Goal: Task Accomplishment & Management: Complete application form

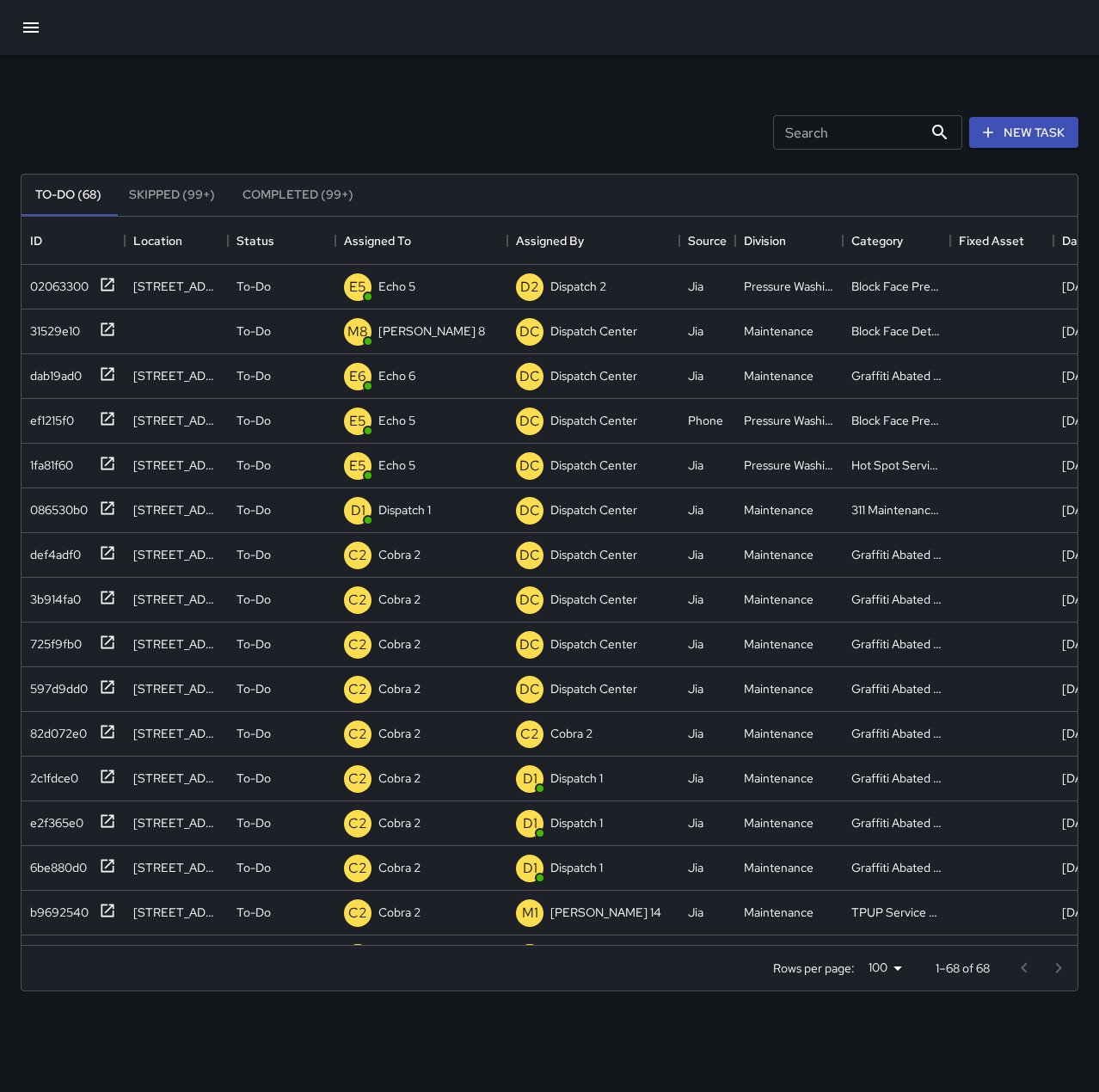
scroll to position [716, 1043]
click at [76, 510] on div "086530b0" at bounding box center [55, 506] width 65 height 24
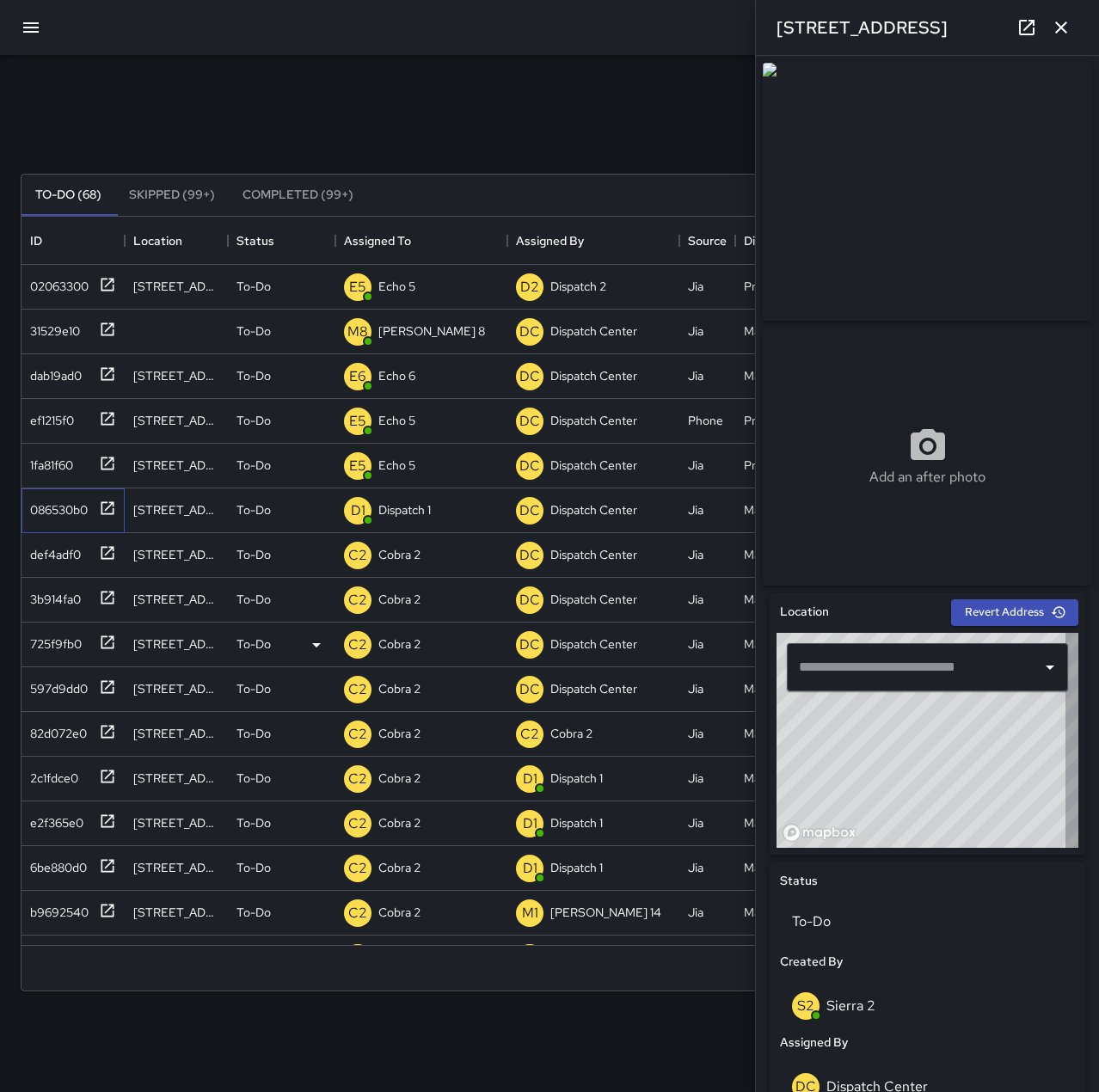
type input "**********"
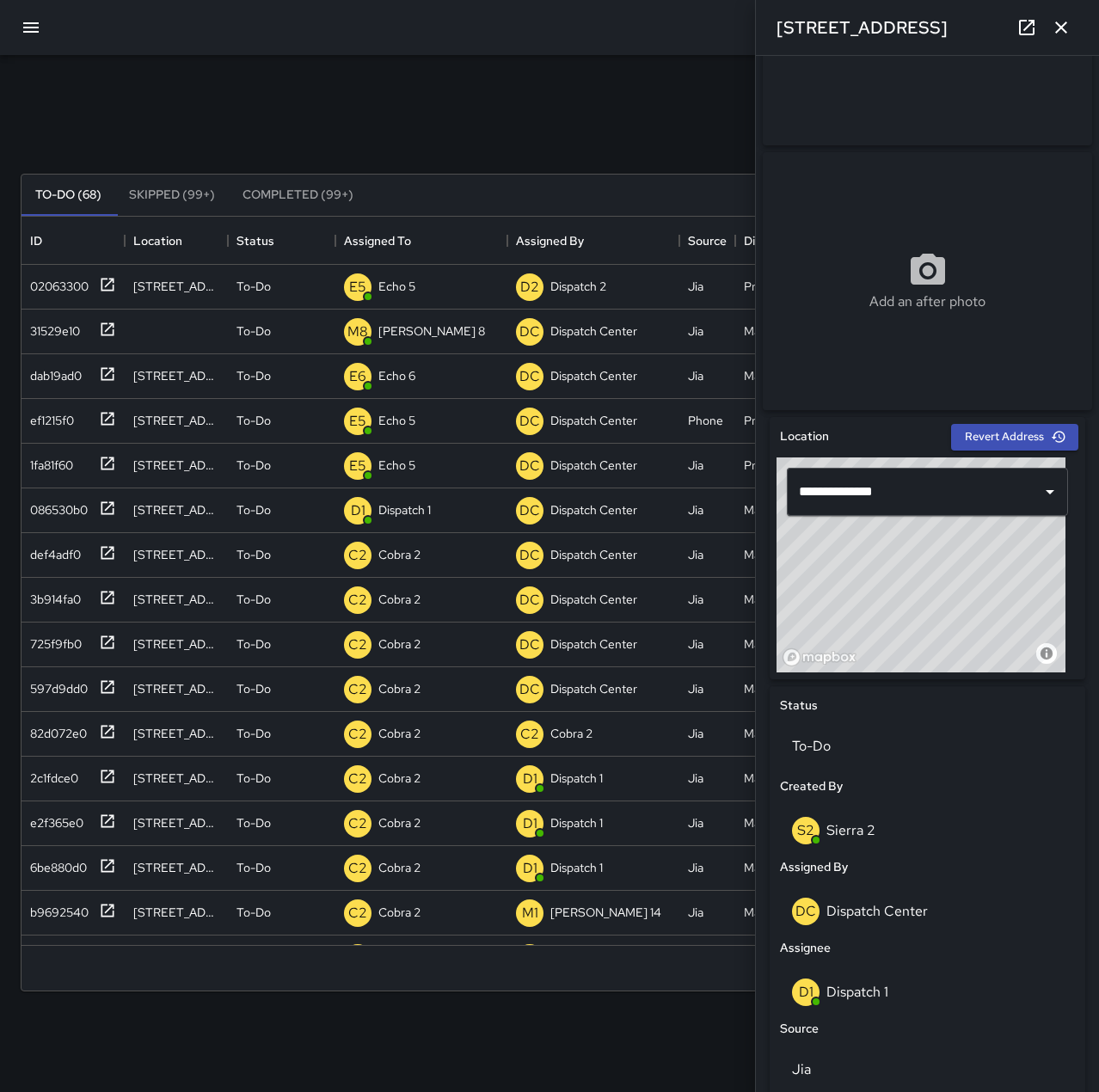
scroll to position [544, 0]
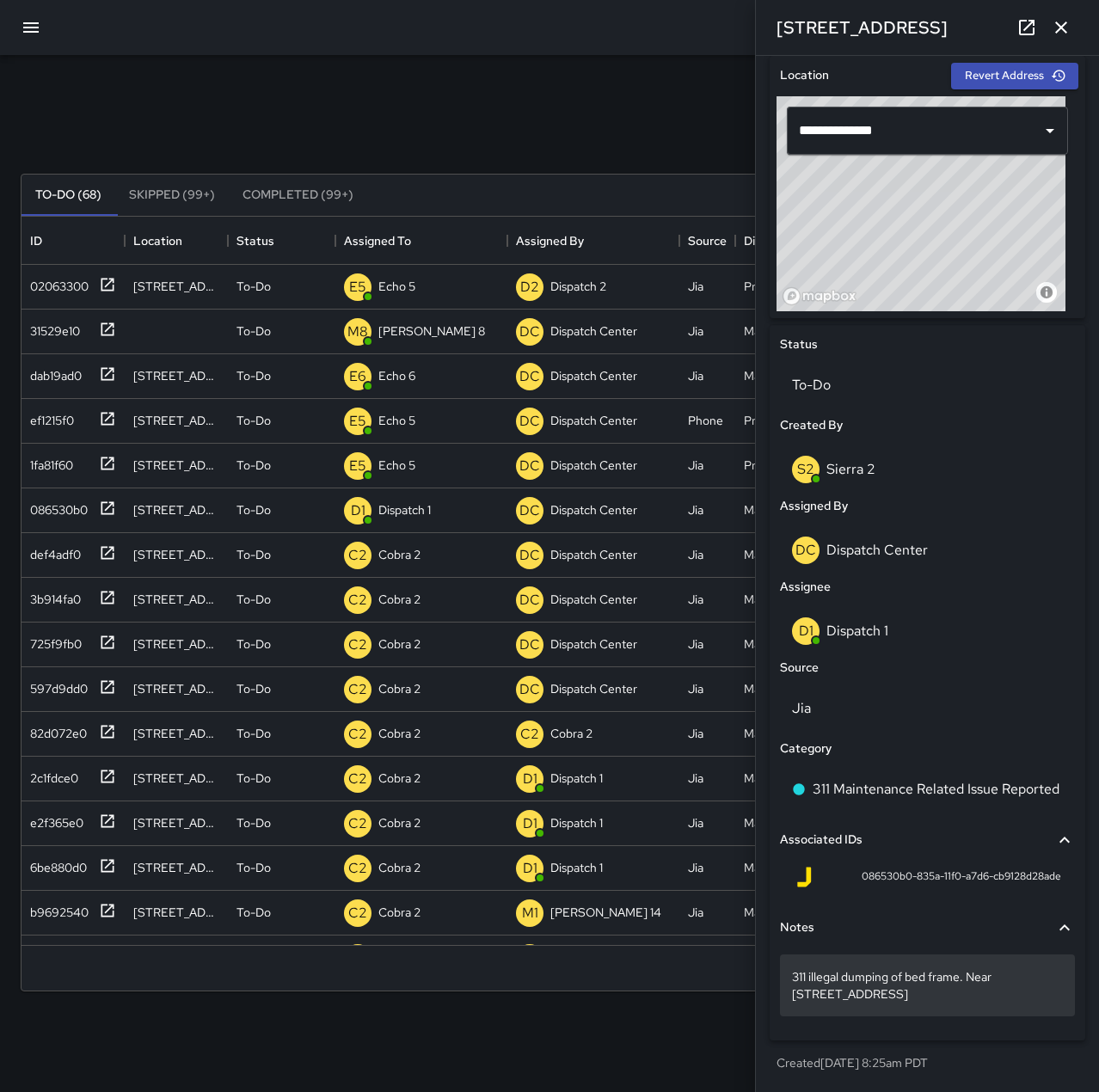
click at [964, 1003] on div "311 illegal dumping of bed frame. Near 473 8th st" at bounding box center [927, 985] width 295 height 62
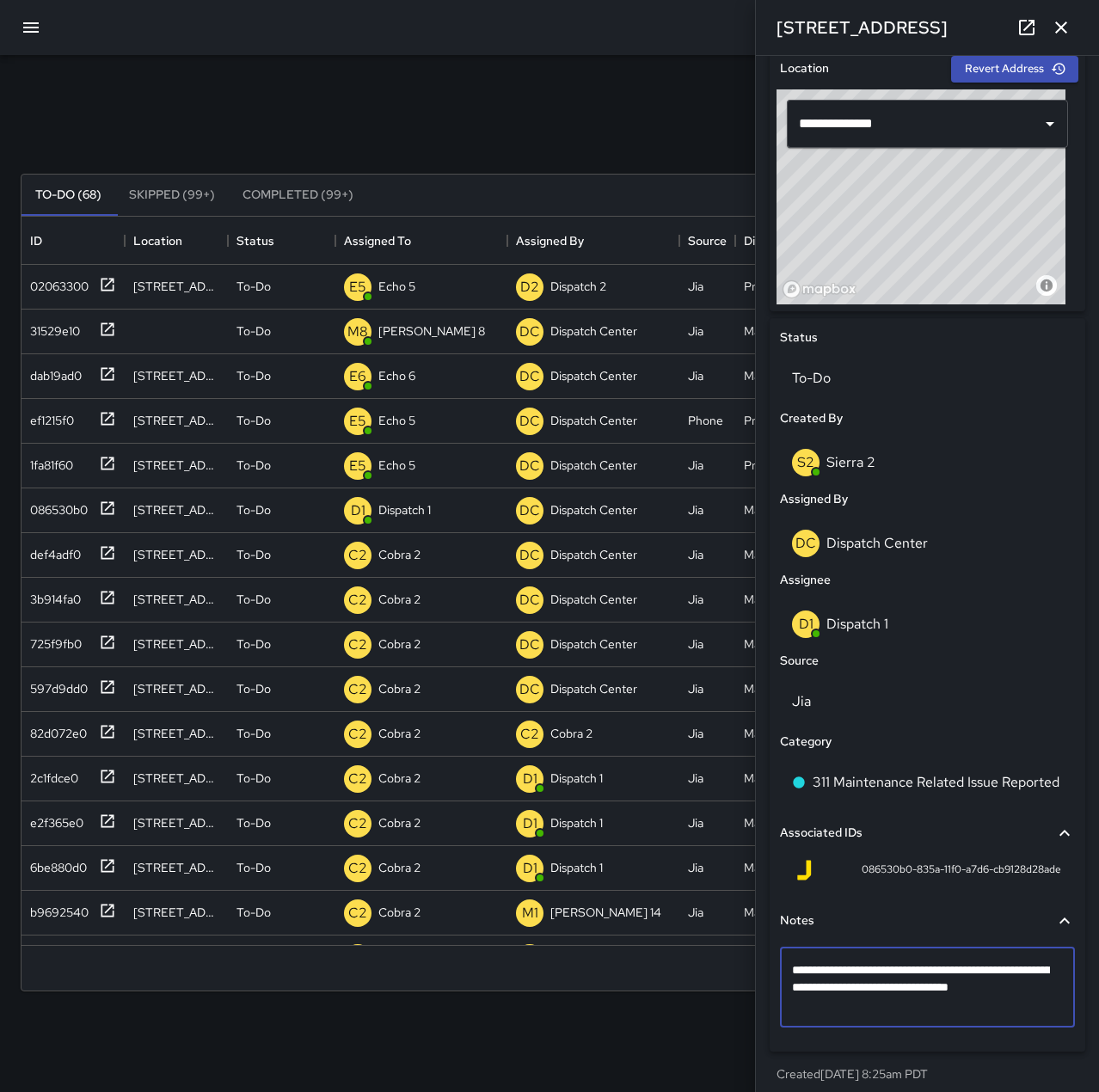
type textarea "**********"
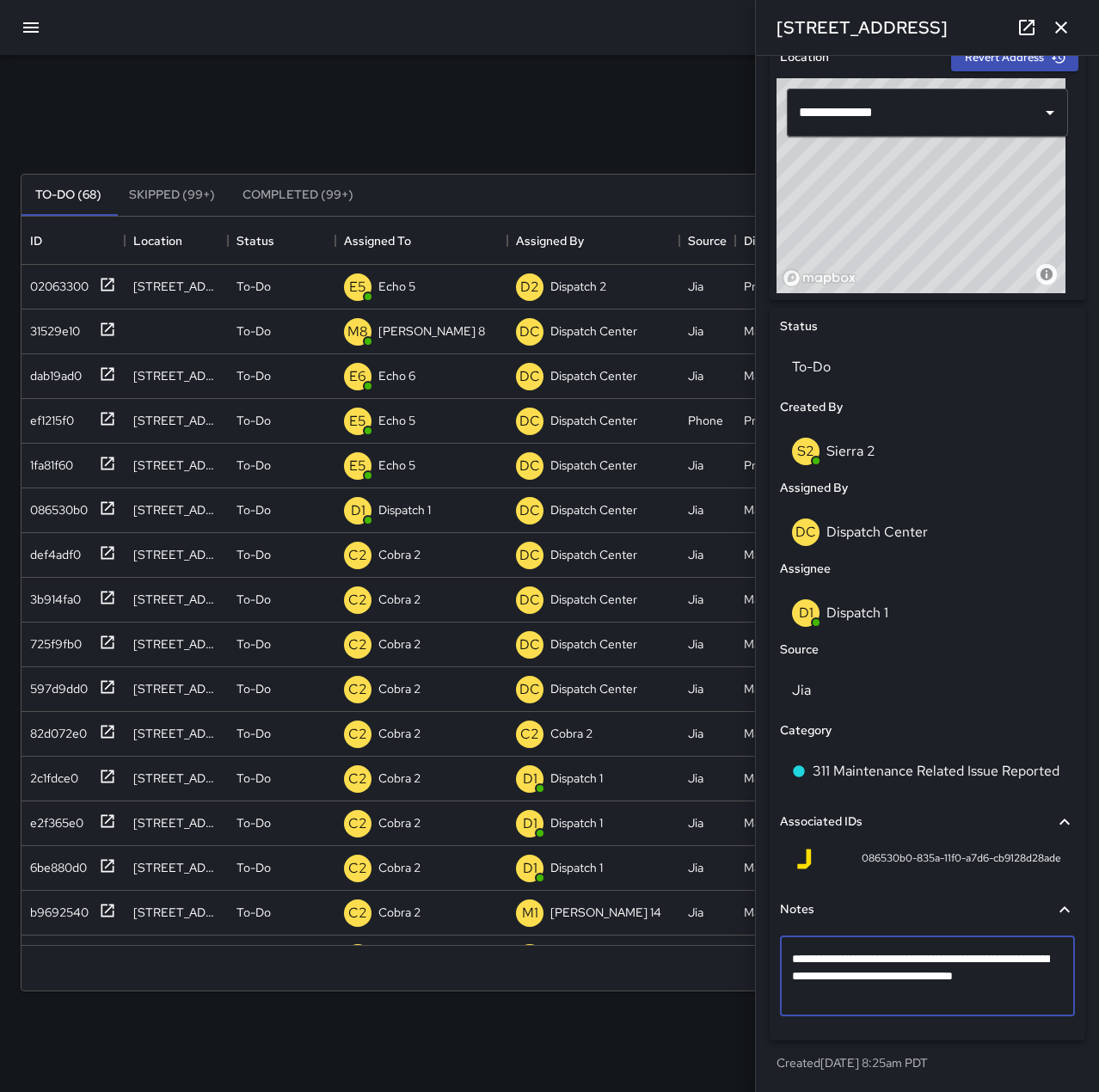
scroll to position [562, 0]
click at [1060, 28] on icon "button" at bounding box center [1060, 27] width 12 height 12
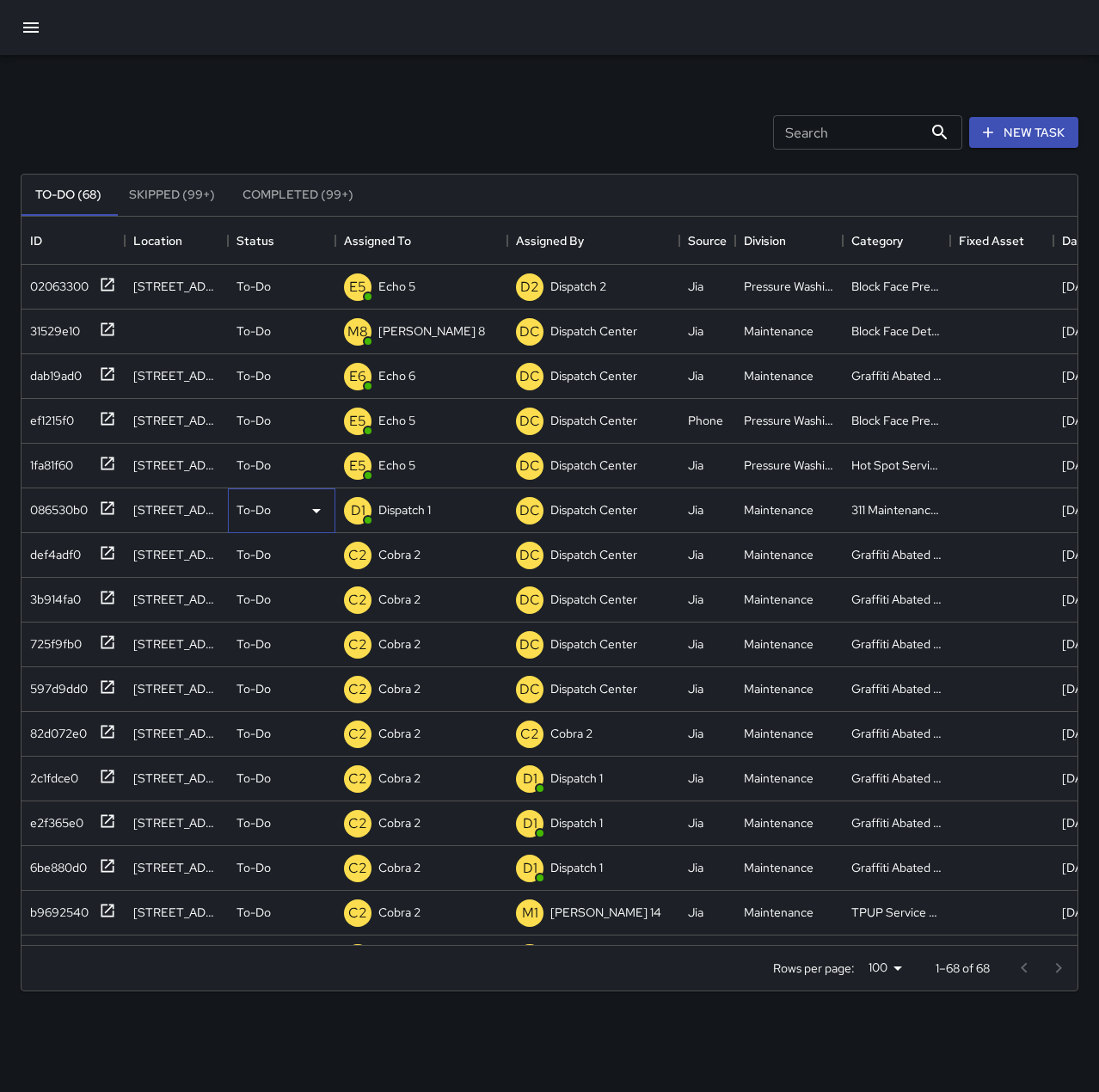
click at [318, 507] on icon at bounding box center [316, 511] width 21 height 21
click at [285, 615] on li "Completed" at bounding box center [281, 619] width 106 height 31
click at [474, 116] on div "Search Search New Task" at bounding box center [549, 132] width 1064 height 89
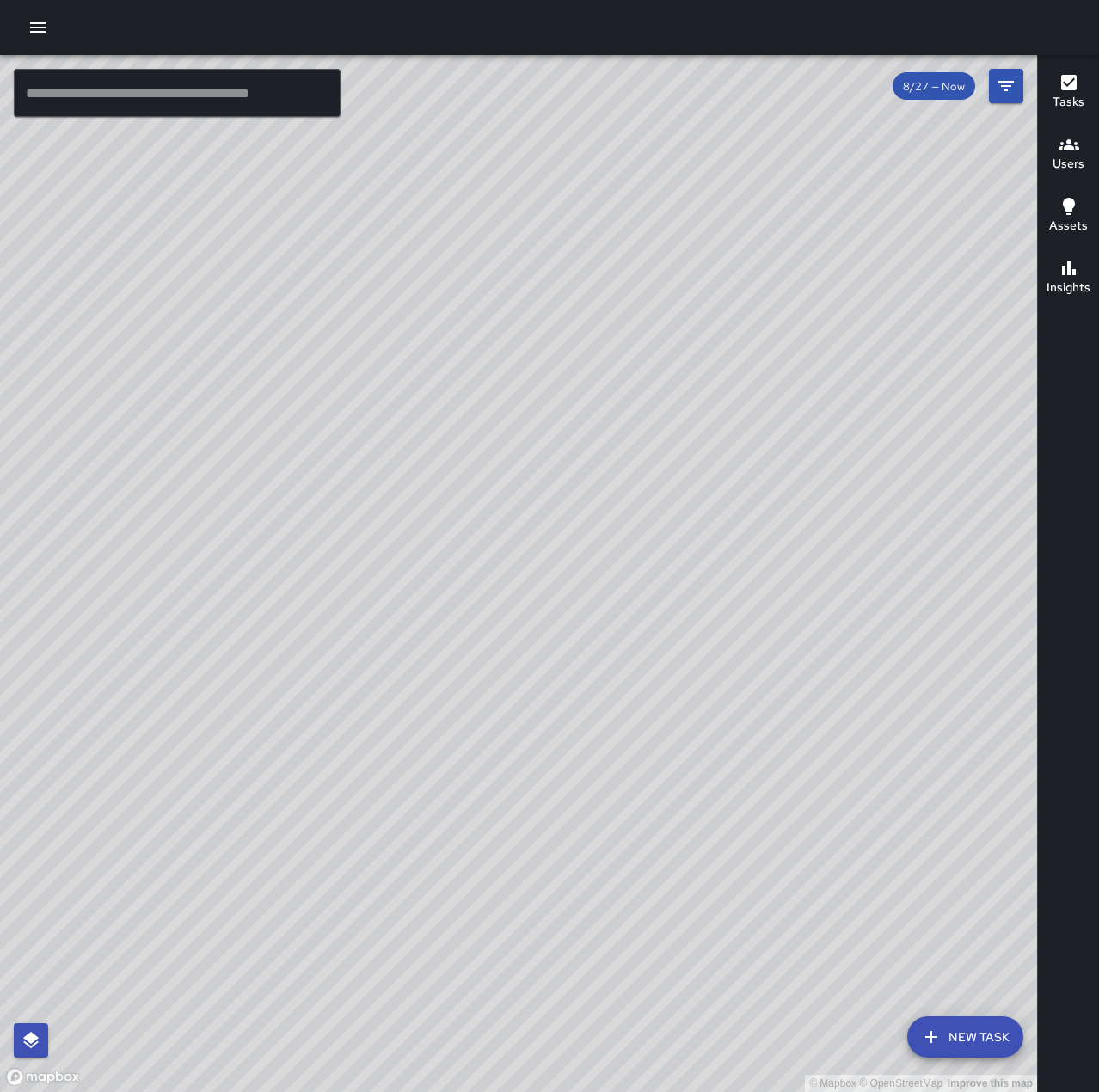
drag, startPoint x: 708, startPoint y: 253, endPoint x: 601, endPoint y: 439, distance: 214.6
click at [601, 439] on div "© Mapbox © OpenStreetMap Improve this map" at bounding box center [518, 573] width 1037 height 1037
drag, startPoint x: 498, startPoint y: 759, endPoint x: 787, endPoint y: 536, distance: 365.0
click at [787, 536] on div "© Mapbox © OpenStreetMap Improve this map" at bounding box center [518, 573] width 1037 height 1037
drag, startPoint x: 806, startPoint y: 515, endPoint x: 676, endPoint y: 134, distance: 402.6
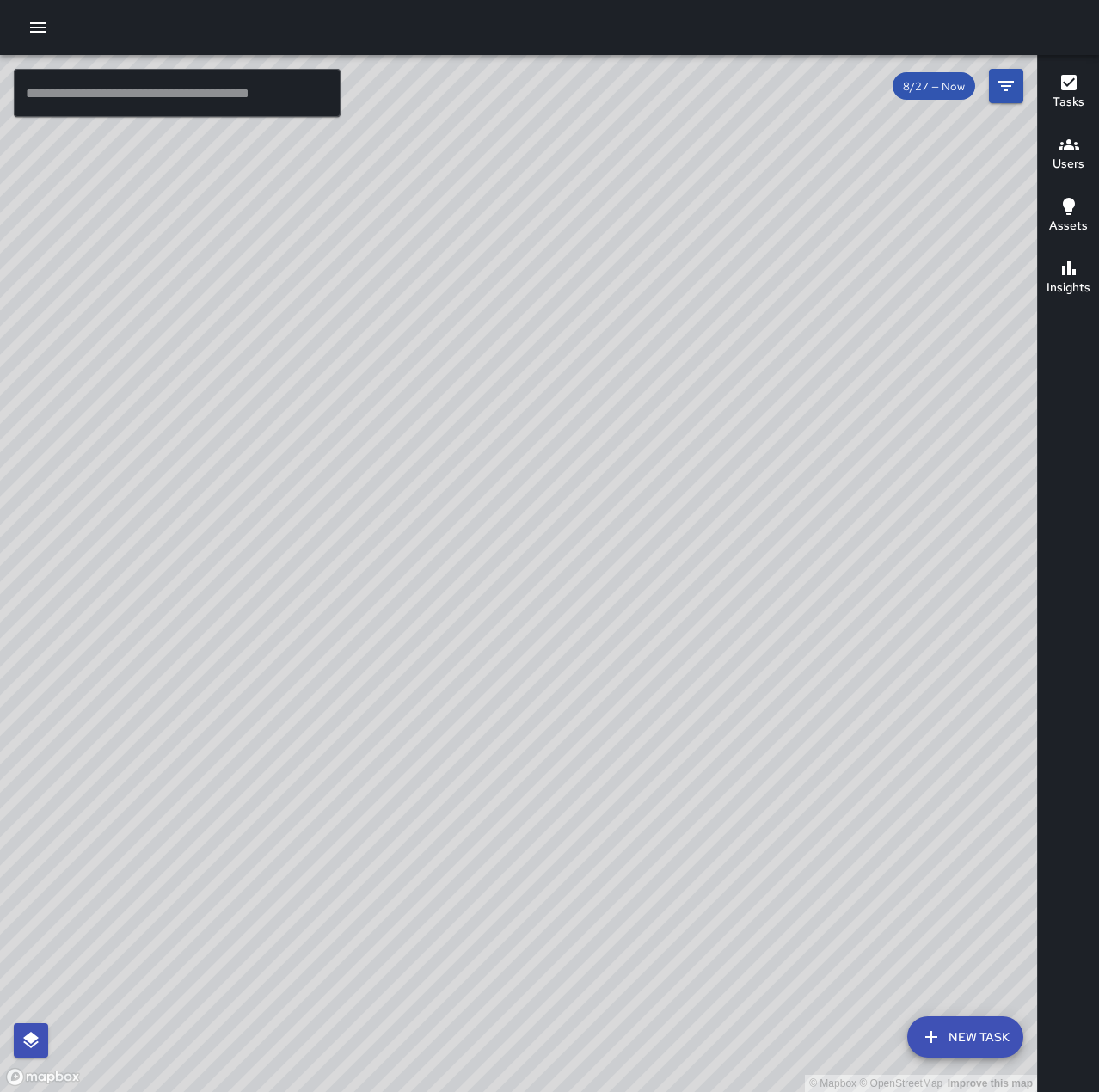
click at [676, 134] on div "© Mapbox © OpenStreetMap Improve this map" at bounding box center [518, 573] width 1037 height 1037
drag, startPoint x: 731, startPoint y: 538, endPoint x: 721, endPoint y: 903, distance: 365.1
click at [721, 903] on div "© Mapbox © OpenStreetMap Improve this map" at bounding box center [518, 573] width 1037 height 1037
drag, startPoint x: 686, startPoint y: 472, endPoint x: 388, endPoint y: 633, distance: 338.7
click at [388, 633] on div "© Mapbox © OpenStreetMap Improve this map" at bounding box center [518, 573] width 1037 height 1037
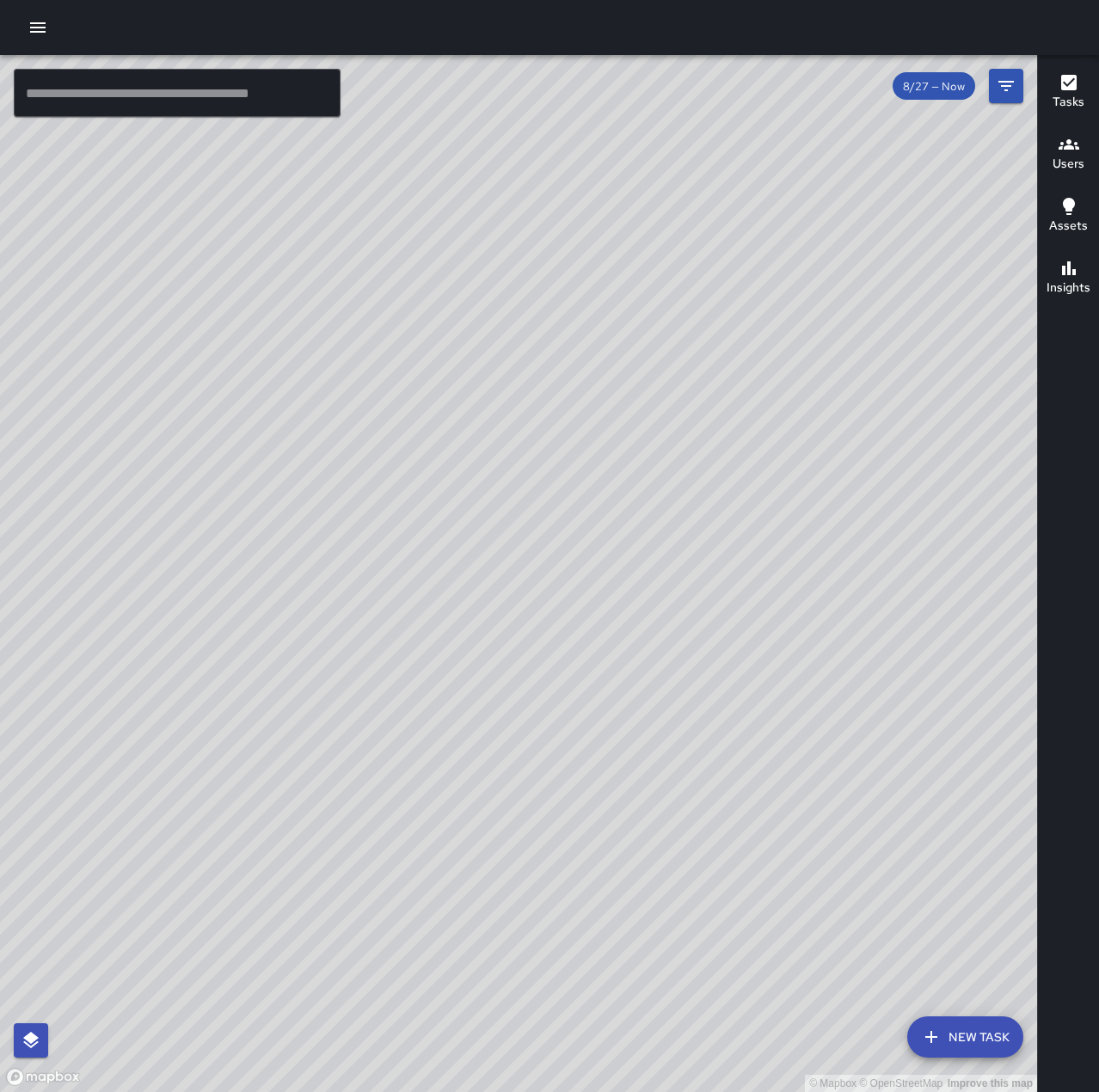
drag, startPoint x: 445, startPoint y: 717, endPoint x: 778, endPoint y: 797, distance: 342.5
click at [778, 797] on div "© Mapbox © OpenStreetMap Improve this map" at bounding box center [518, 573] width 1037 height 1037
drag, startPoint x: 738, startPoint y: 796, endPoint x: 539, endPoint y: 822, distance: 200.7
click at [539, 822] on div "© Mapbox © OpenStreetMap Improve this map" at bounding box center [518, 573] width 1037 height 1037
drag, startPoint x: 564, startPoint y: 805, endPoint x: 593, endPoint y: 858, distance: 60.4
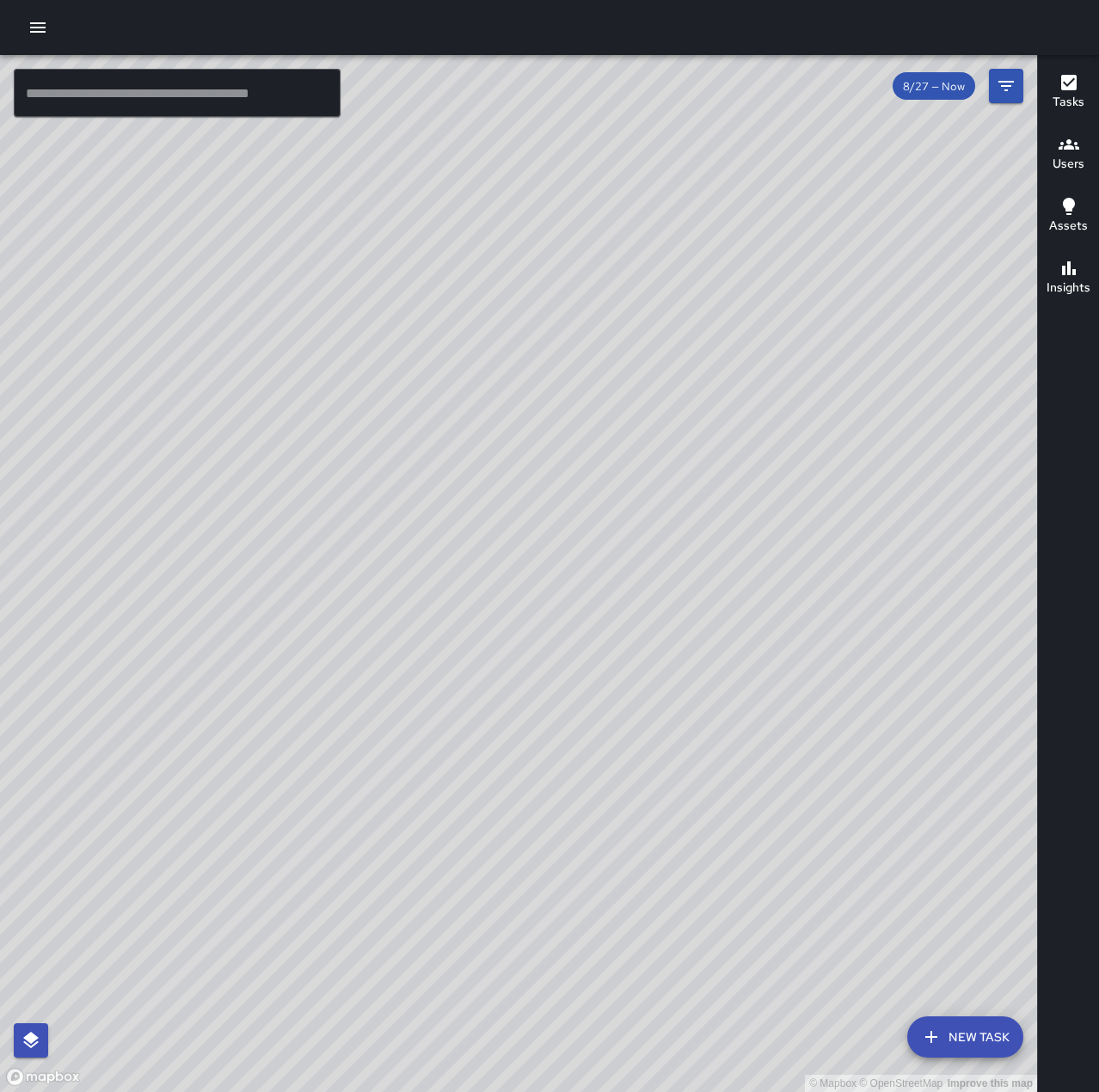
click at [593, 858] on div "© Mapbox © OpenStreetMap Improve this map" at bounding box center [518, 573] width 1037 height 1037
drag, startPoint x: 378, startPoint y: 607, endPoint x: 453, endPoint y: 856, distance: 260.0
click at [453, 856] on div "© Mapbox © OpenStreetMap Improve this map" at bounding box center [518, 573] width 1037 height 1037
drag, startPoint x: 789, startPoint y: 854, endPoint x: 746, endPoint y: 756, distance: 107.0
click at [746, 756] on div "© Mapbox © OpenStreetMap Improve this map" at bounding box center [518, 573] width 1037 height 1037
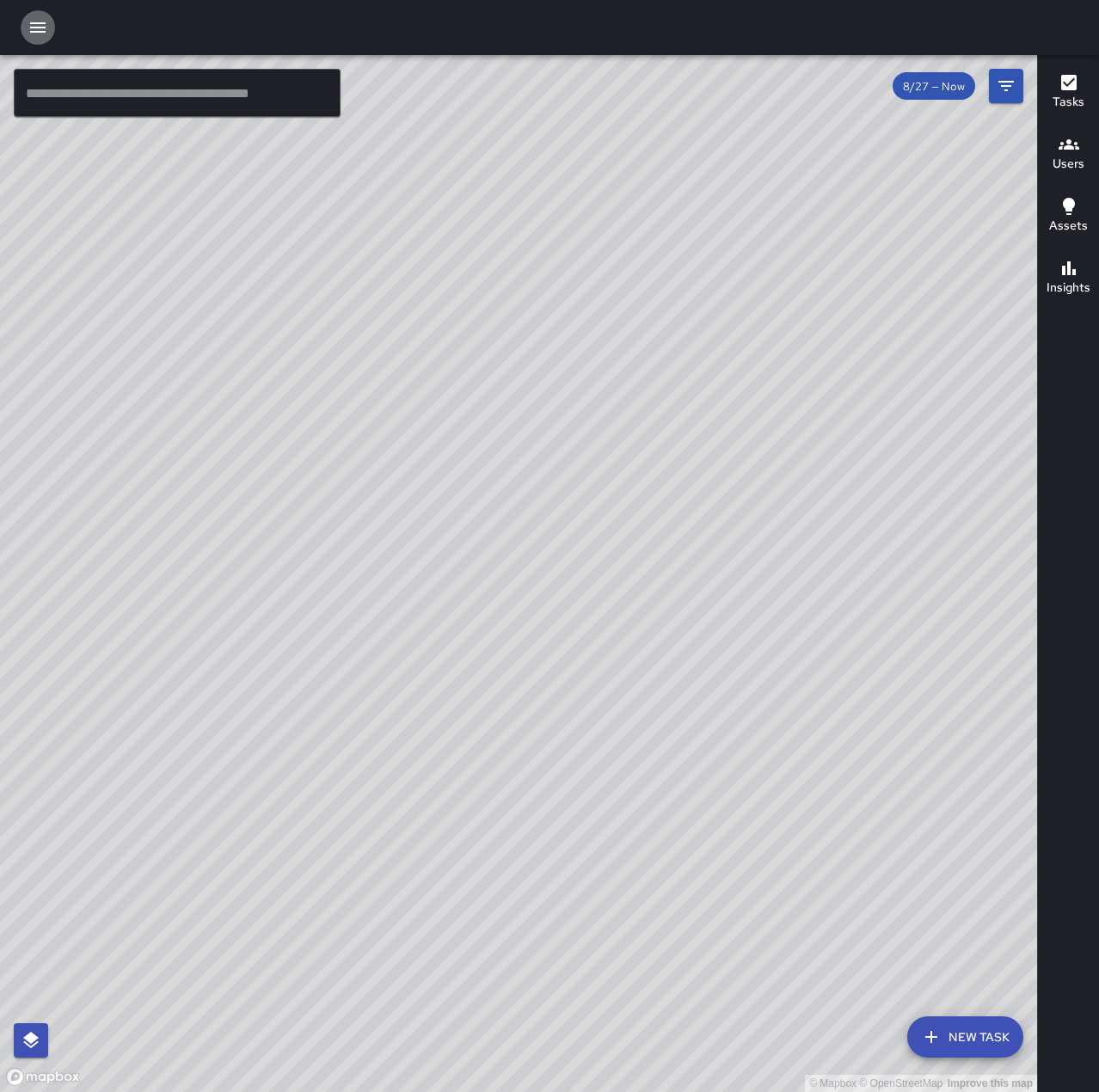
click at [38, 18] on icon "button" at bounding box center [37, 27] width 21 height 21
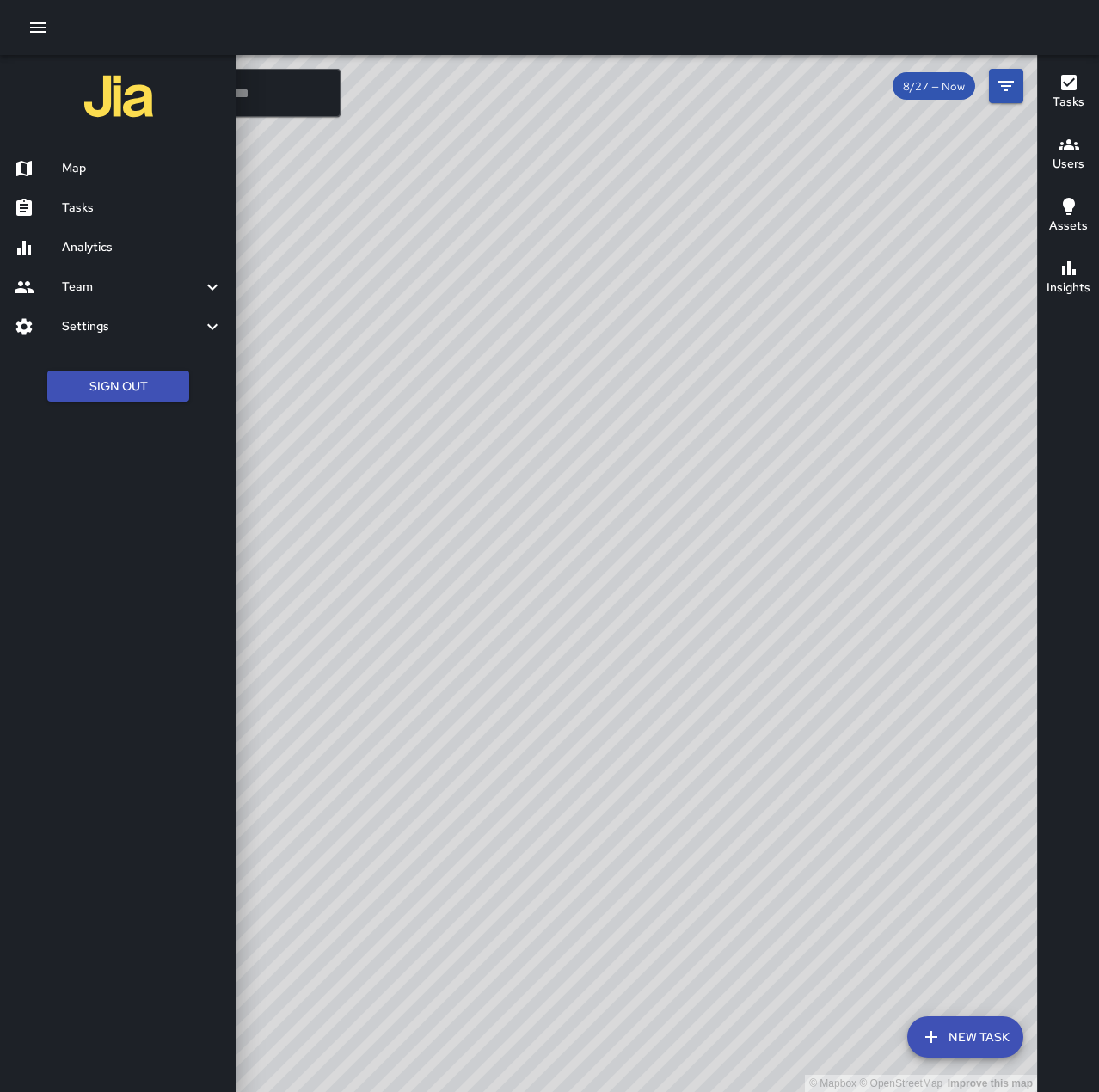
click at [87, 205] on h6 "Tasks" at bounding box center [142, 208] width 161 height 19
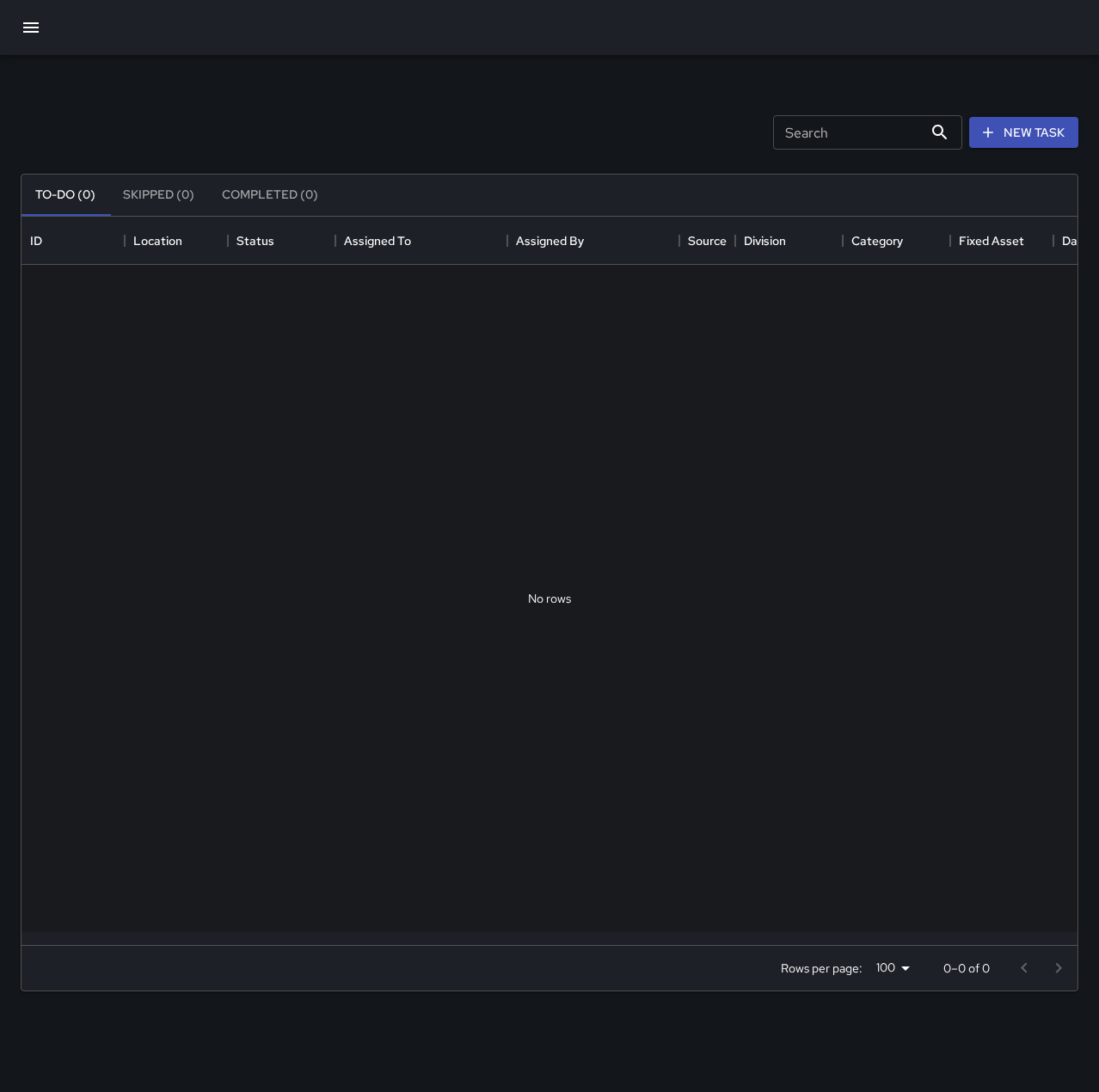
scroll to position [716, 1043]
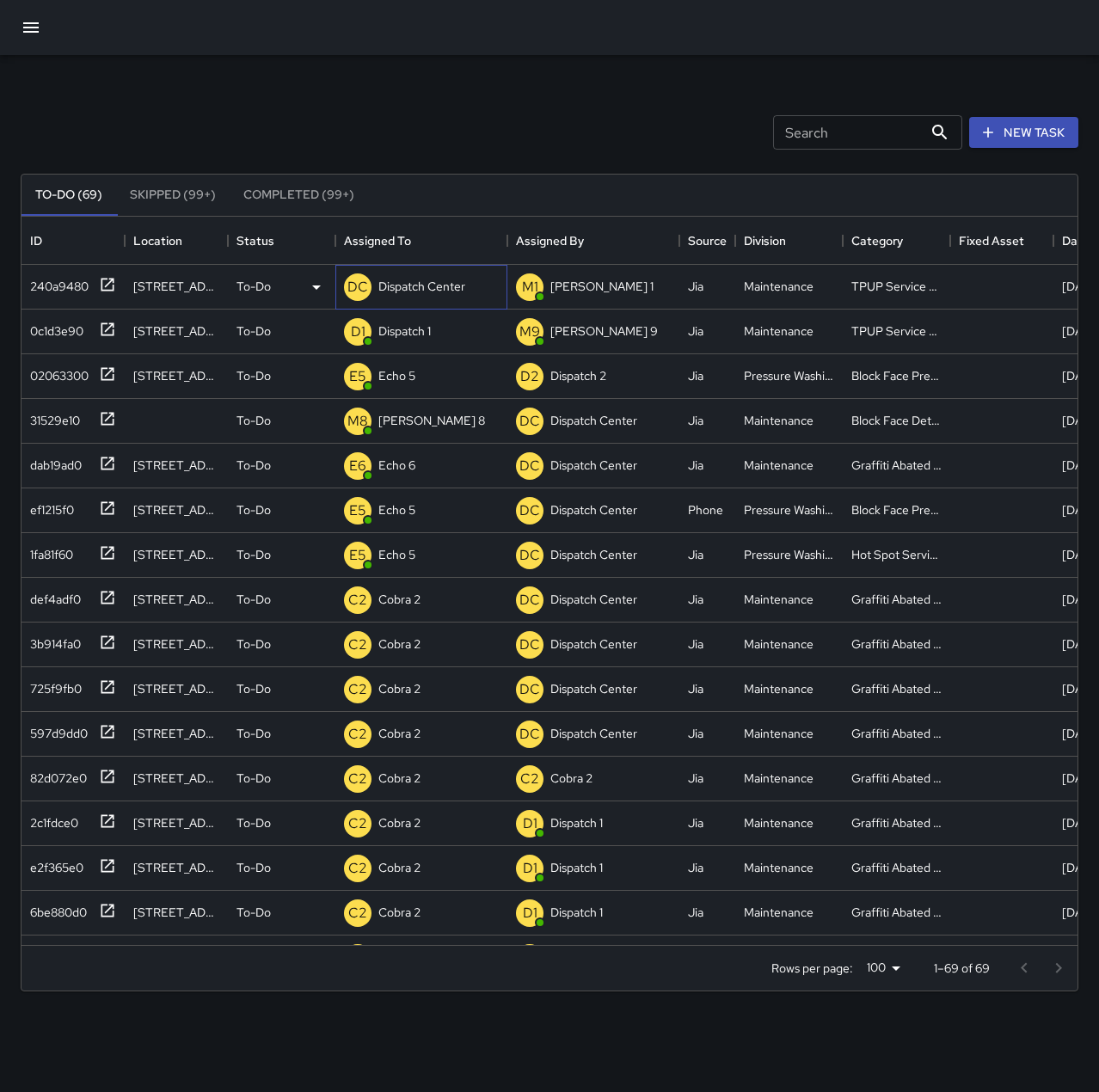
click at [423, 291] on p "Dispatch Center" at bounding box center [421, 286] width 86 height 17
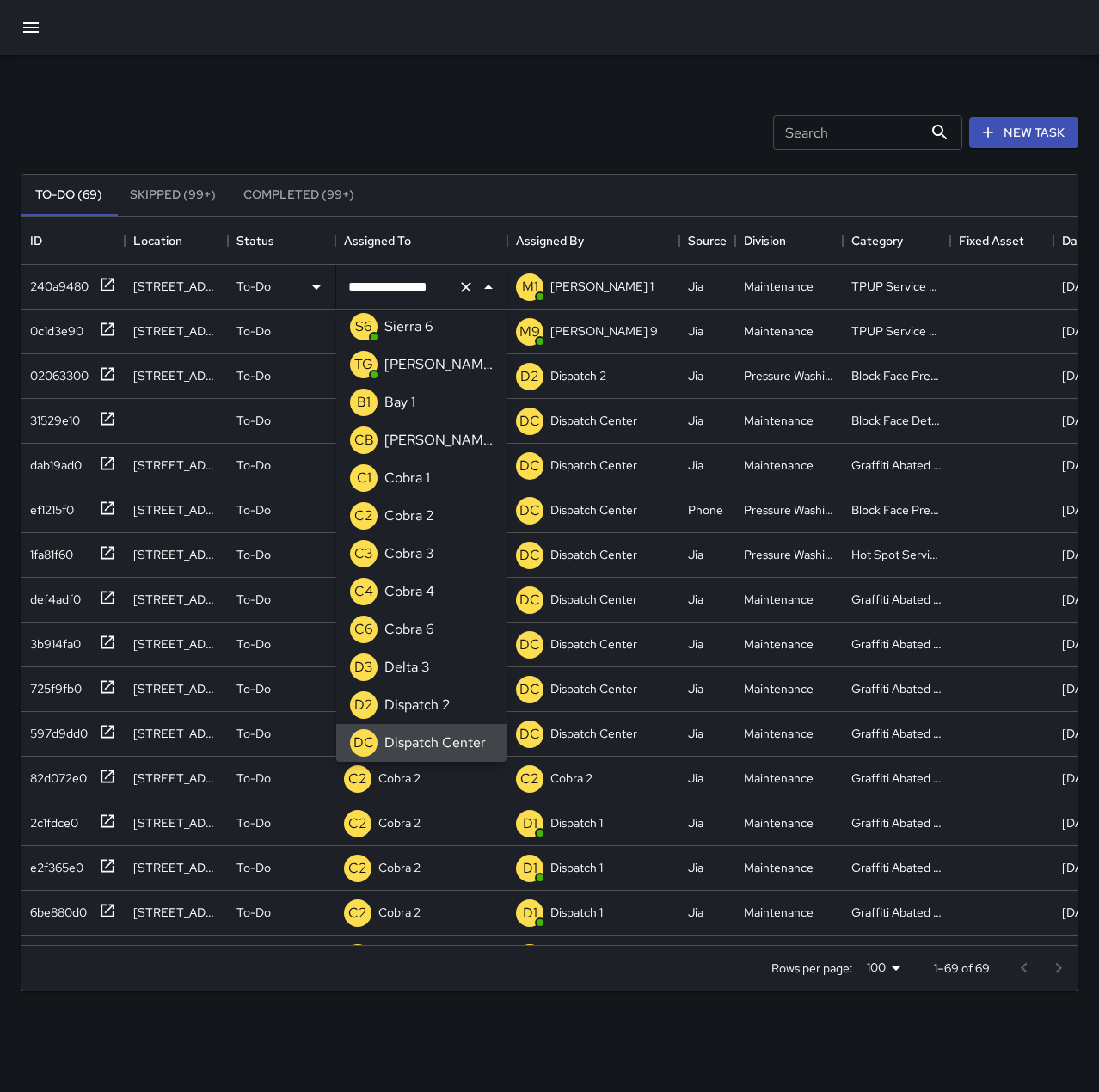
click at [463, 288] on icon "Clear" at bounding box center [465, 287] width 17 height 17
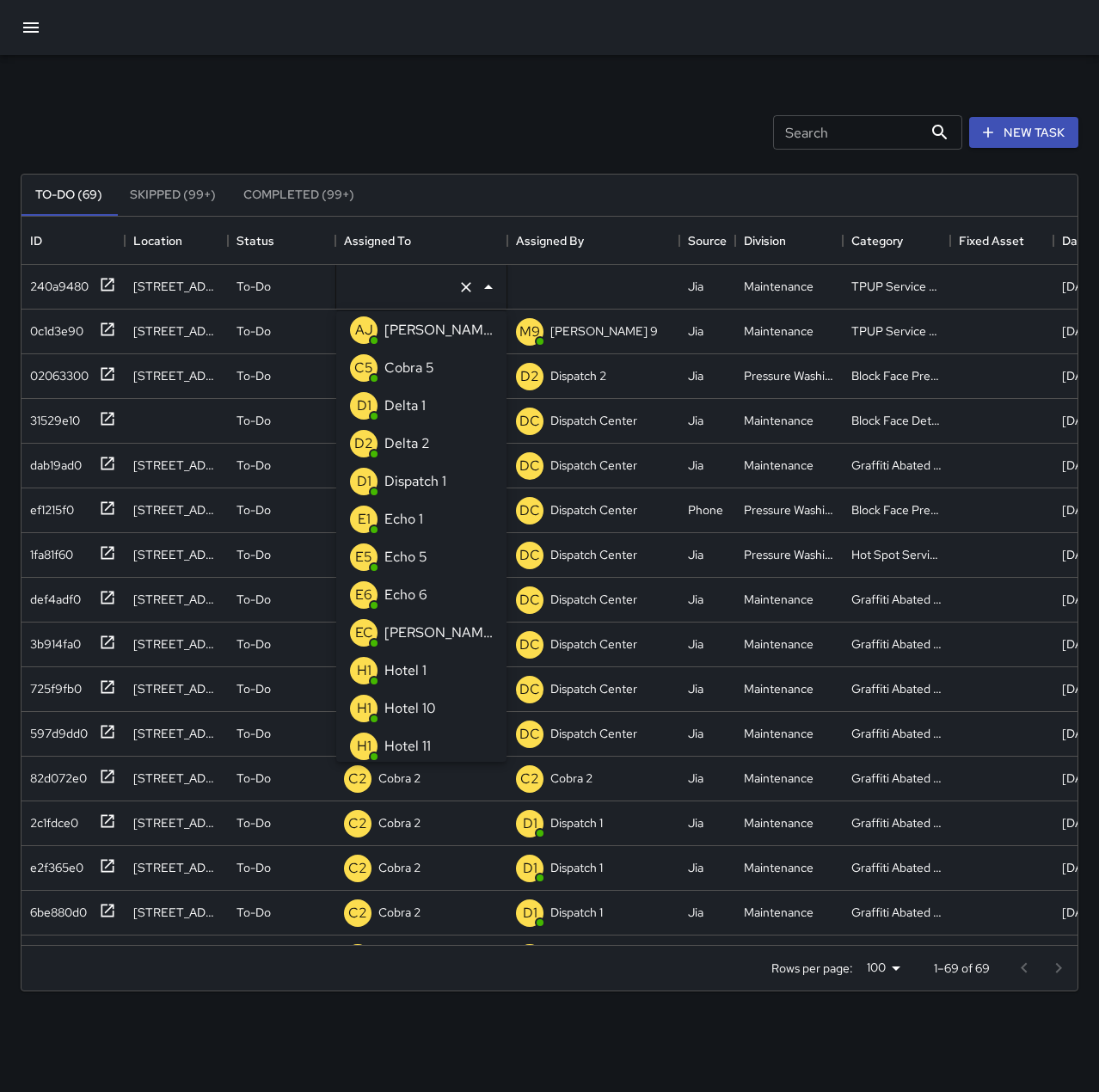
click at [443, 518] on li "E1 Echo 1" at bounding box center [421, 520] width 170 height 38
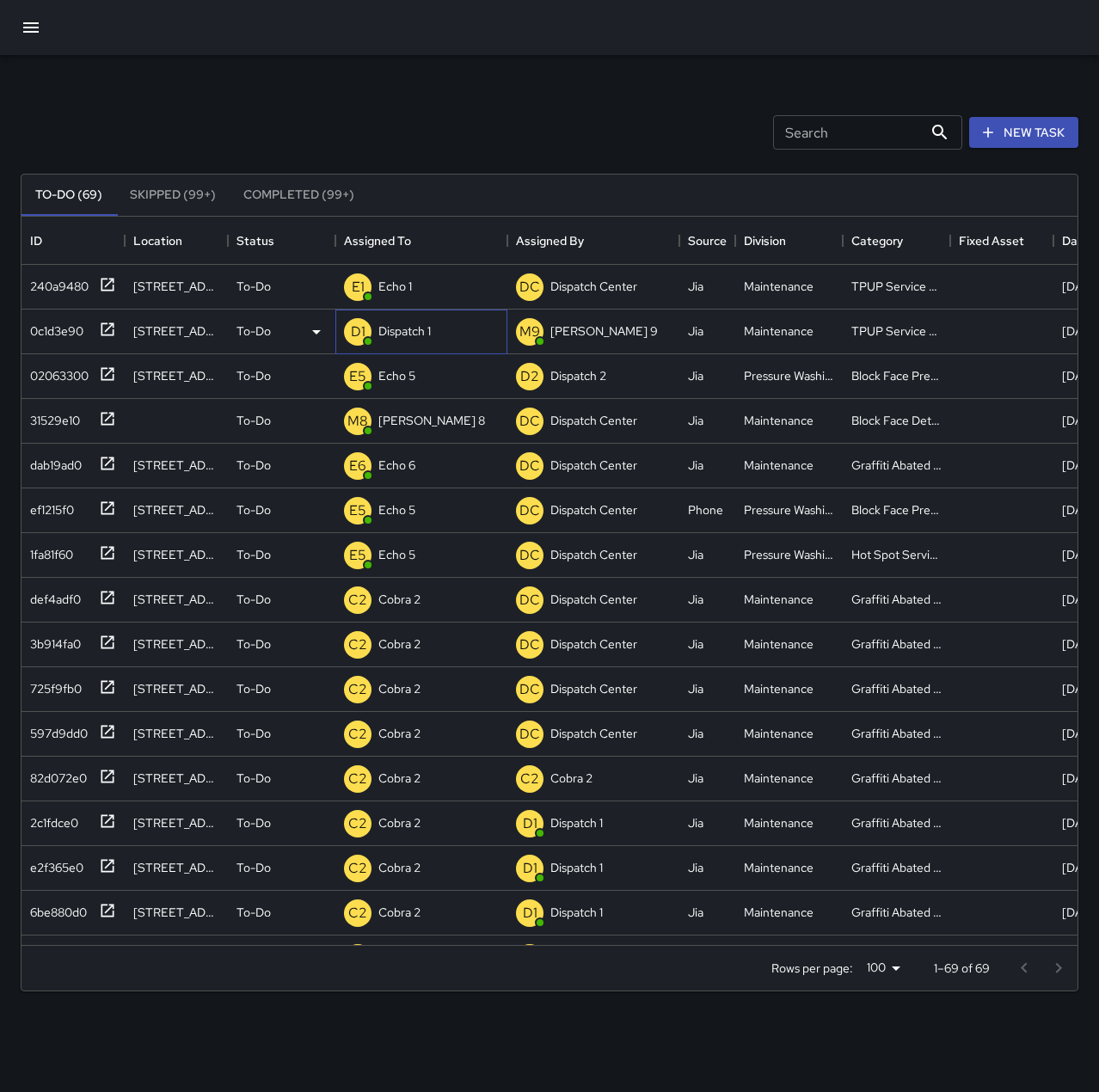
click at [400, 337] on p "Dispatch 1" at bounding box center [404, 331] width 53 height 17
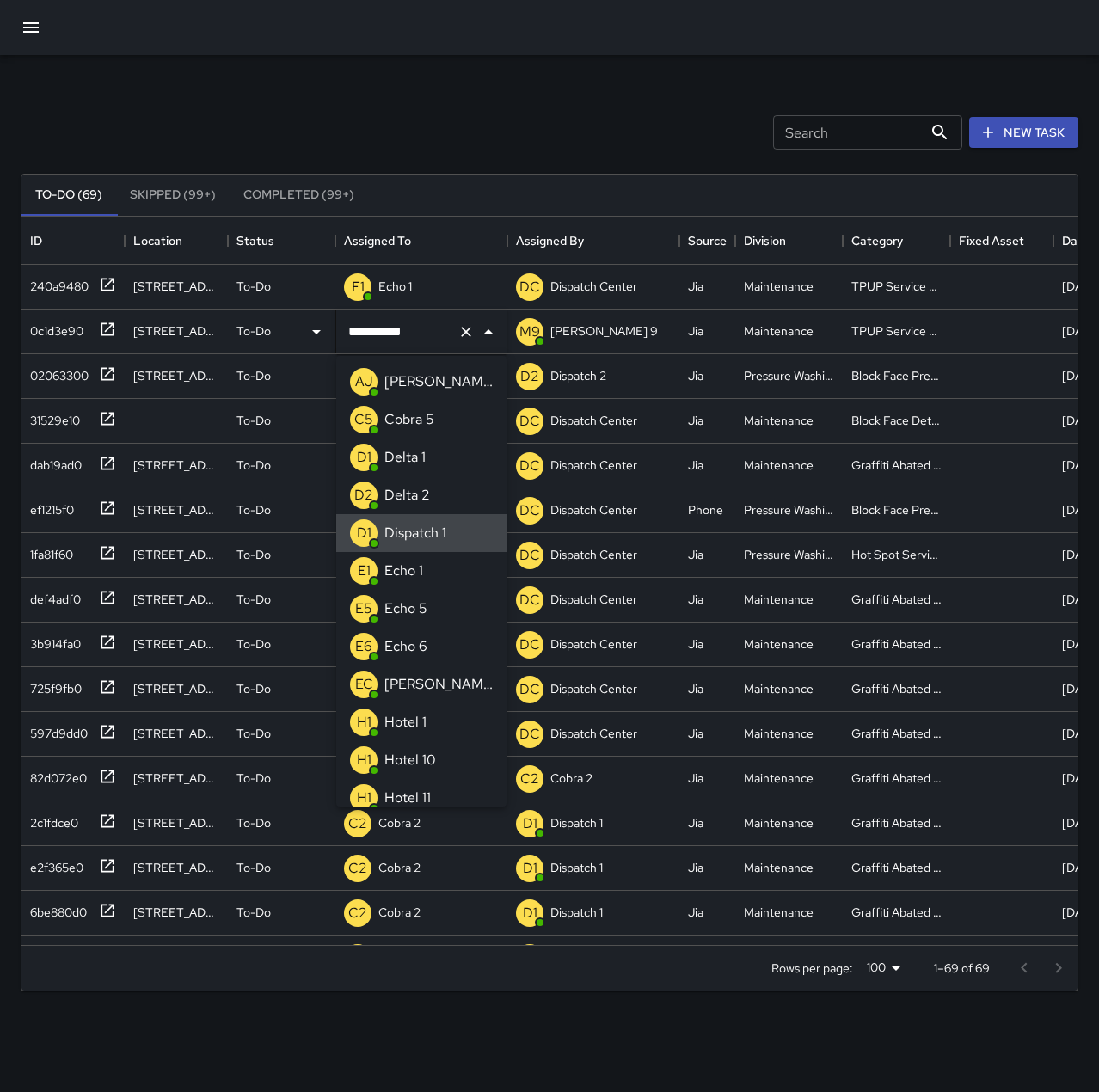
click at [462, 331] on icon "Clear" at bounding box center [465, 332] width 17 height 17
click at [432, 560] on li "E1 Echo 1" at bounding box center [421, 571] width 170 height 38
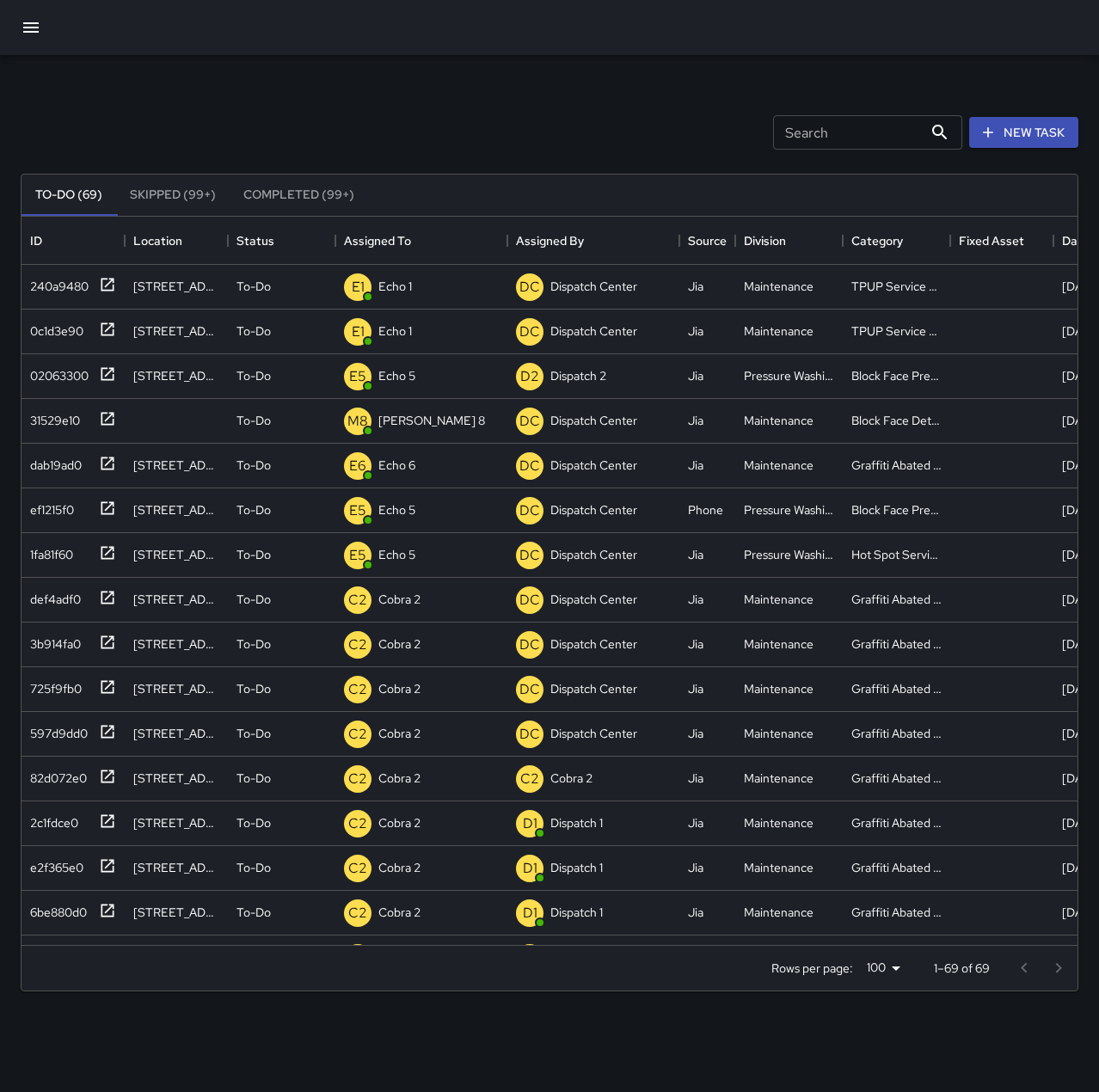
click at [398, 117] on div "Search Search New Task" at bounding box center [549, 132] width 1064 height 89
click at [428, 280] on p "Dispatch 1" at bounding box center [404, 286] width 53 height 17
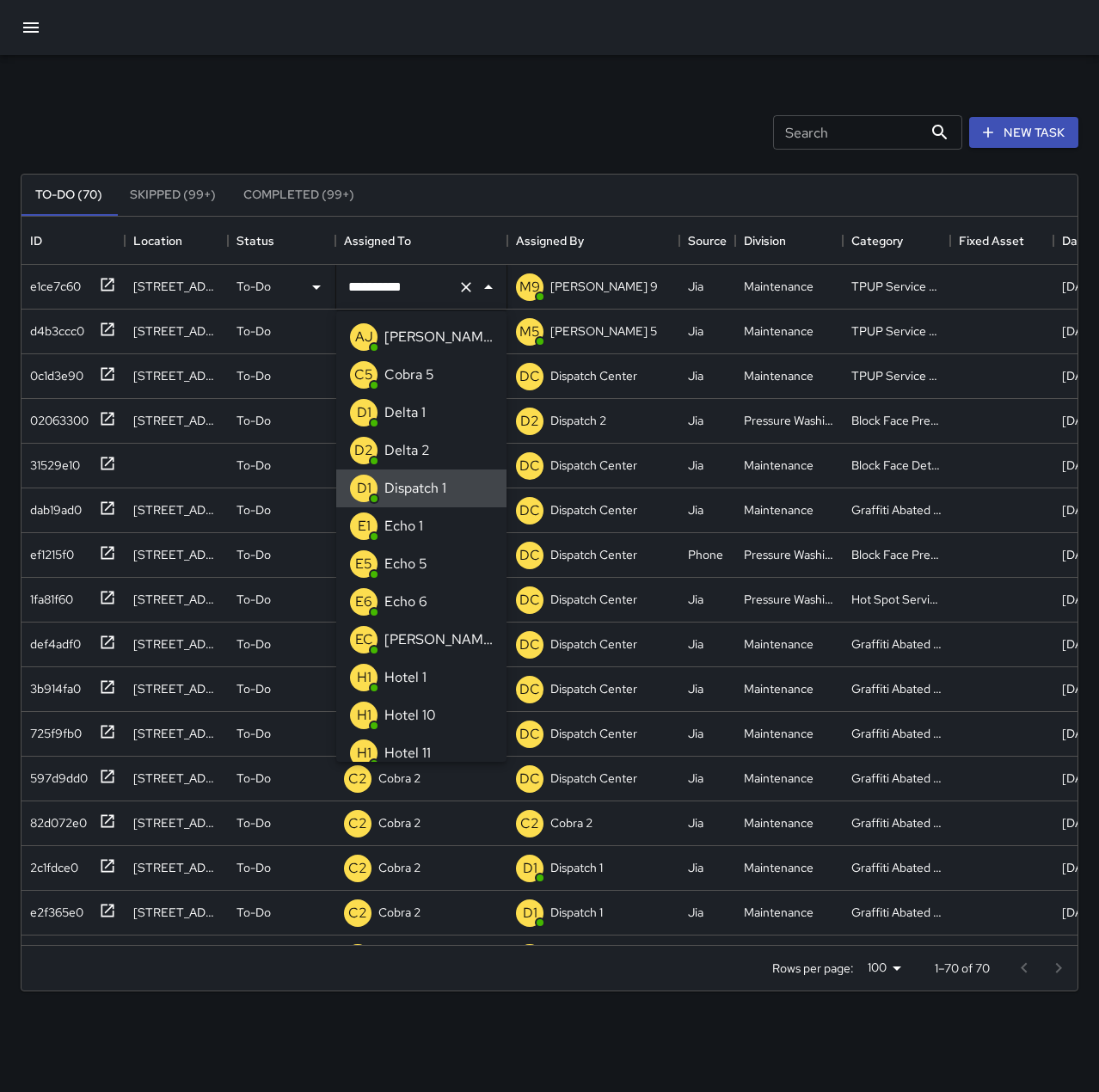
click at [456, 282] on button "Clear" at bounding box center [466, 287] width 24 height 24
click at [427, 521] on li "E1 Echo 1" at bounding box center [421, 526] width 170 height 38
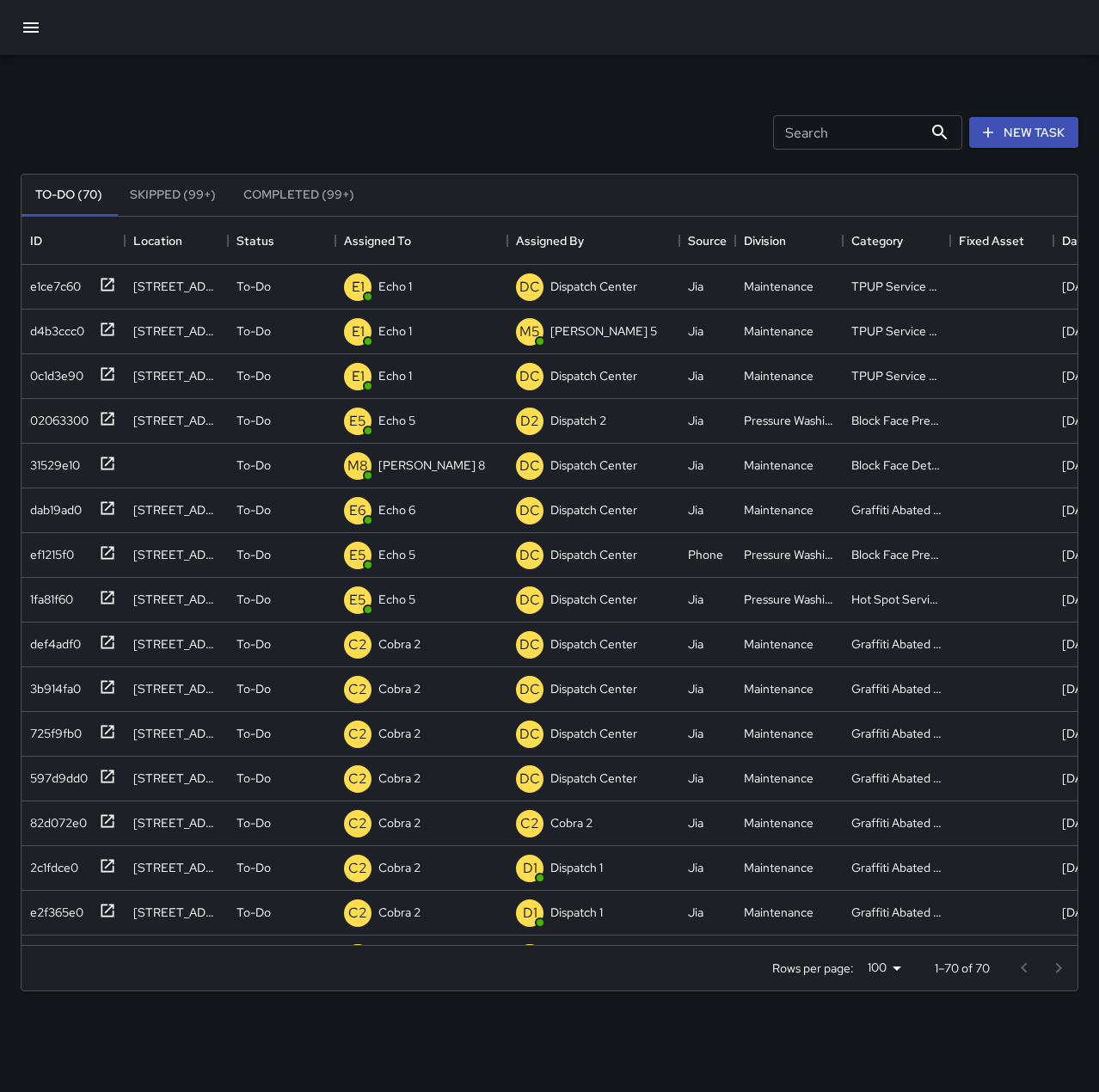
click at [515, 56] on div "Search Search New Task To-Do (70) Skipped (99+) Completed (99+) ID Location Sta…" at bounding box center [549, 535] width 1099 height 961
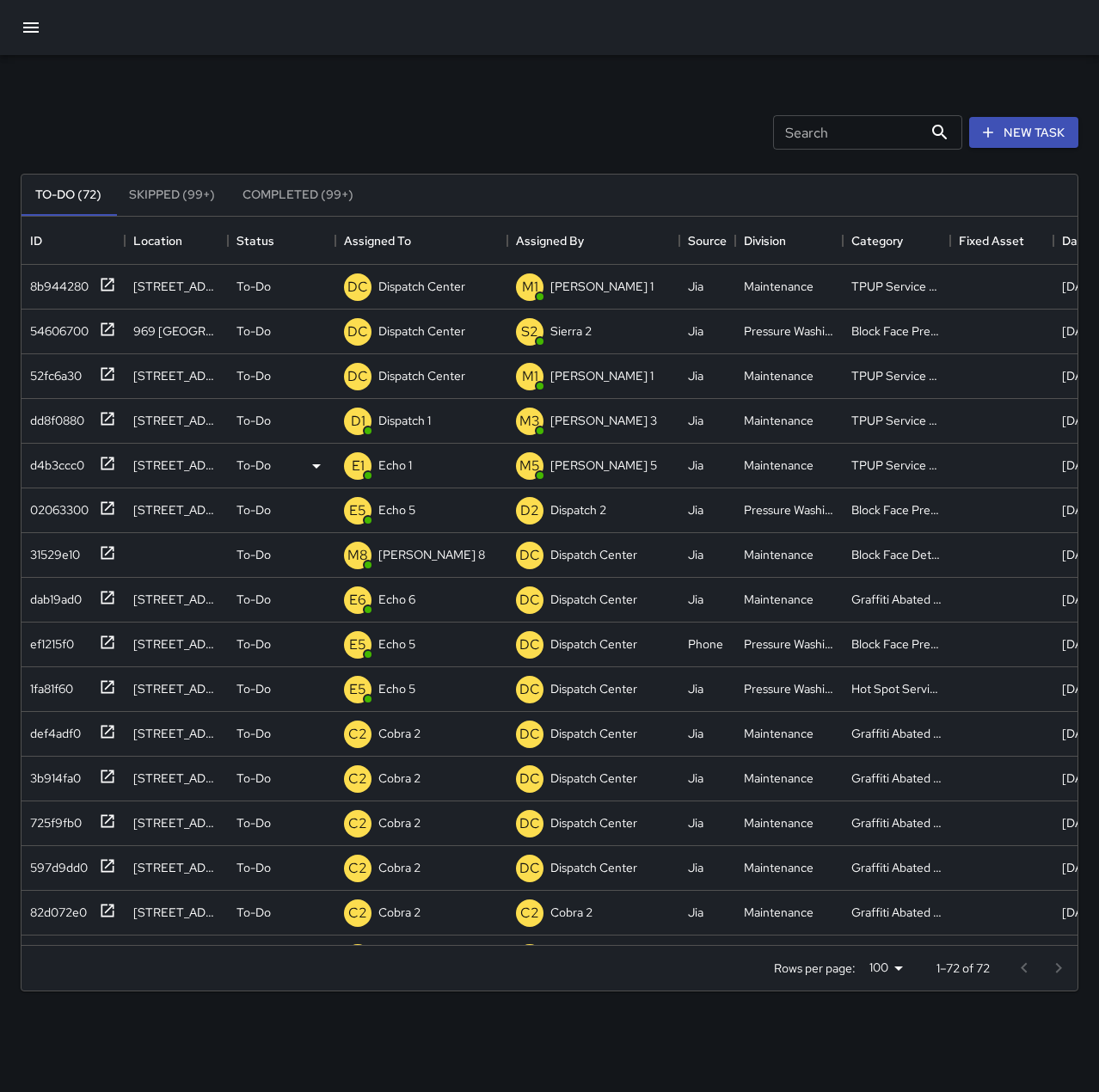
scroll to position [716, 1043]
click at [429, 276] on div "Dispatch Center" at bounding box center [422, 286] width 94 height 24
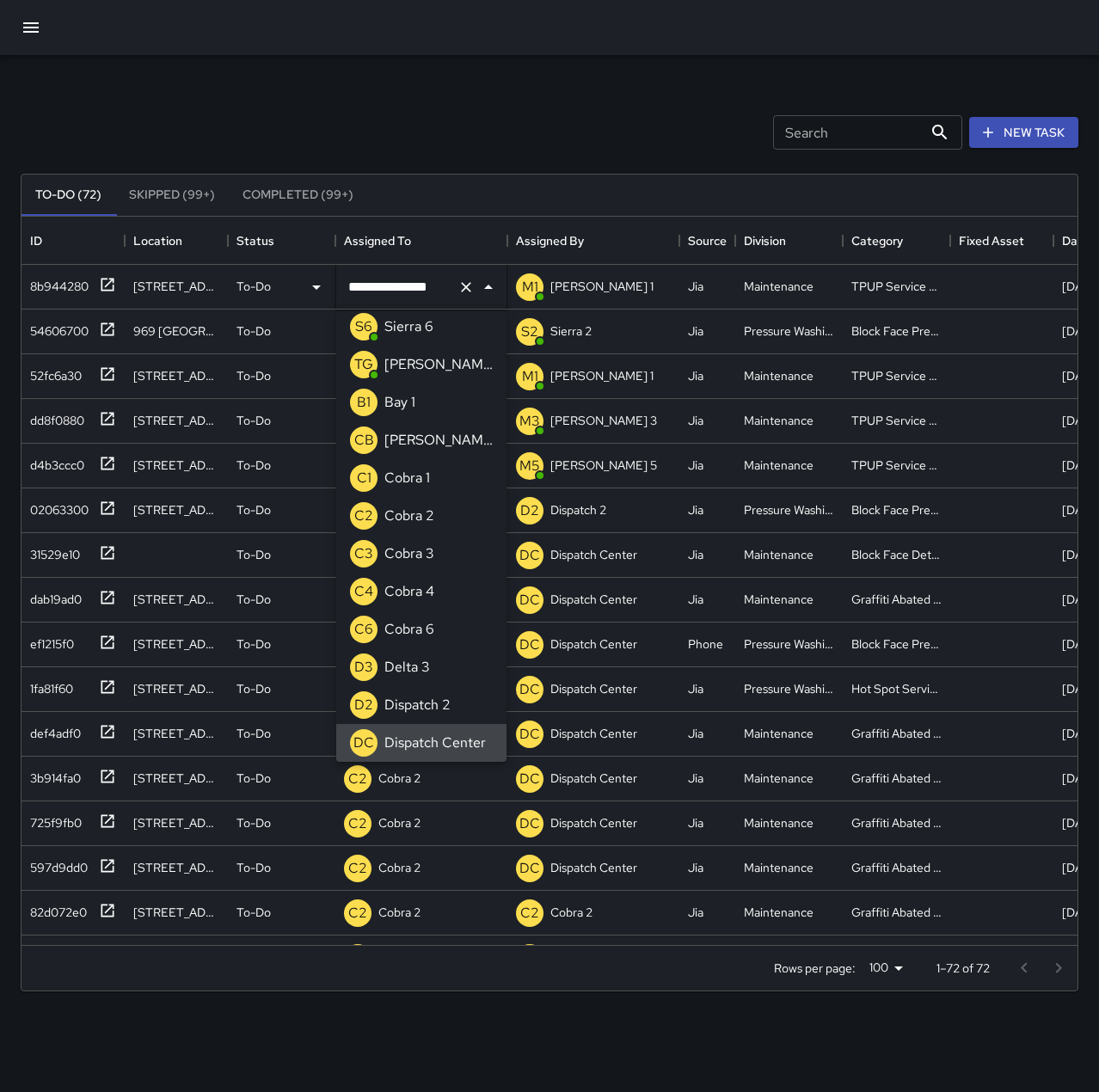
click at [458, 284] on icon "Clear" at bounding box center [465, 287] width 17 height 17
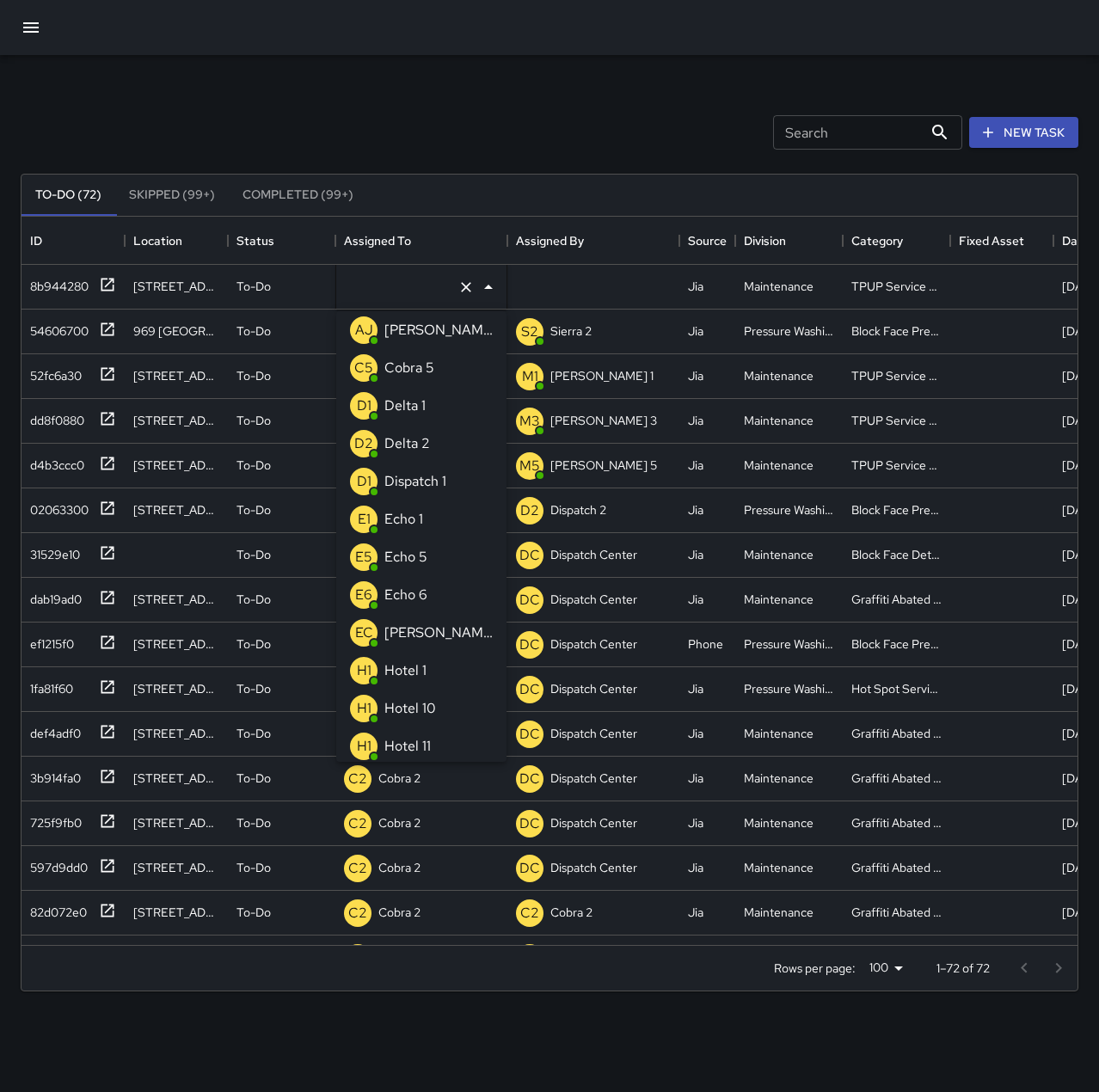
click at [432, 521] on li "E1 Echo 1" at bounding box center [421, 520] width 170 height 38
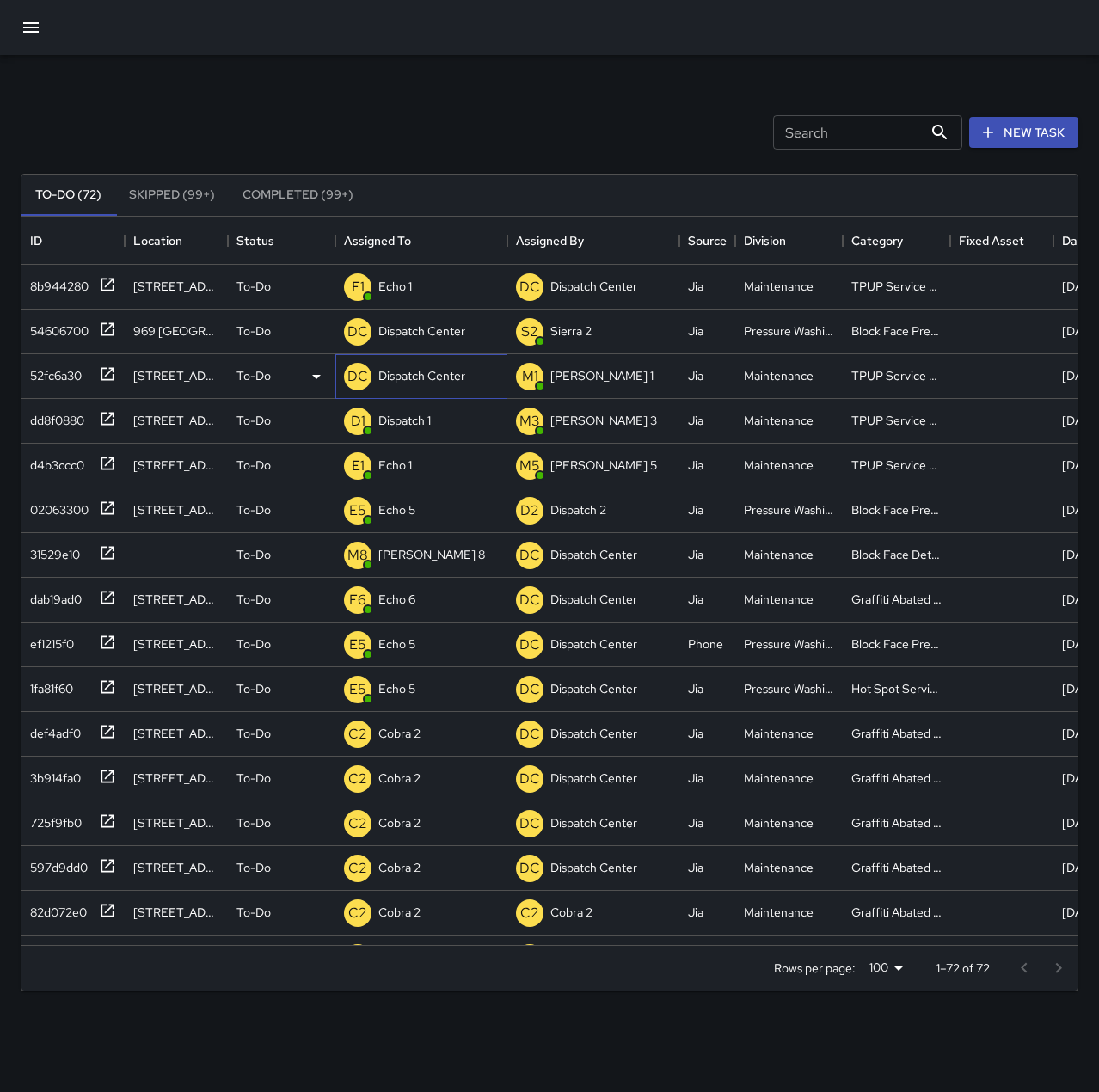
click at [445, 374] on p "Dispatch Center" at bounding box center [421, 375] width 86 height 17
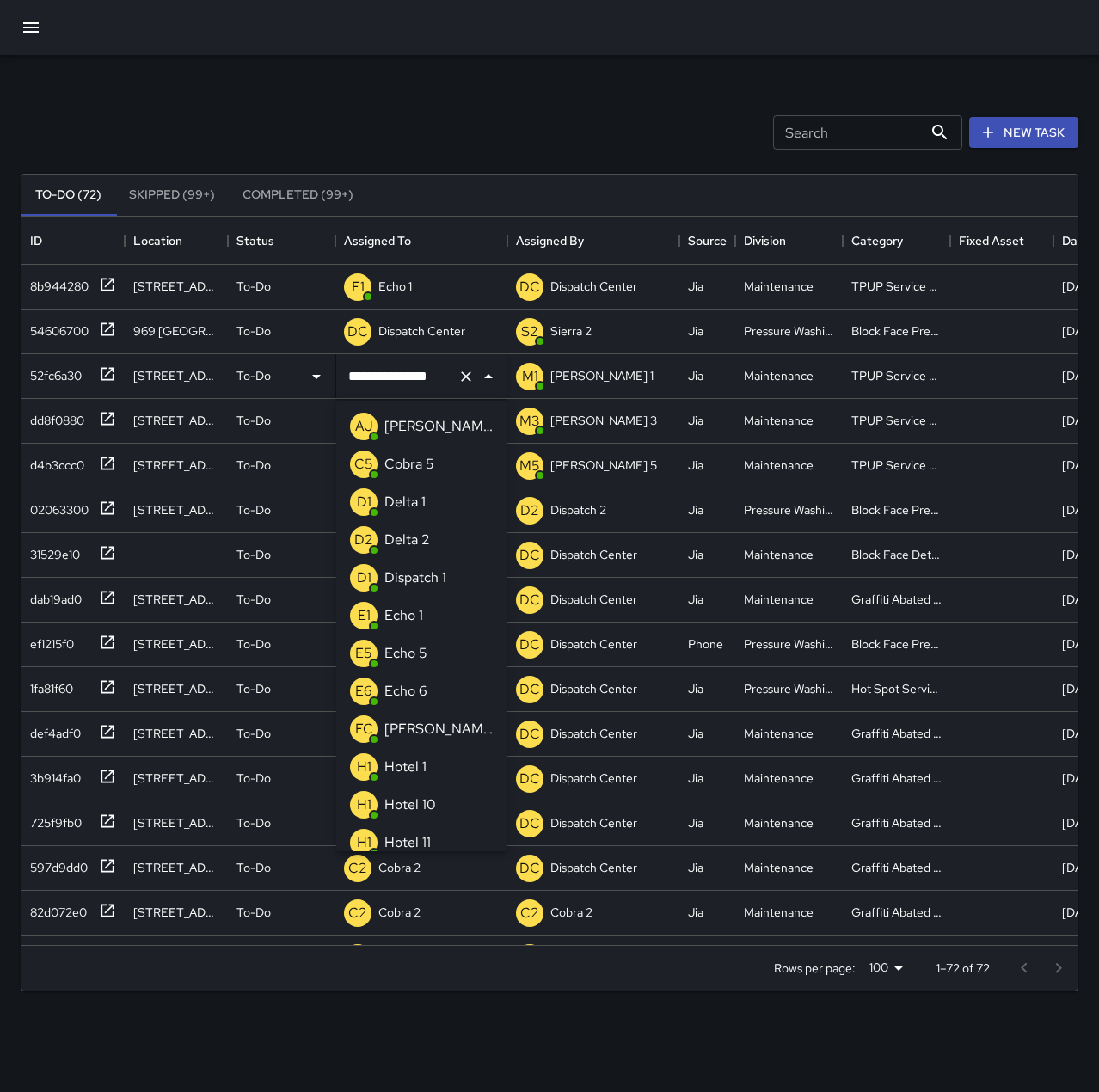
scroll to position [1297, 0]
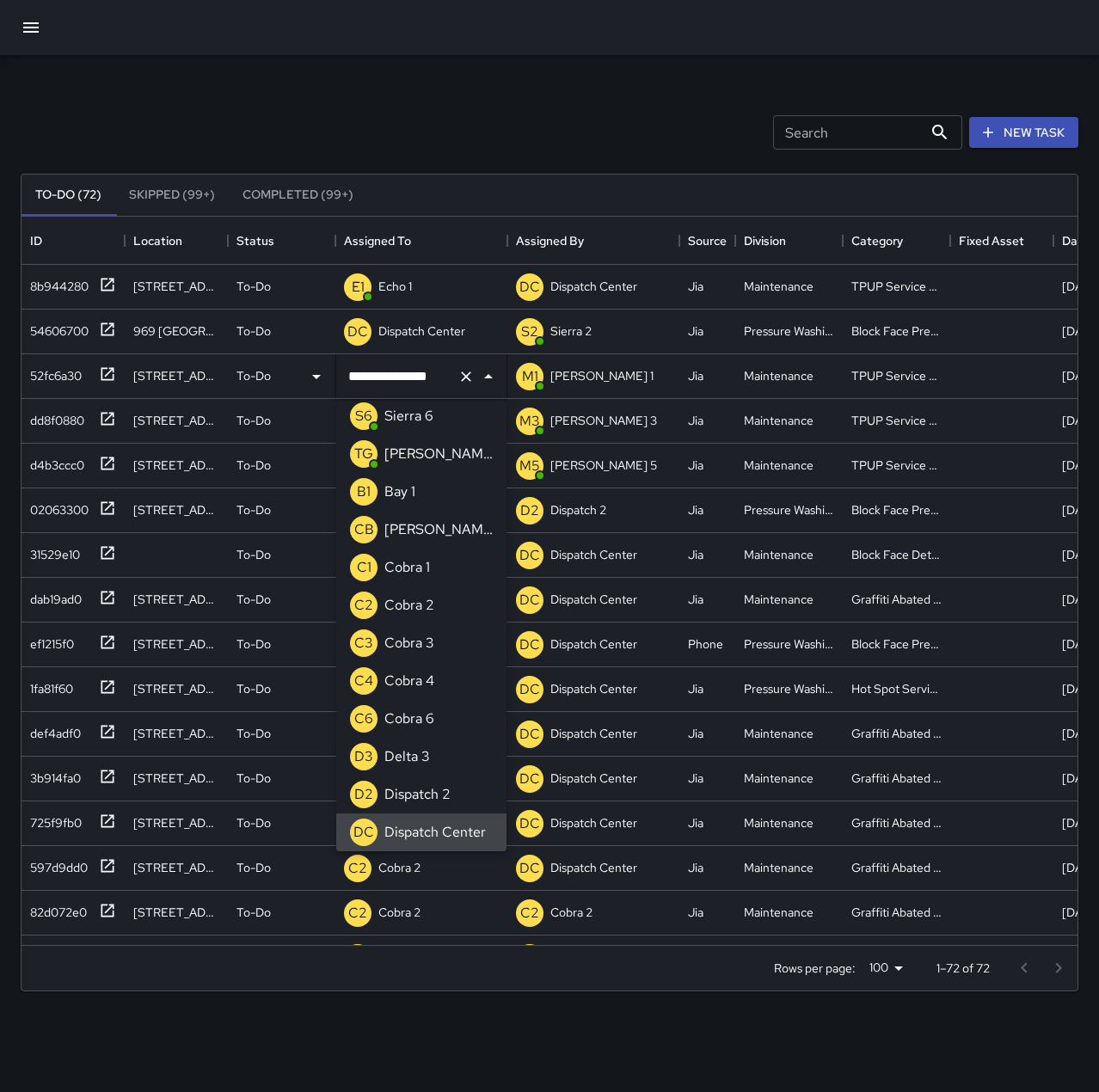
click at [468, 373] on icon "Clear" at bounding box center [465, 376] width 17 height 17
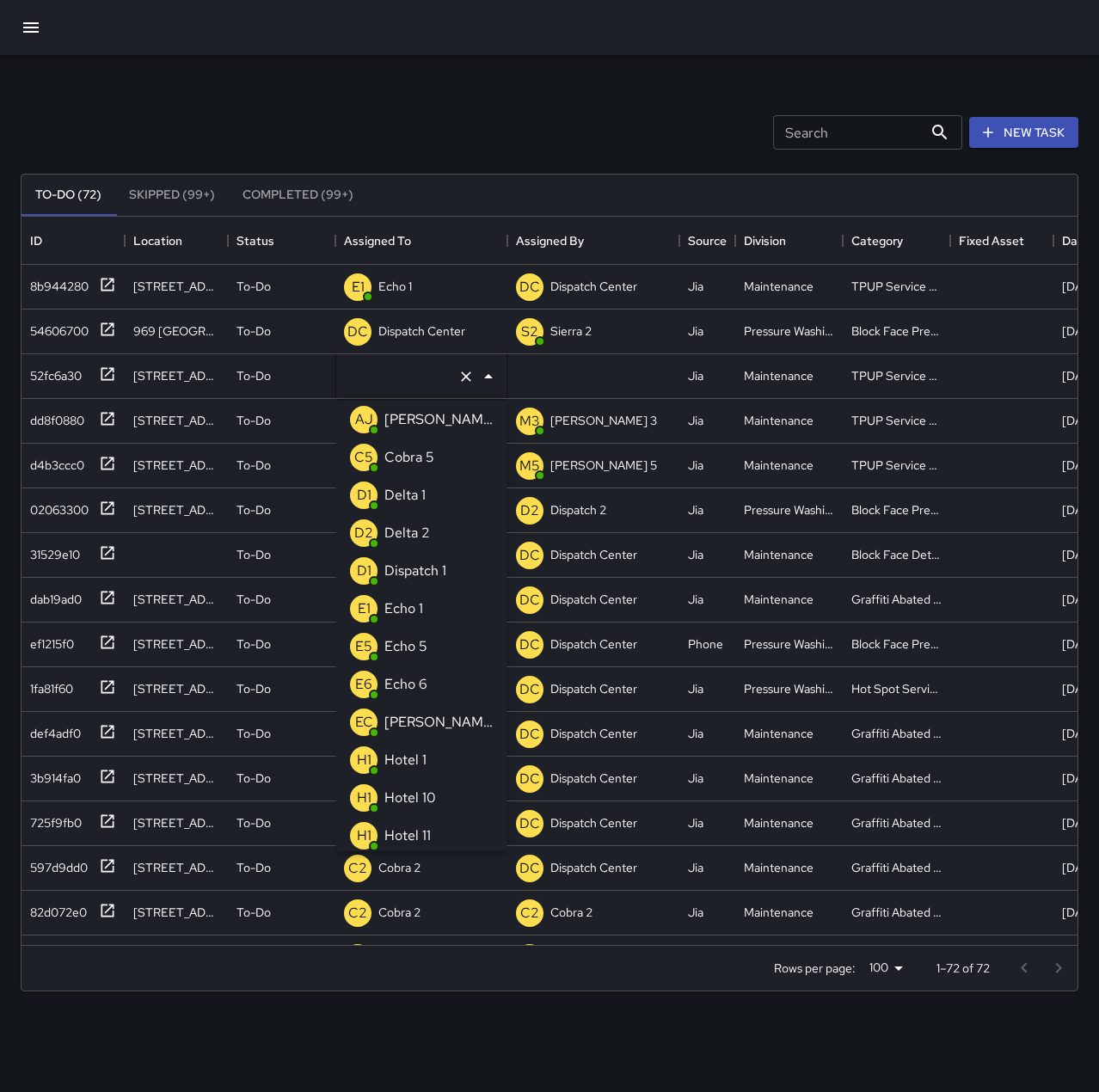
click at [408, 604] on p "Echo 1" at bounding box center [403, 608] width 38 height 21
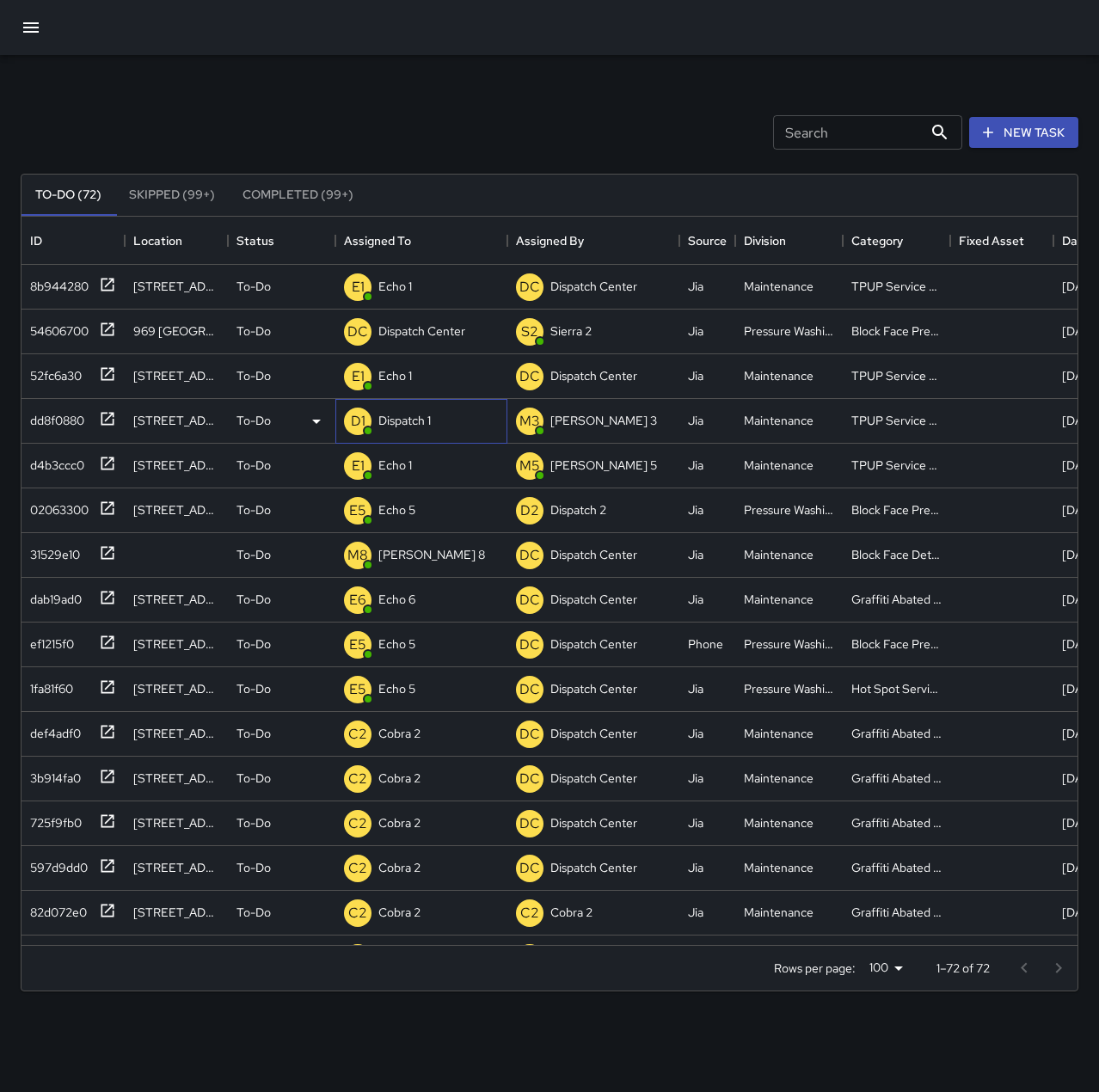
click at [407, 417] on p "Dispatch 1" at bounding box center [404, 420] width 53 height 17
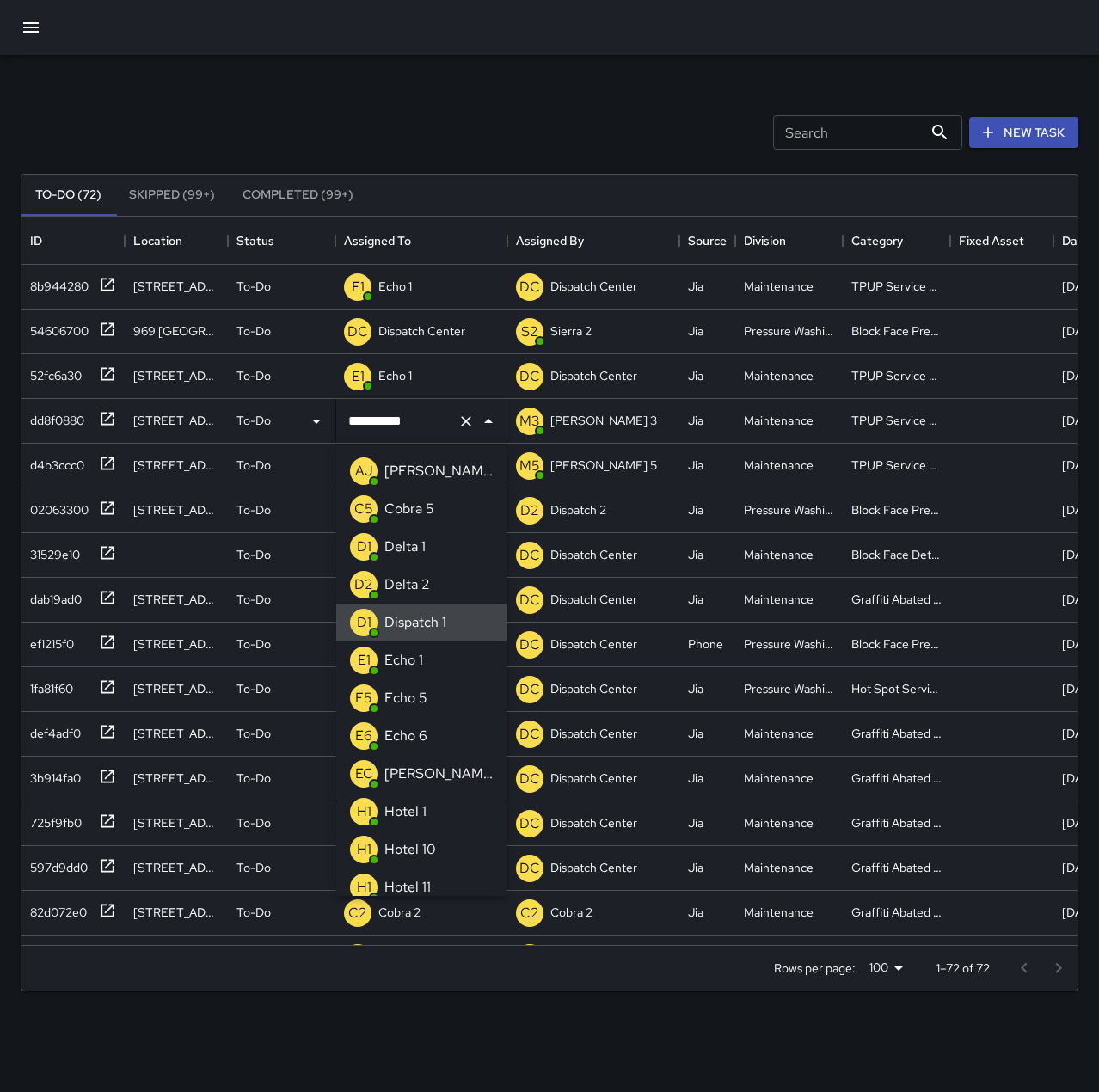
click at [469, 418] on icon "Clear" at bounding box center [465, 421] width 10 height 10
click at [443, 655] on li "E1 Echo 1" at bounding box center [421, 660] width 170 height 38
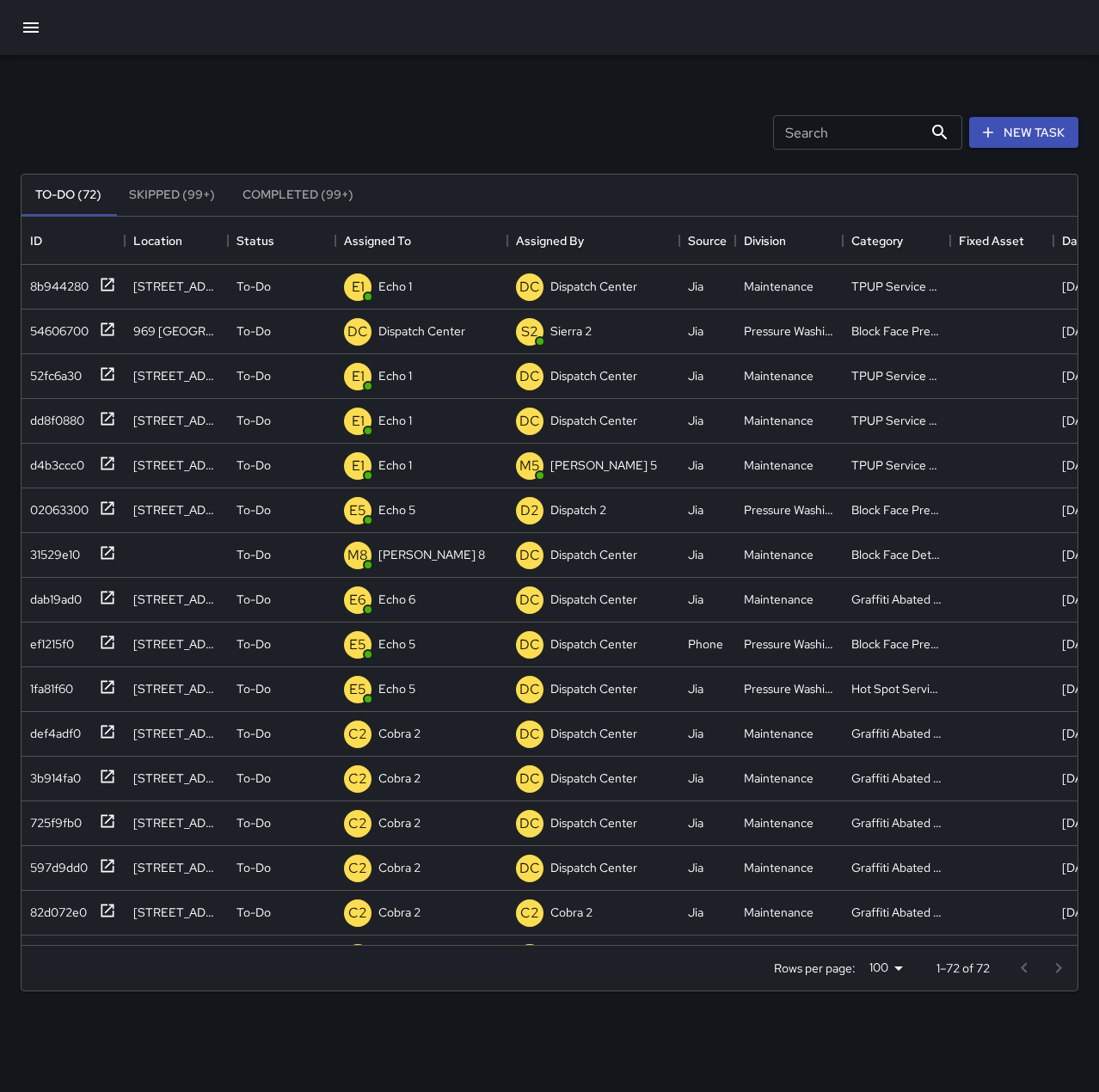
click at [409, 128] on div "Search Search New Task" at bounding box center [549, 132] width 1064 height 89
click at [378, 327] on p "Dispatch Center" at bounding box center [421, 331] width 86 height 17
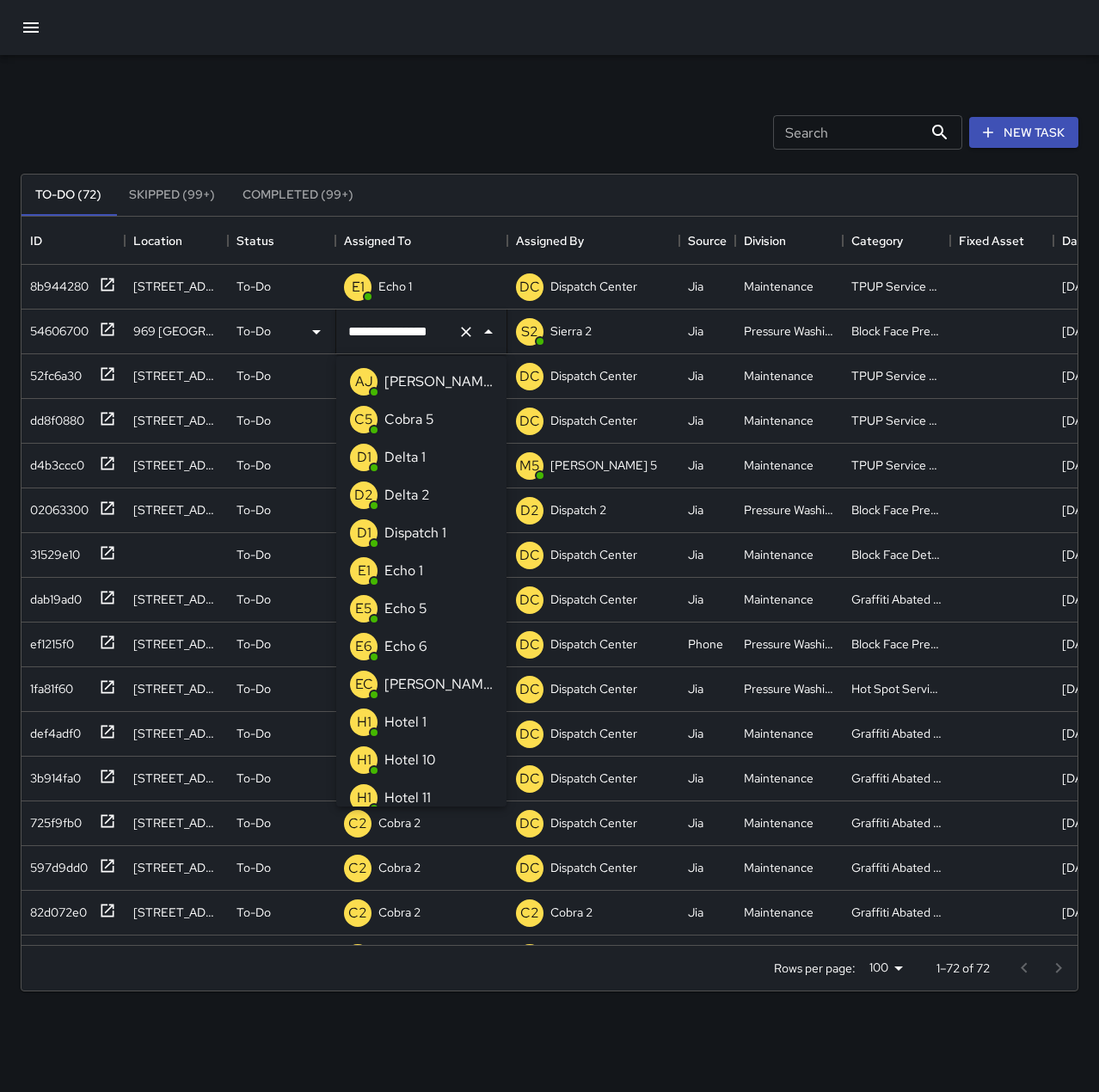
scroll to position [1297, 0]
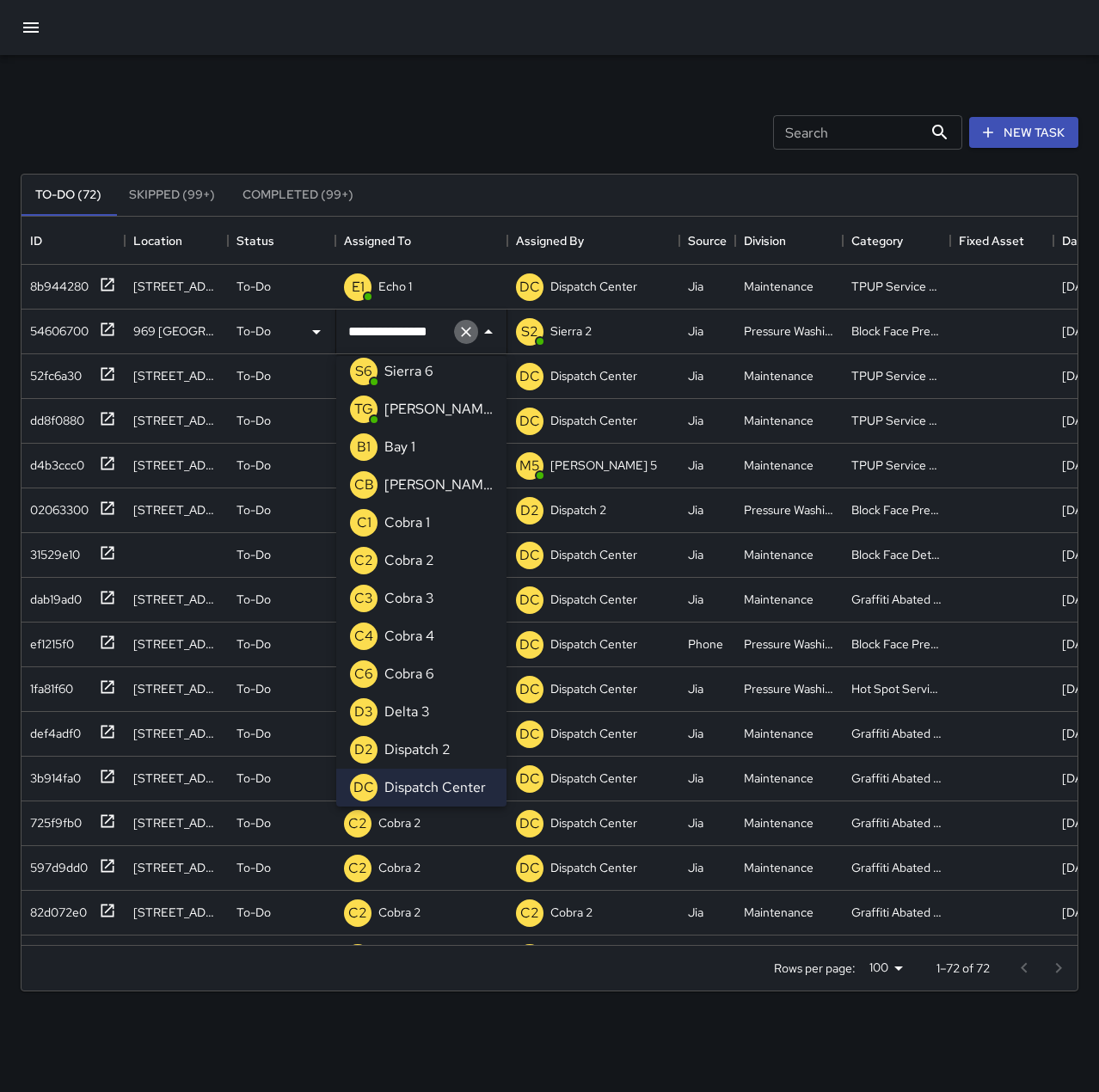
click at [466, 332] on icon "Clear" at bounding box center [465, 332] width 10 height 10
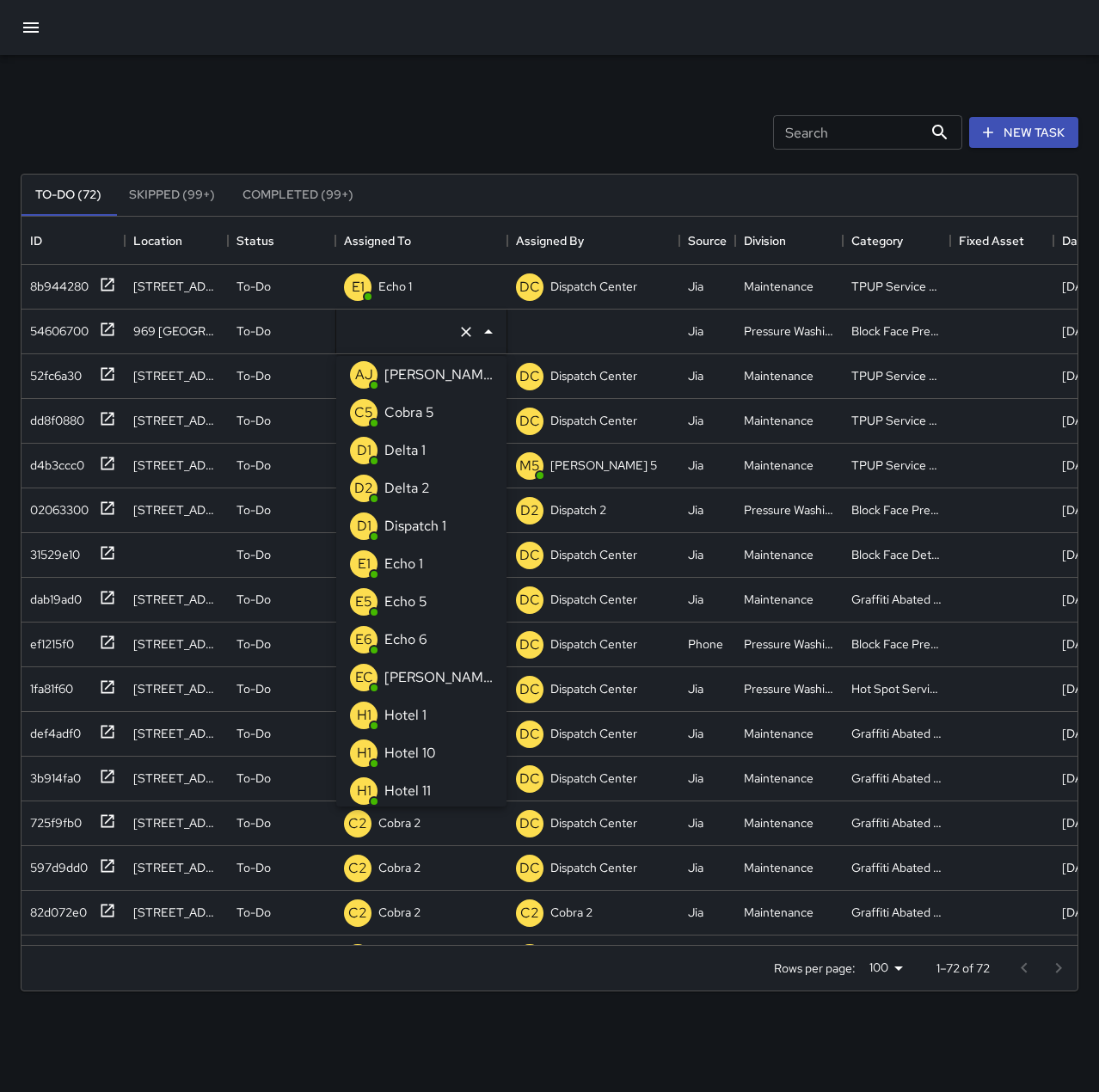
click at [426, 601] on p "Echo 5" at bounding box center [405, 602] width 43 height 21
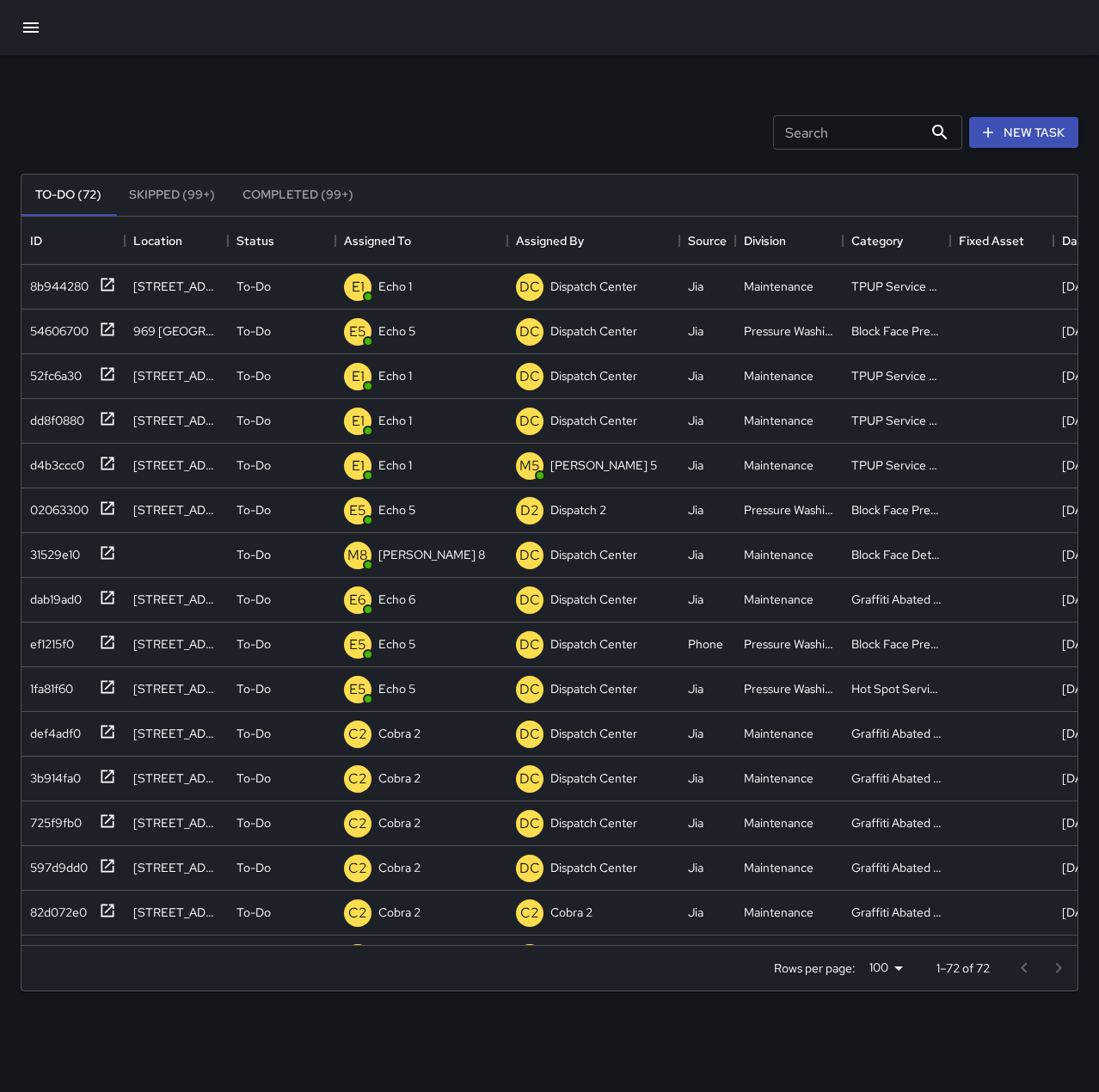
click at [393, 115] on div "Search Search New Task" at bounding box center [549, 132] width 1064 height 89
click at [70, 320] on div "54606700" at bounding box center [56, 328] width 66 height 24
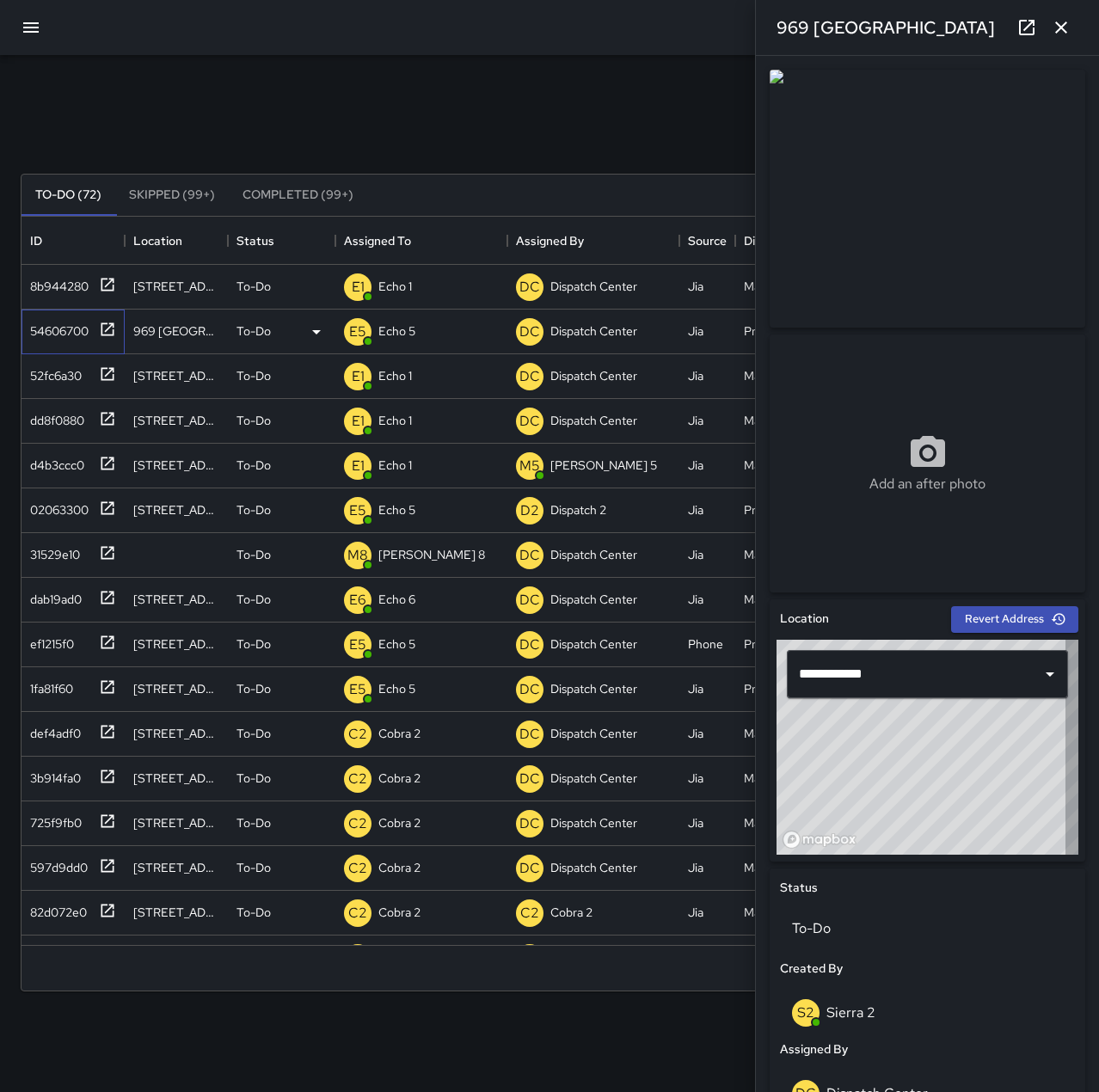
type input "**********"
click at [1063, 36] on icon "button" at bounding box center [1061, 27] width 21 height 21
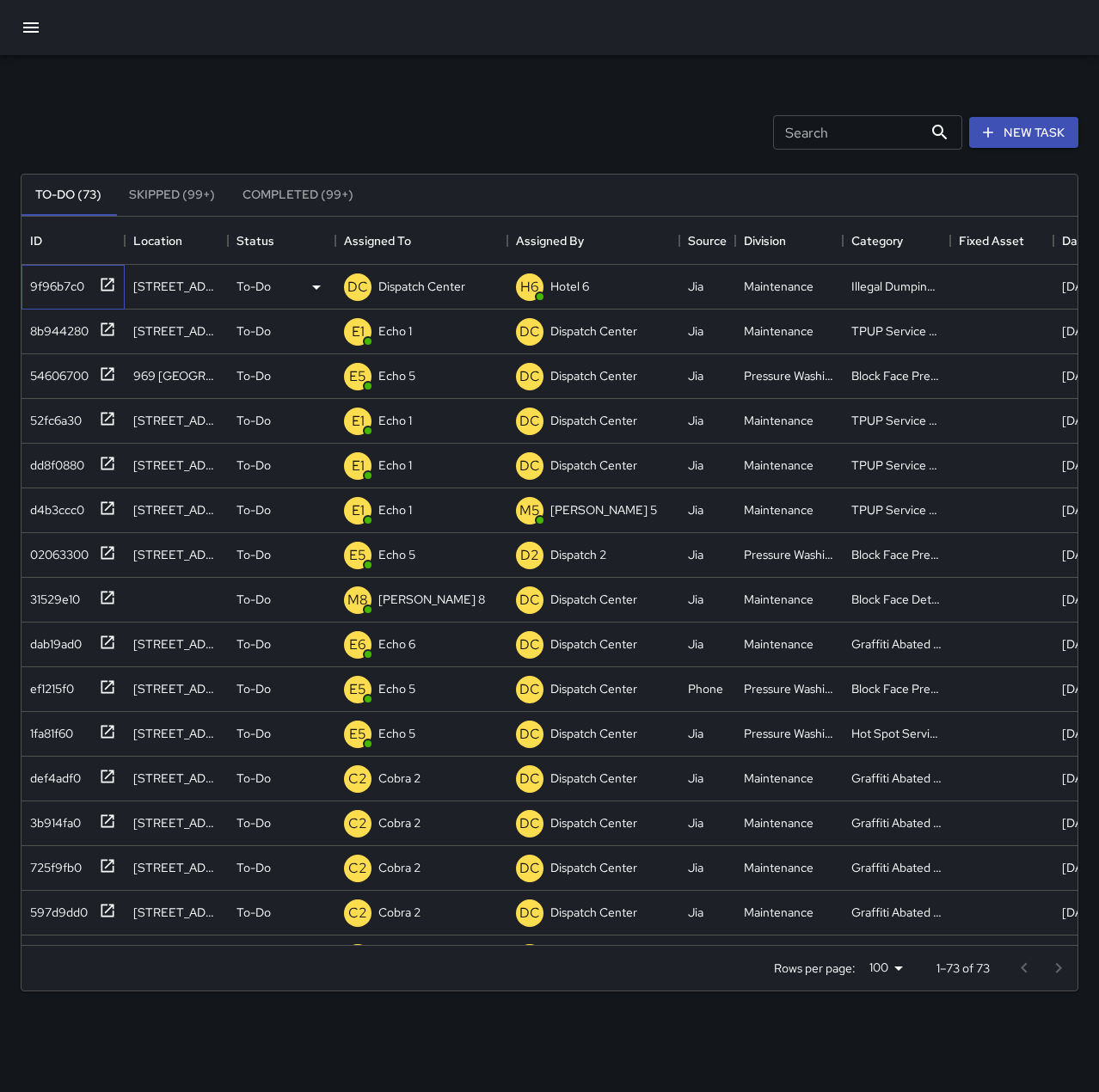
click at [64, 285] on div "9f96b7c0" at bounding box center [53, 282] width 61 height 24
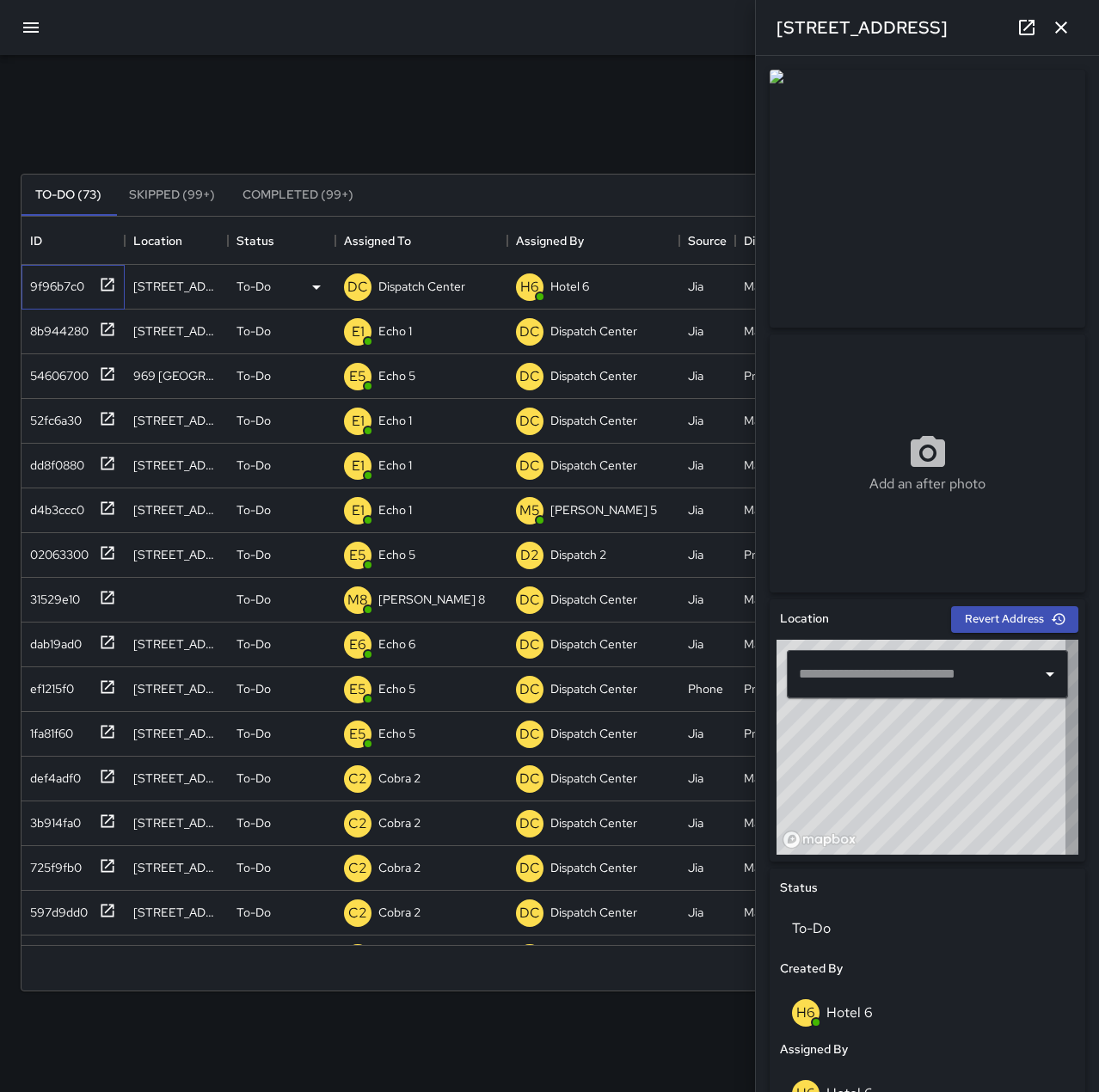
type input "**********"
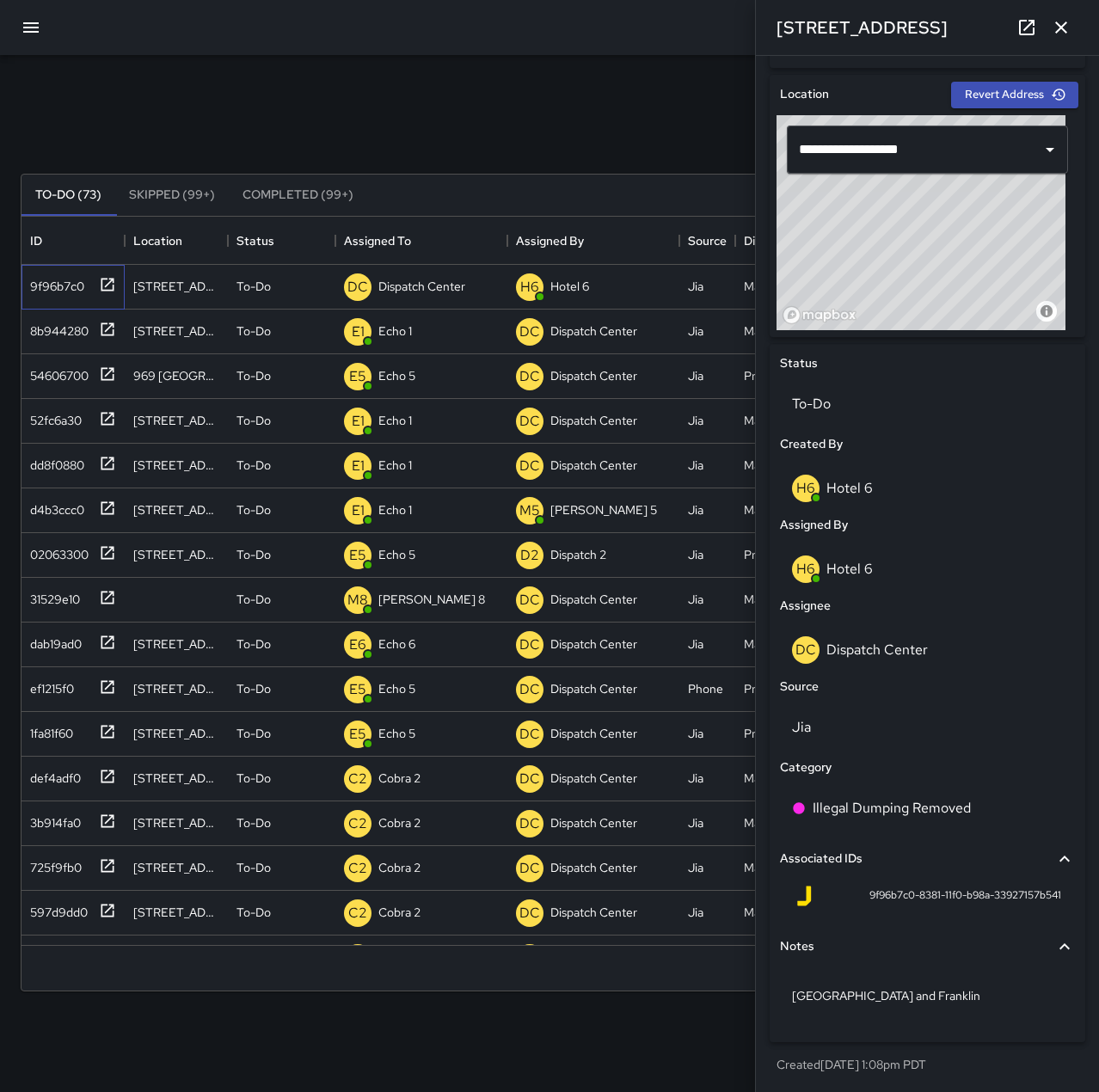
scroll to position [526, 0]
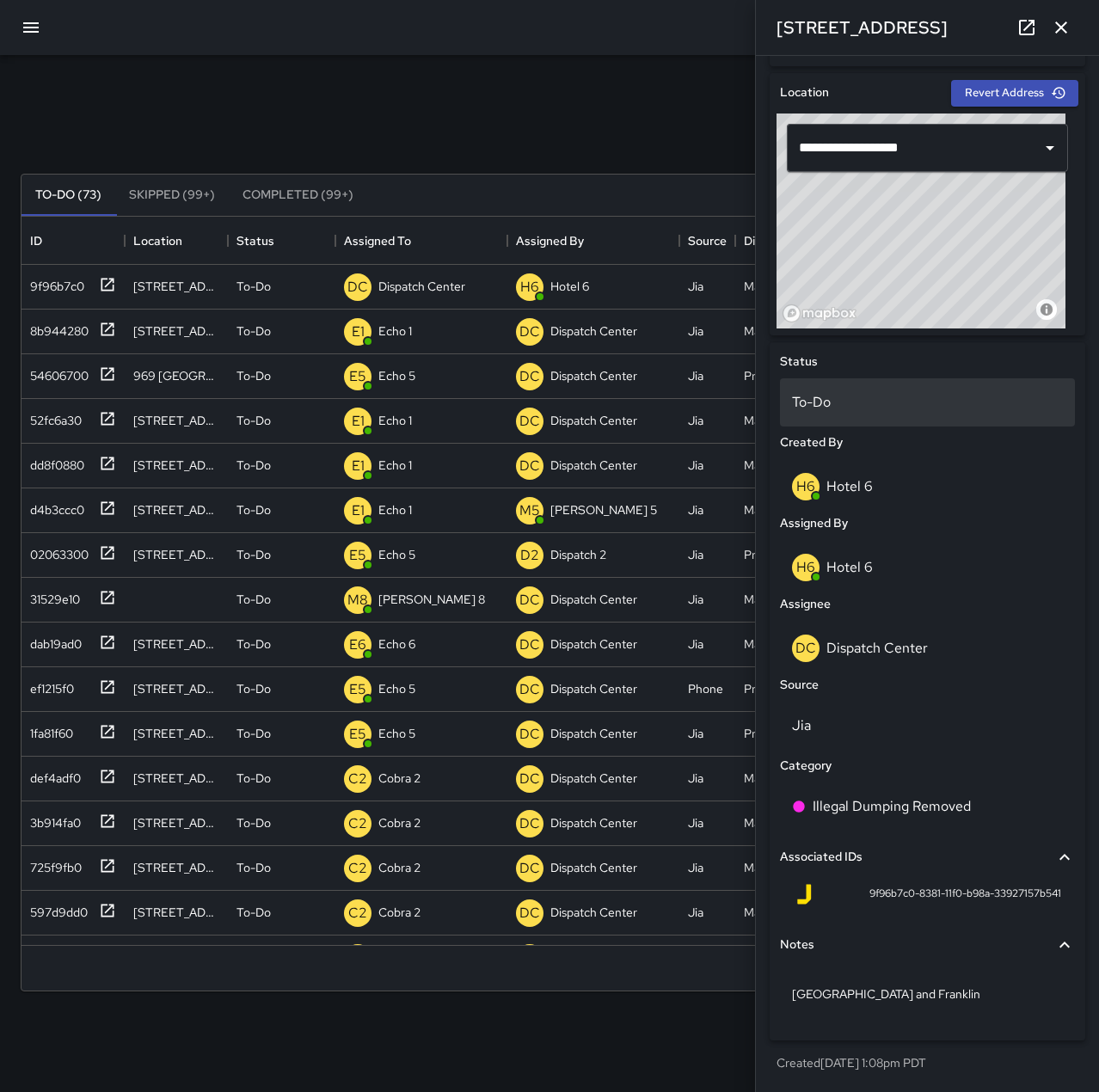
click at [852, 397] on p "To-Do" at bounding box center [927, 403] width 270 height 21
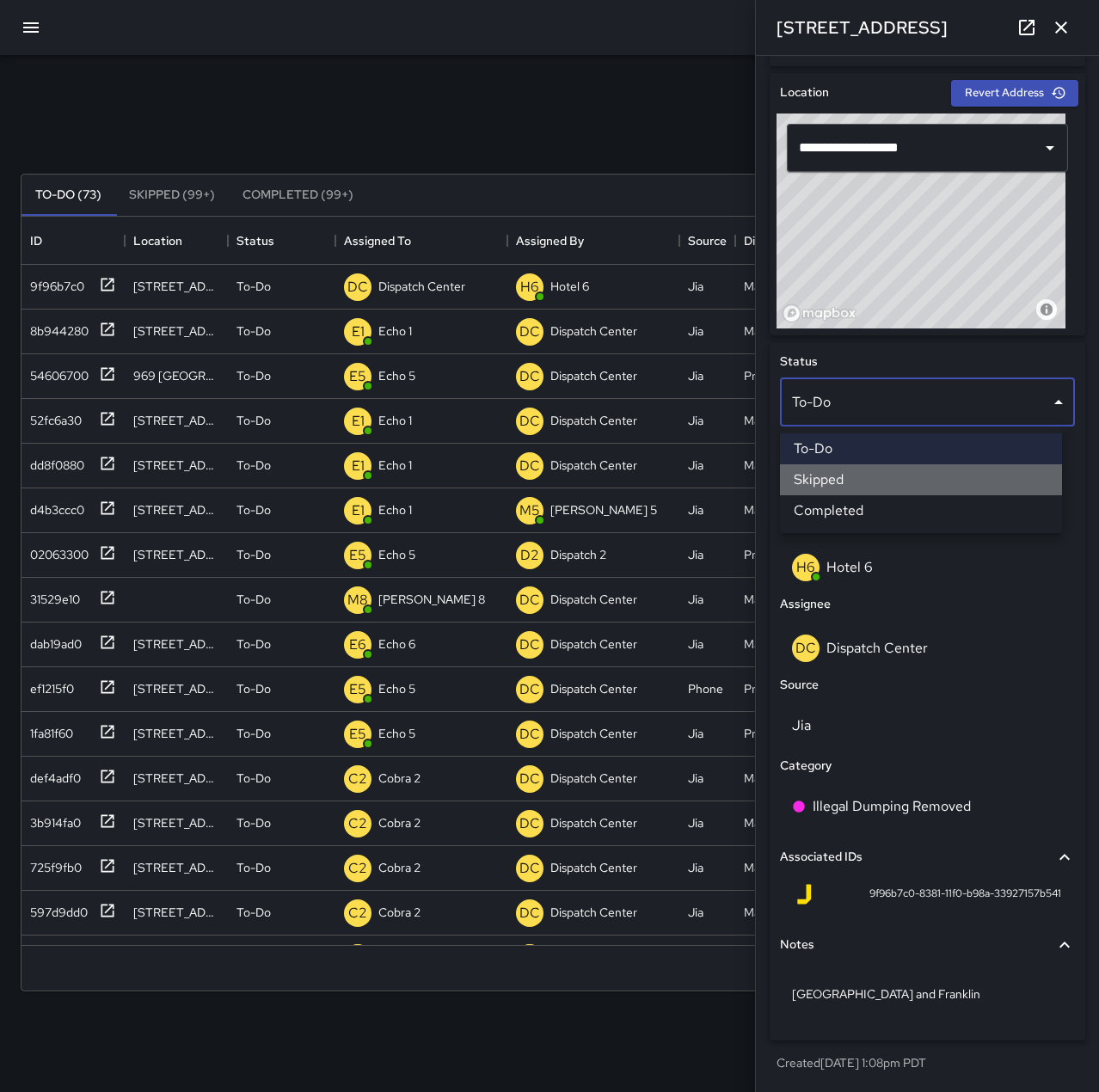
click at [874, 488] on li "Skipped" at bounding box center [921, 480] width 282 height 31
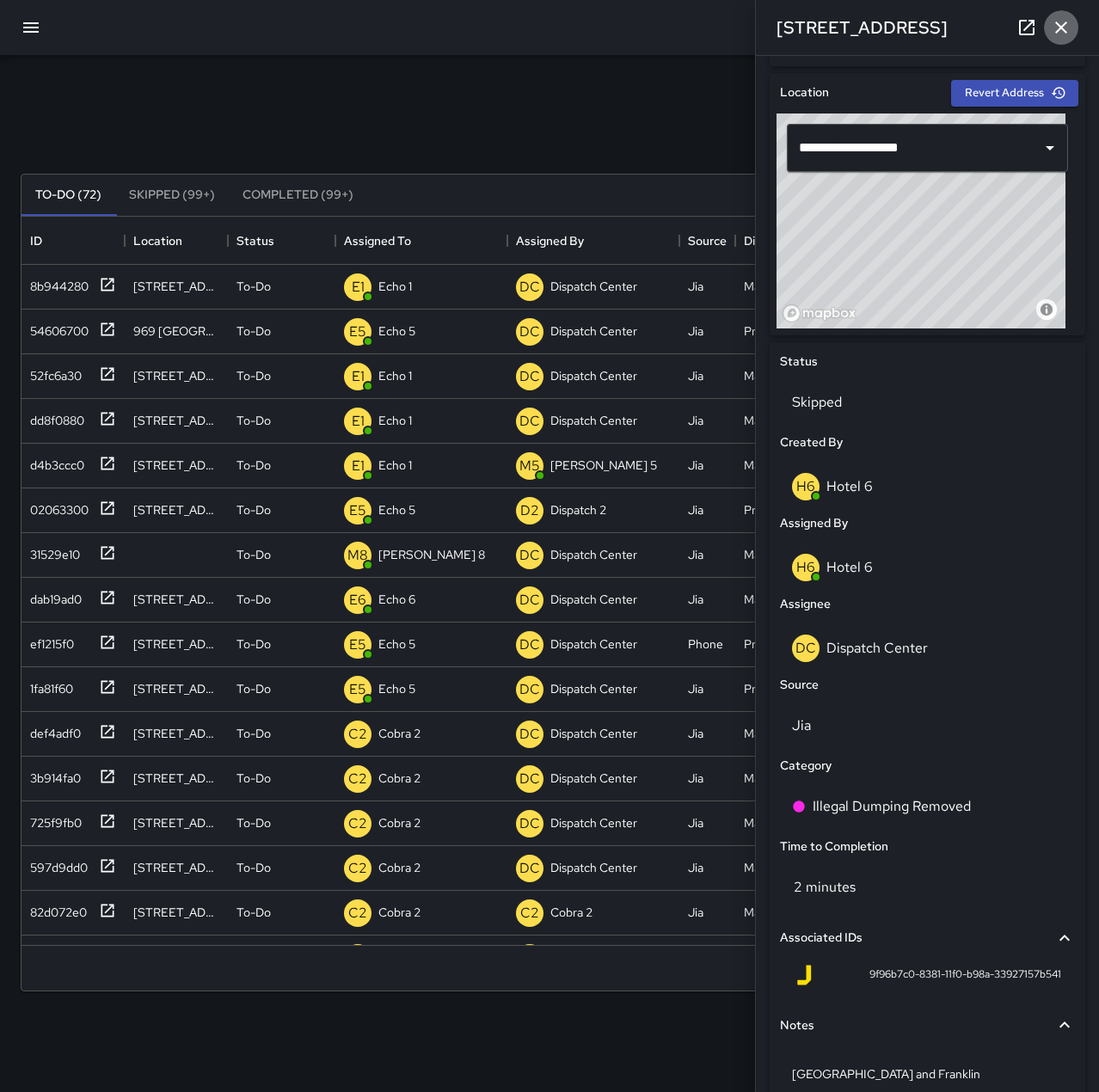
click at [1059, 23] on icon "button" at bounding box center [1061, 27] width 21 height 21
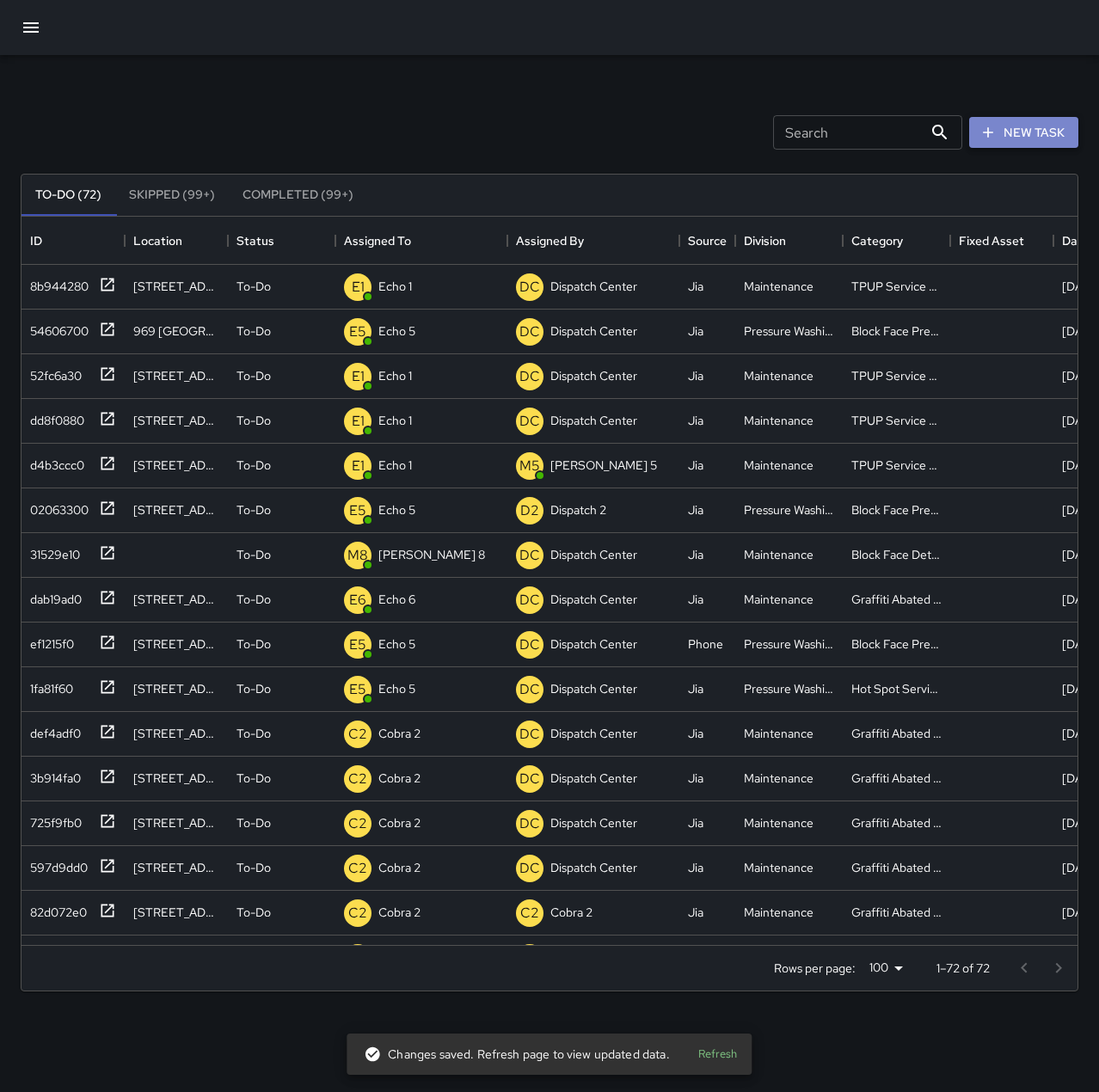
click at [1025, 130] on button "New Task" at bounding box center [1023, 132] width 109 height 32
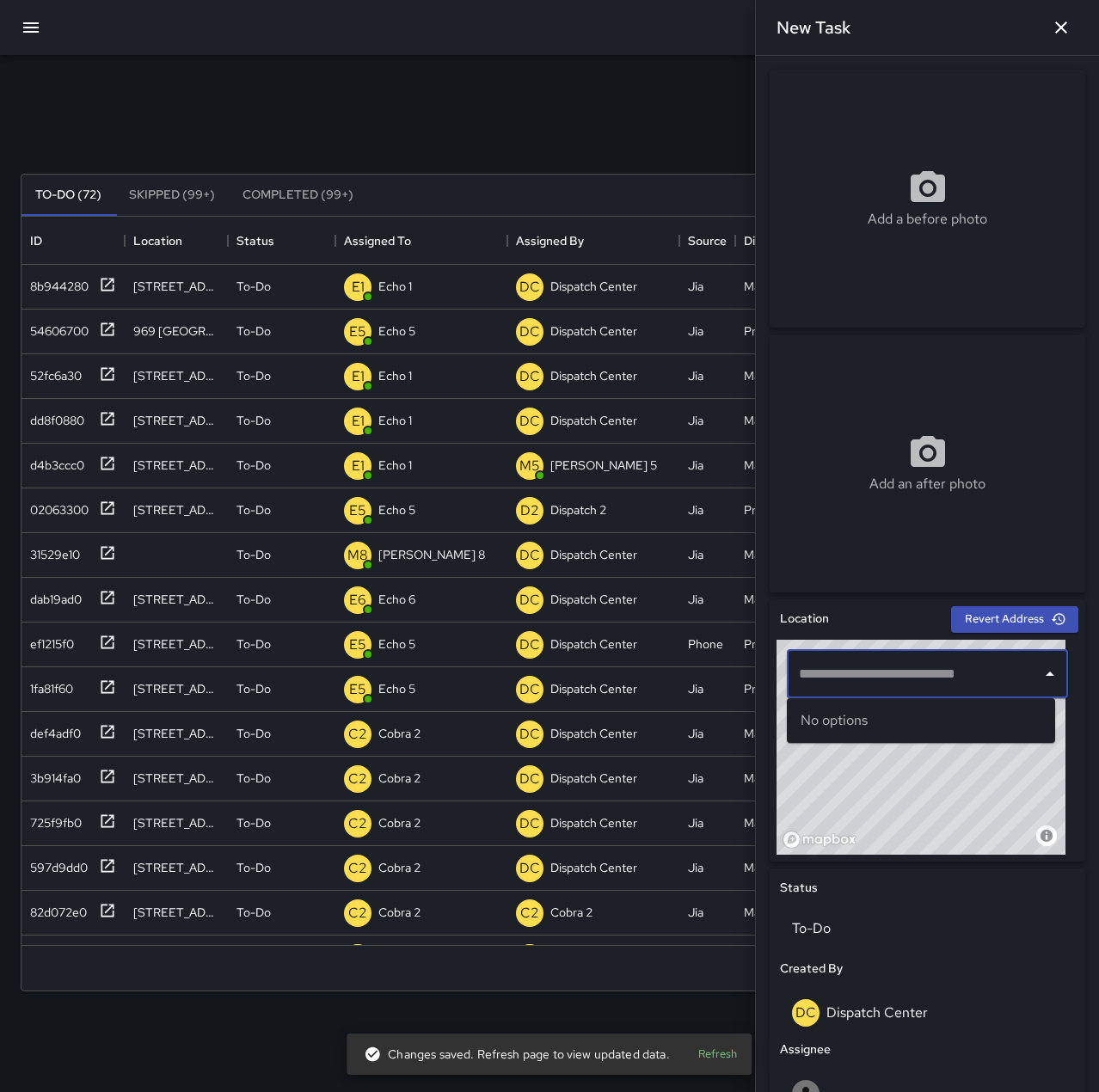
click at [882, 673] on input "text" at bounding box center [913, 674] width 239 height 33
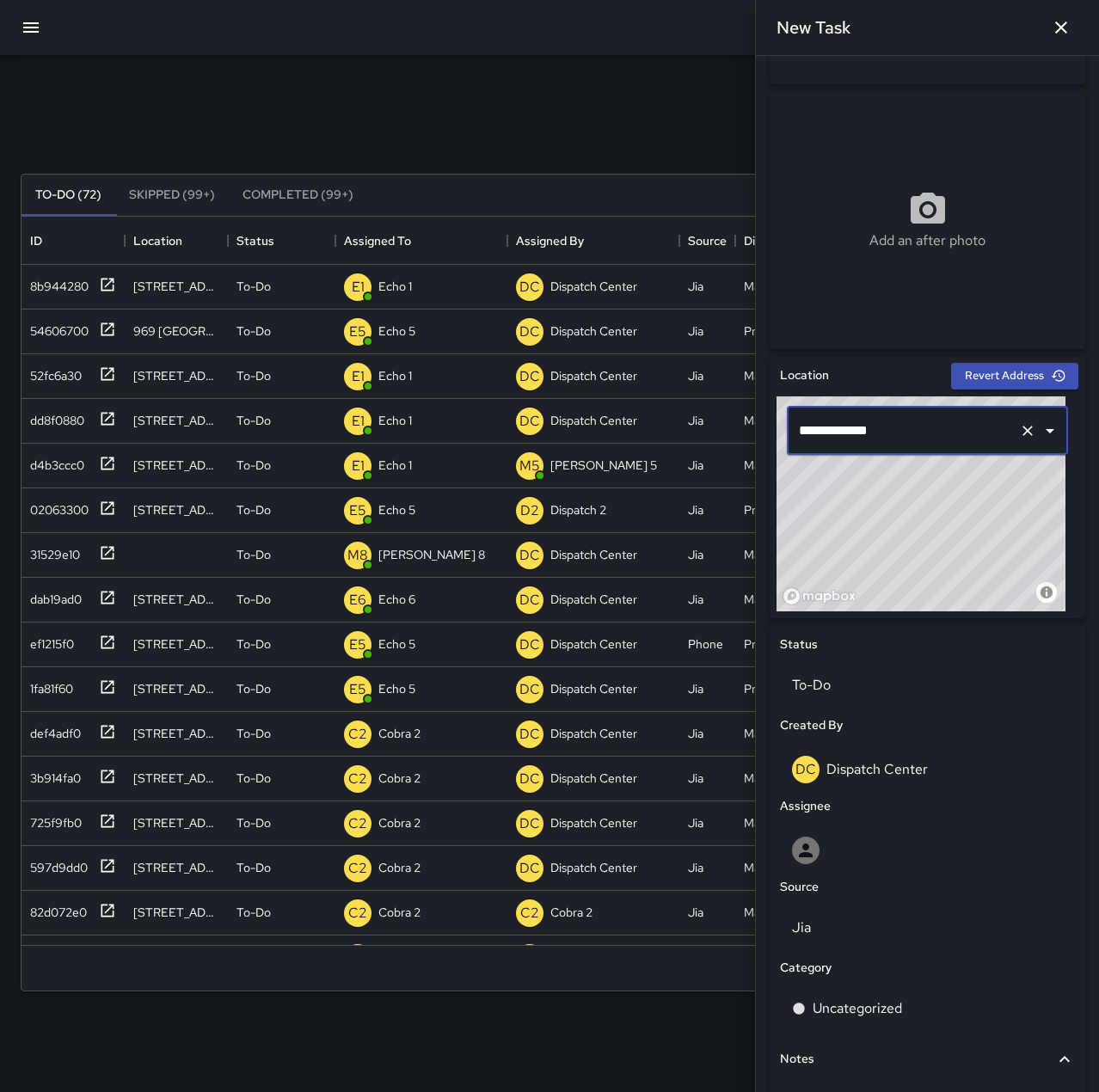
scroll to position [213, 0]
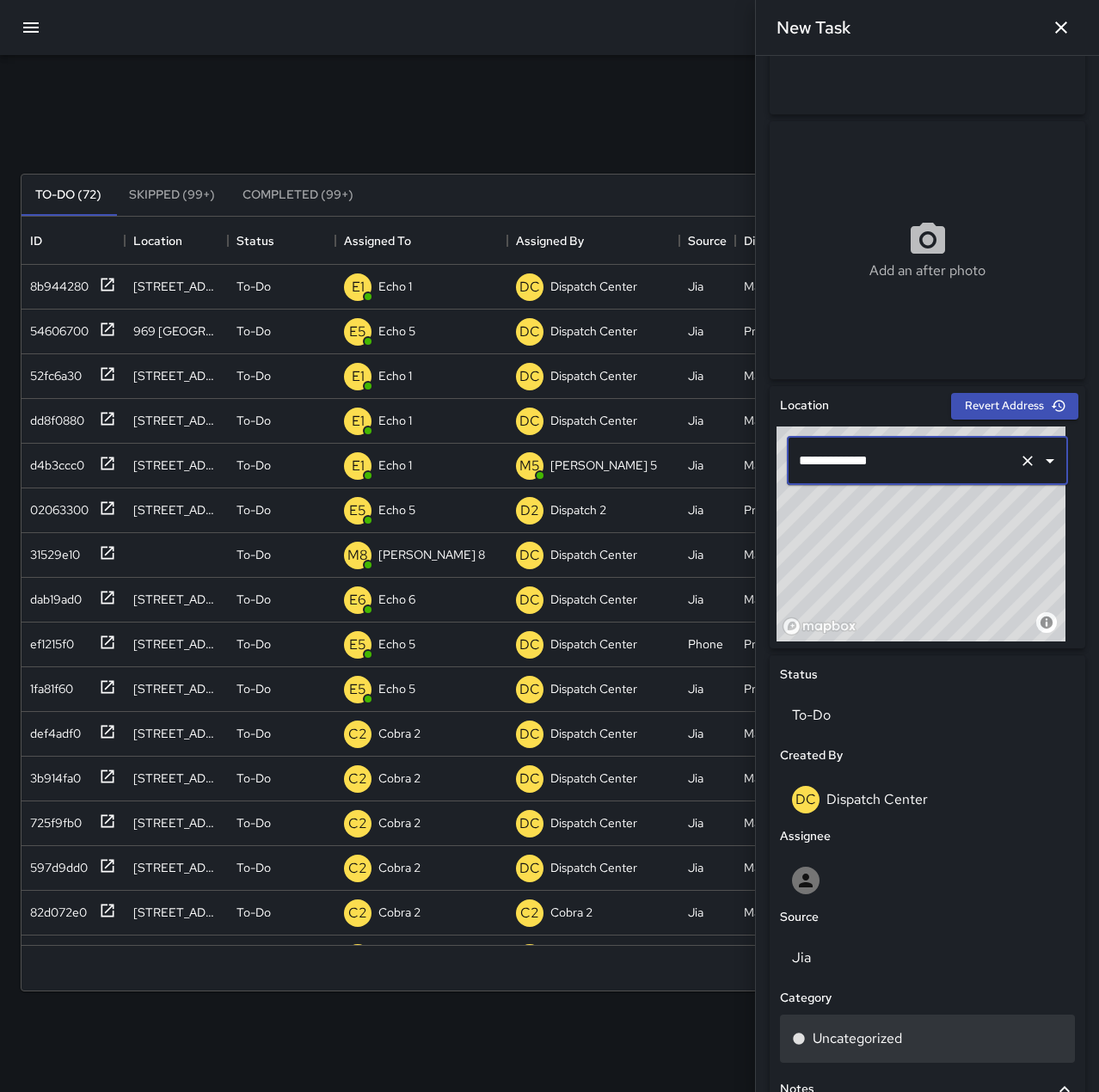
type input "**********"
click at [972, 1036] on div "Uncategorized" at bounding box center [927, 1038] width 270 height 21
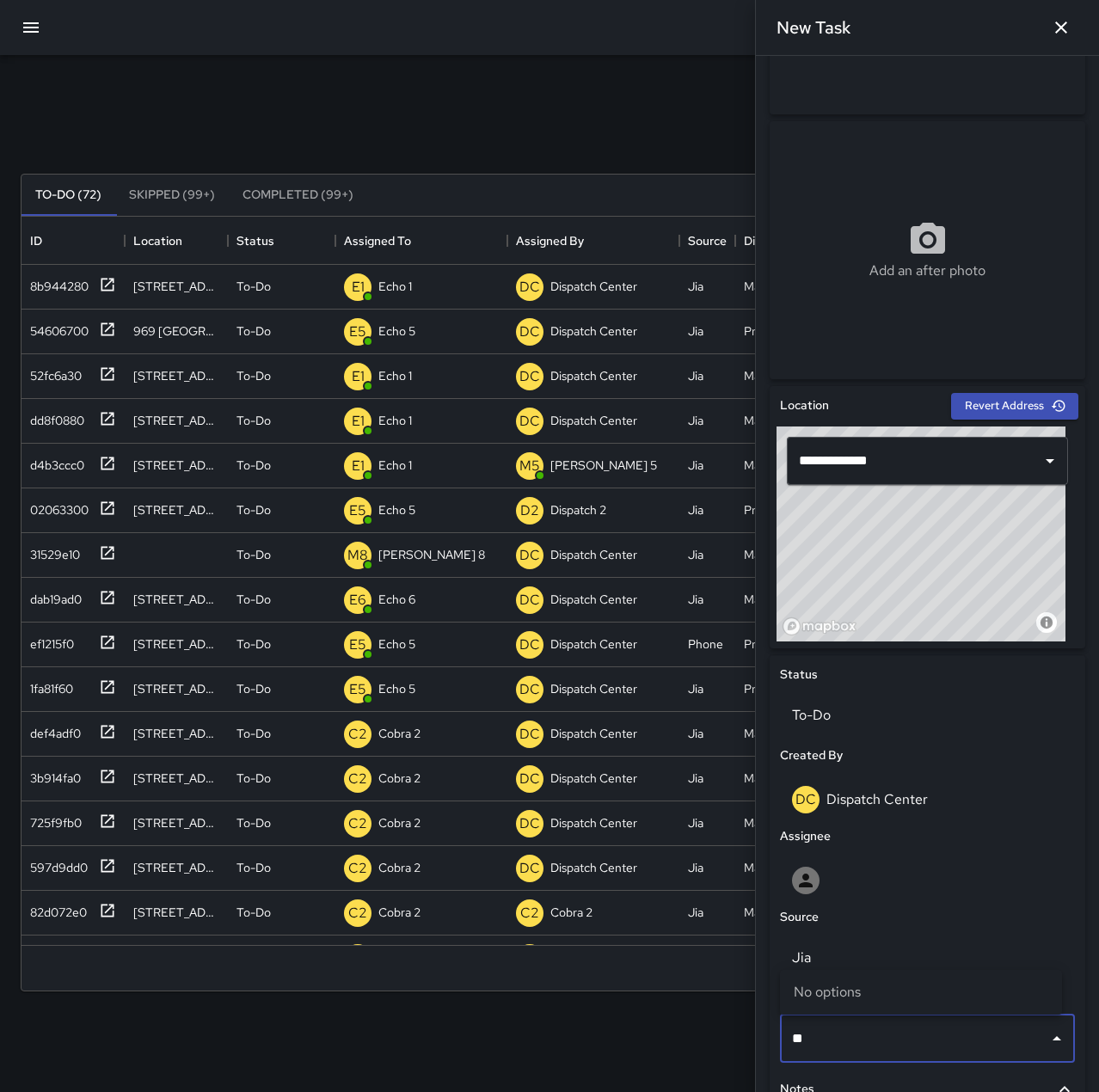
type input "*"
type input "****"
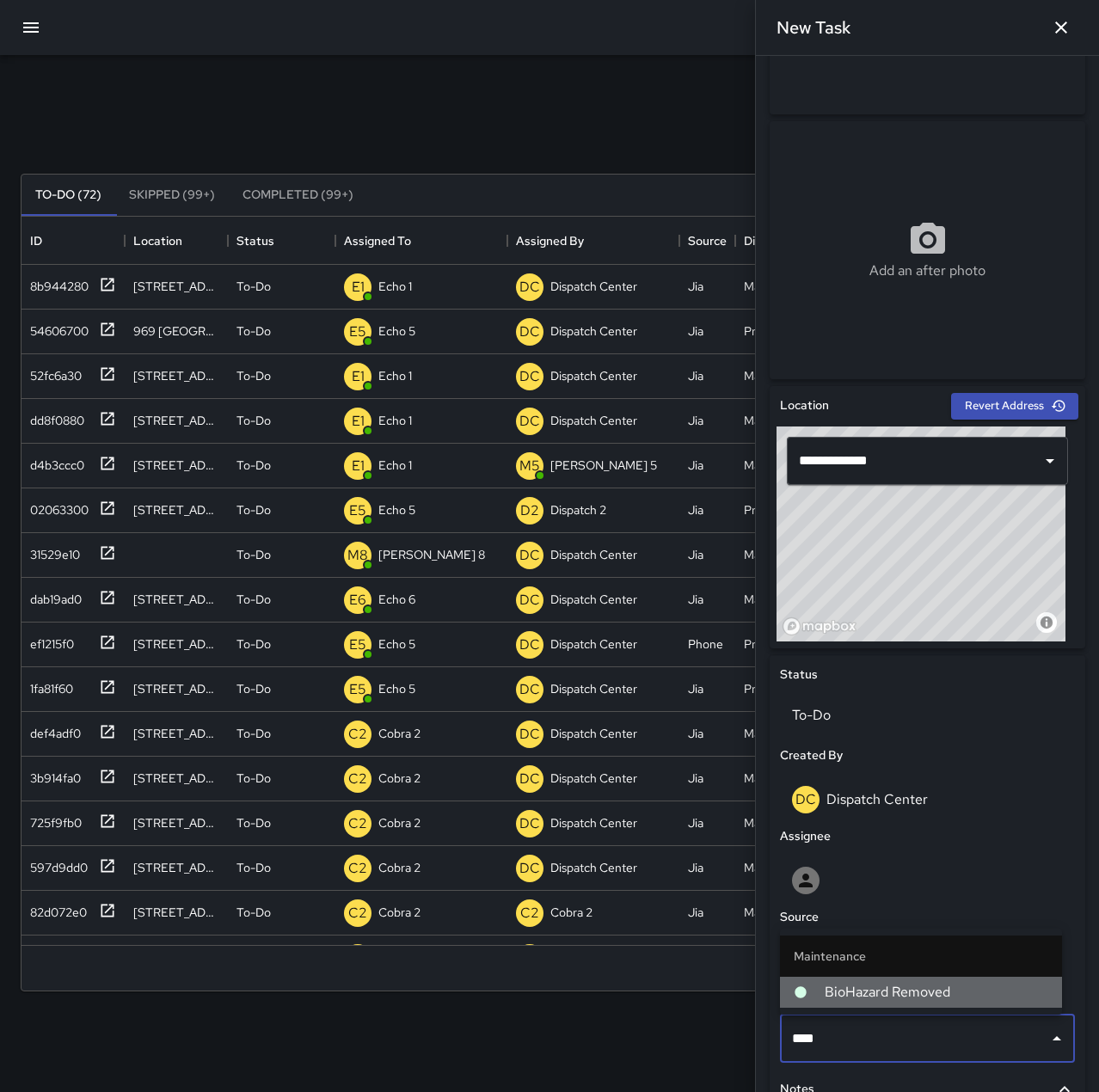
click at [979, 1002] on span "BioHazard Removed" at bounding box center [935, 992] width 223 height 21
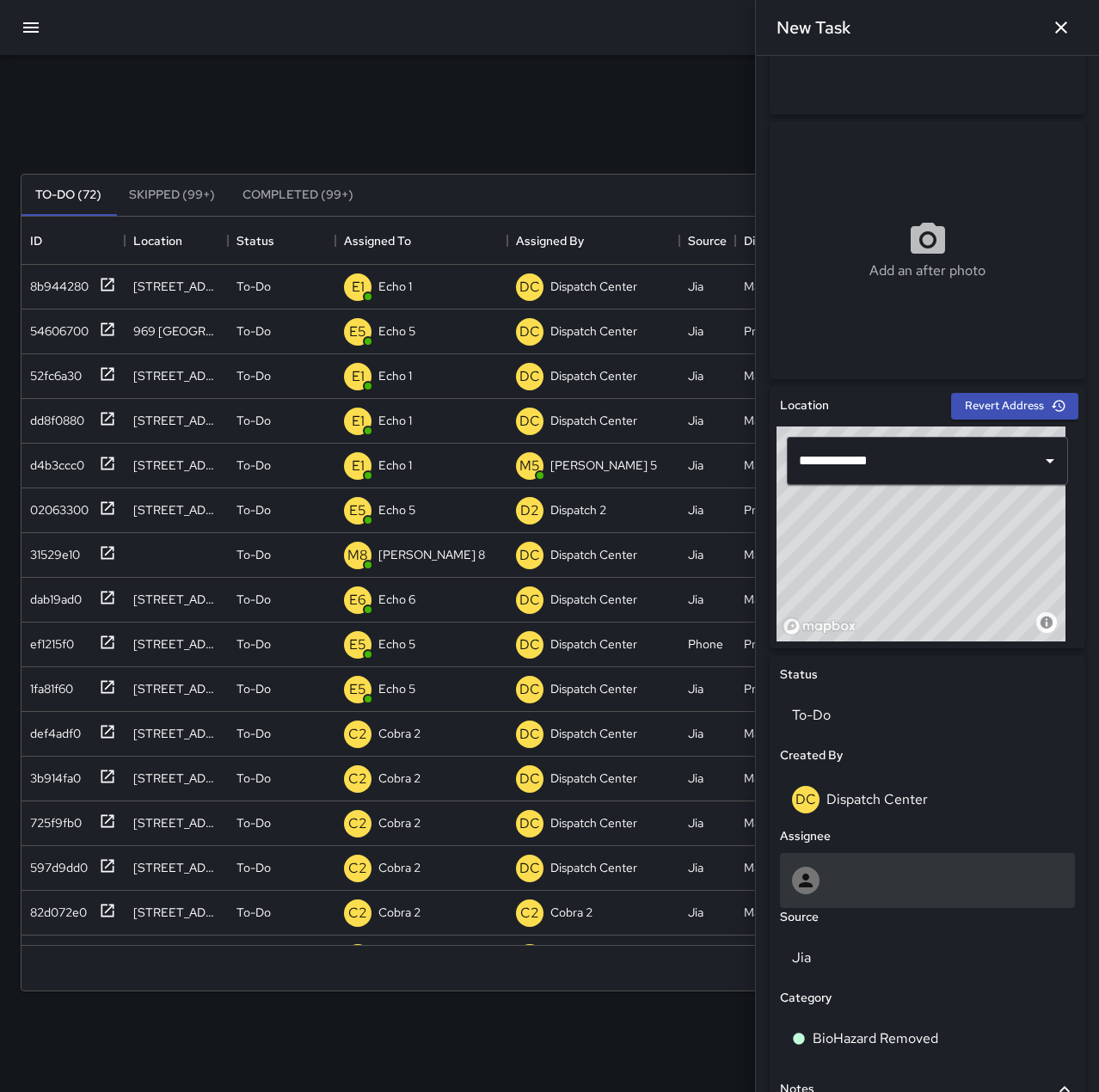
click at [891, 865] on div at bounding box center [927, 881] width 295 height 55
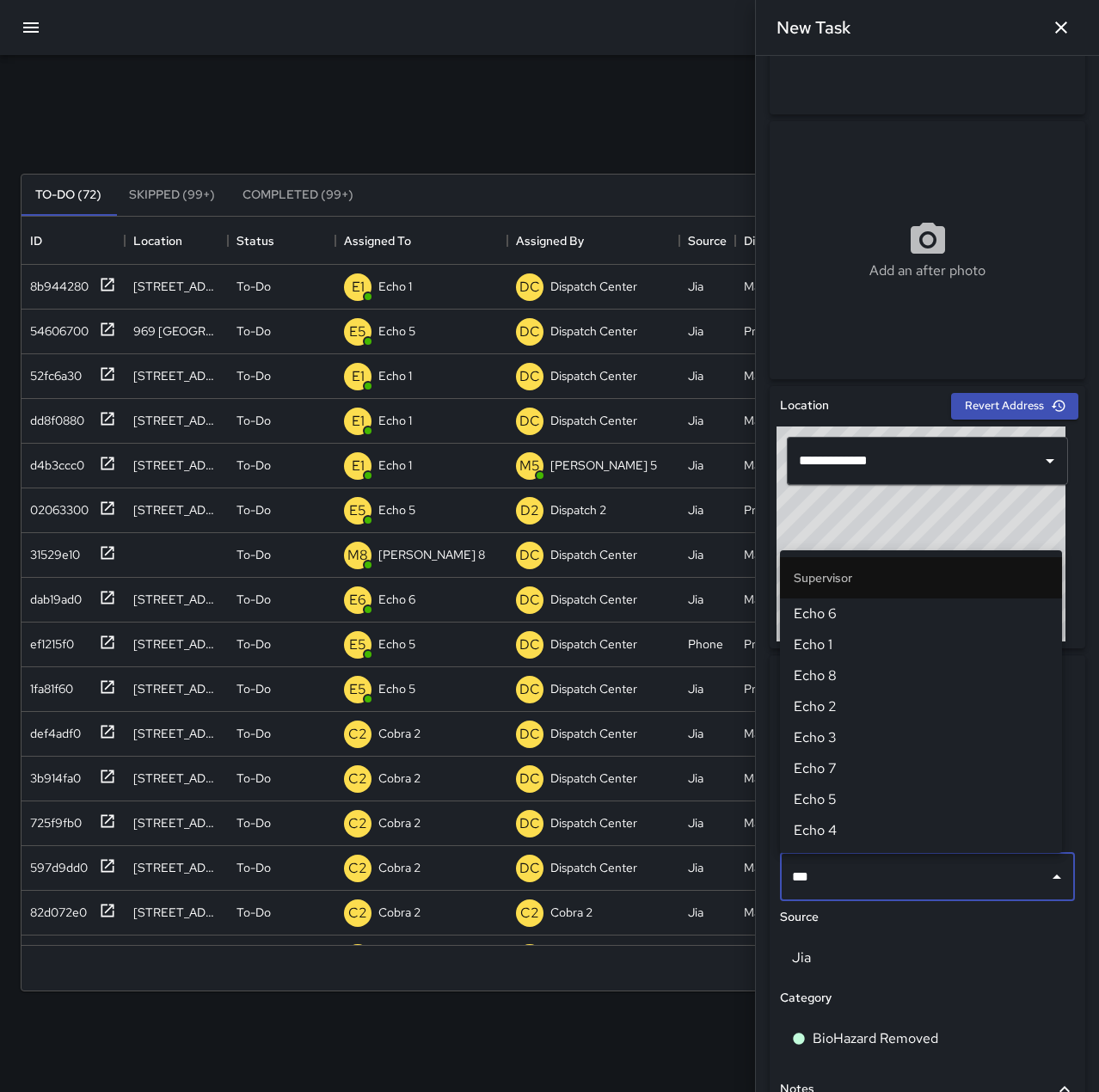
type input "****"
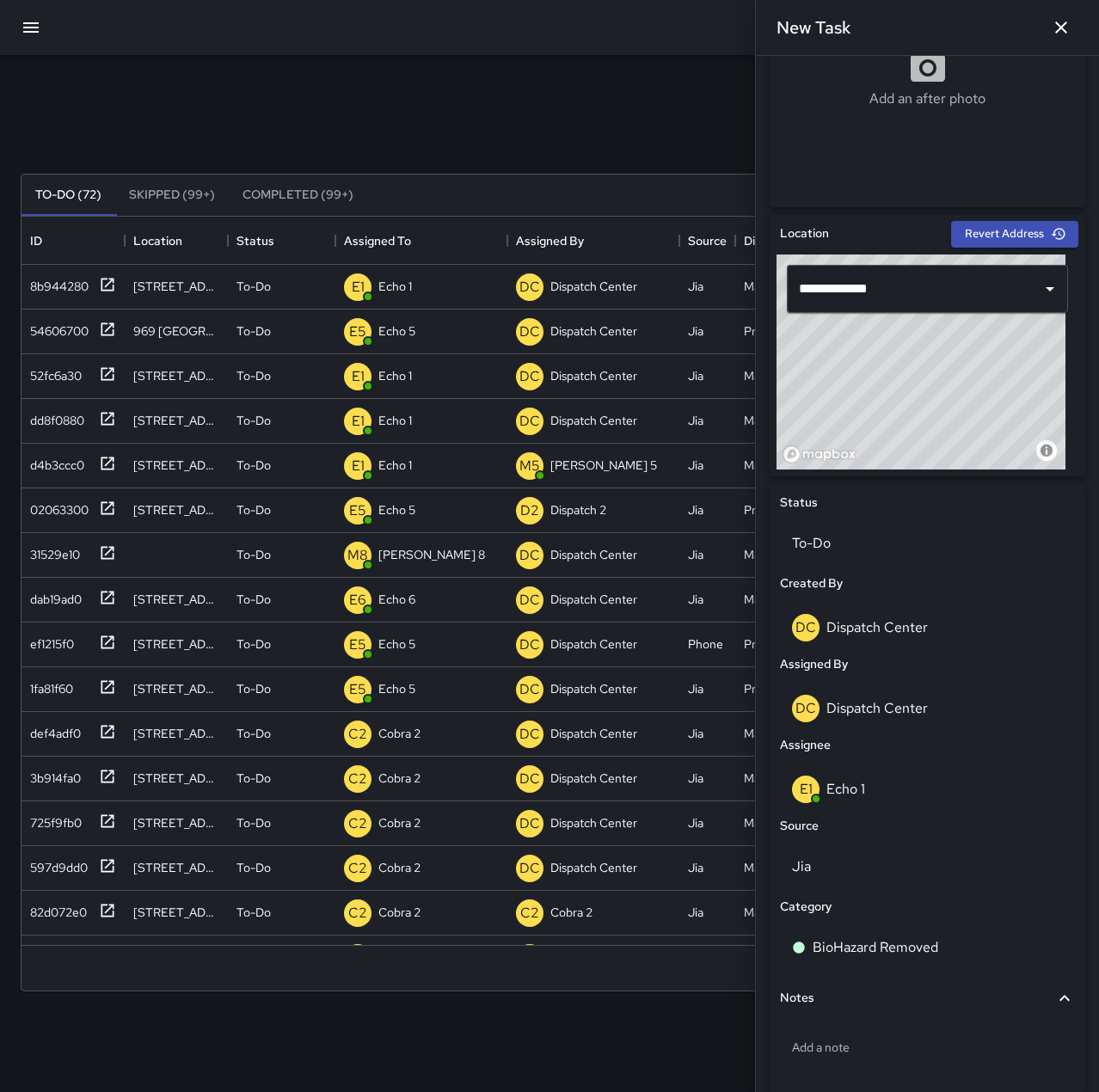
scroll to position [466, 0]
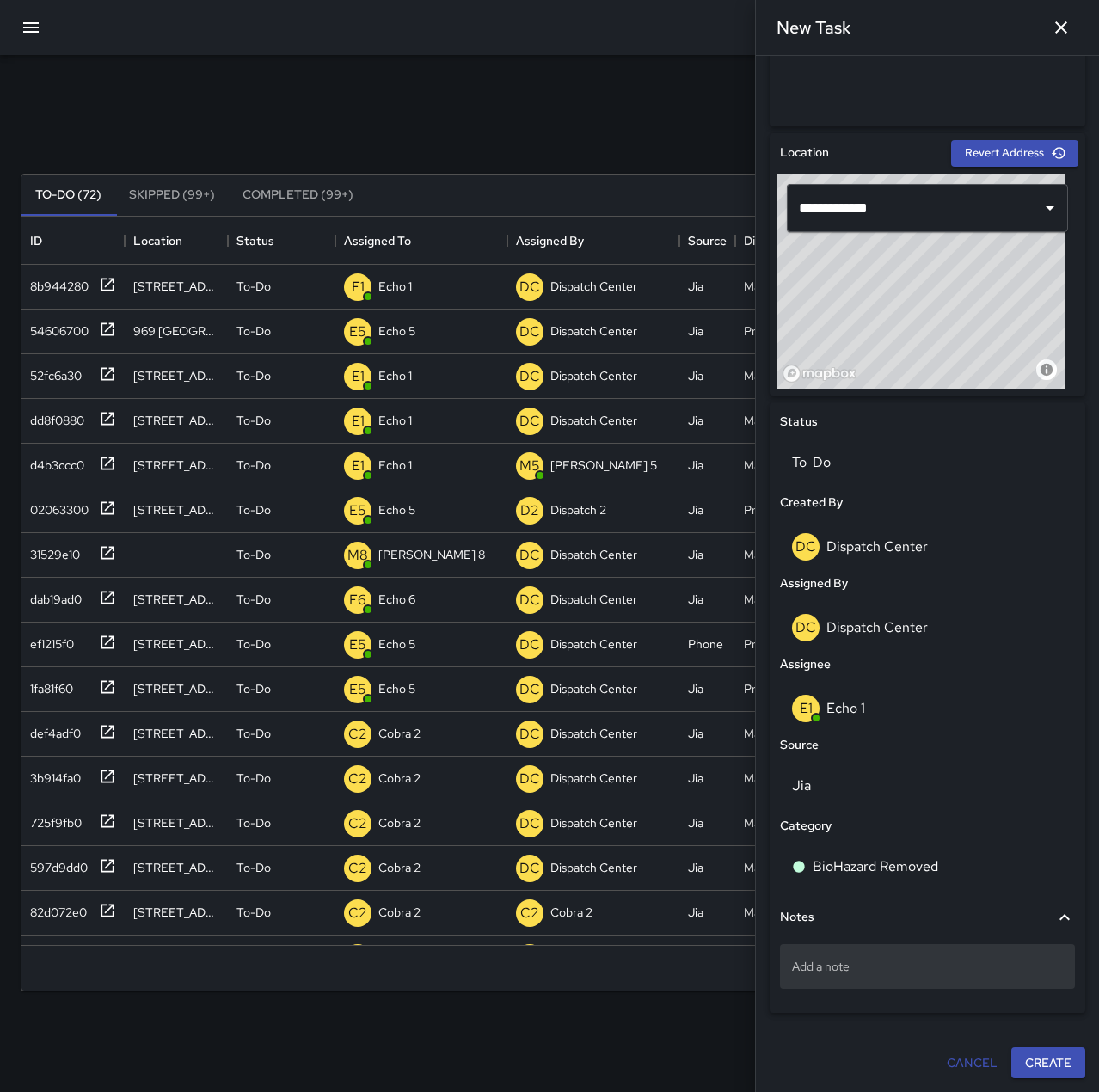
click at [903, 971] on p "Add a note" at bounding box center [927, 966] width 270 height 17
type textarea "*"
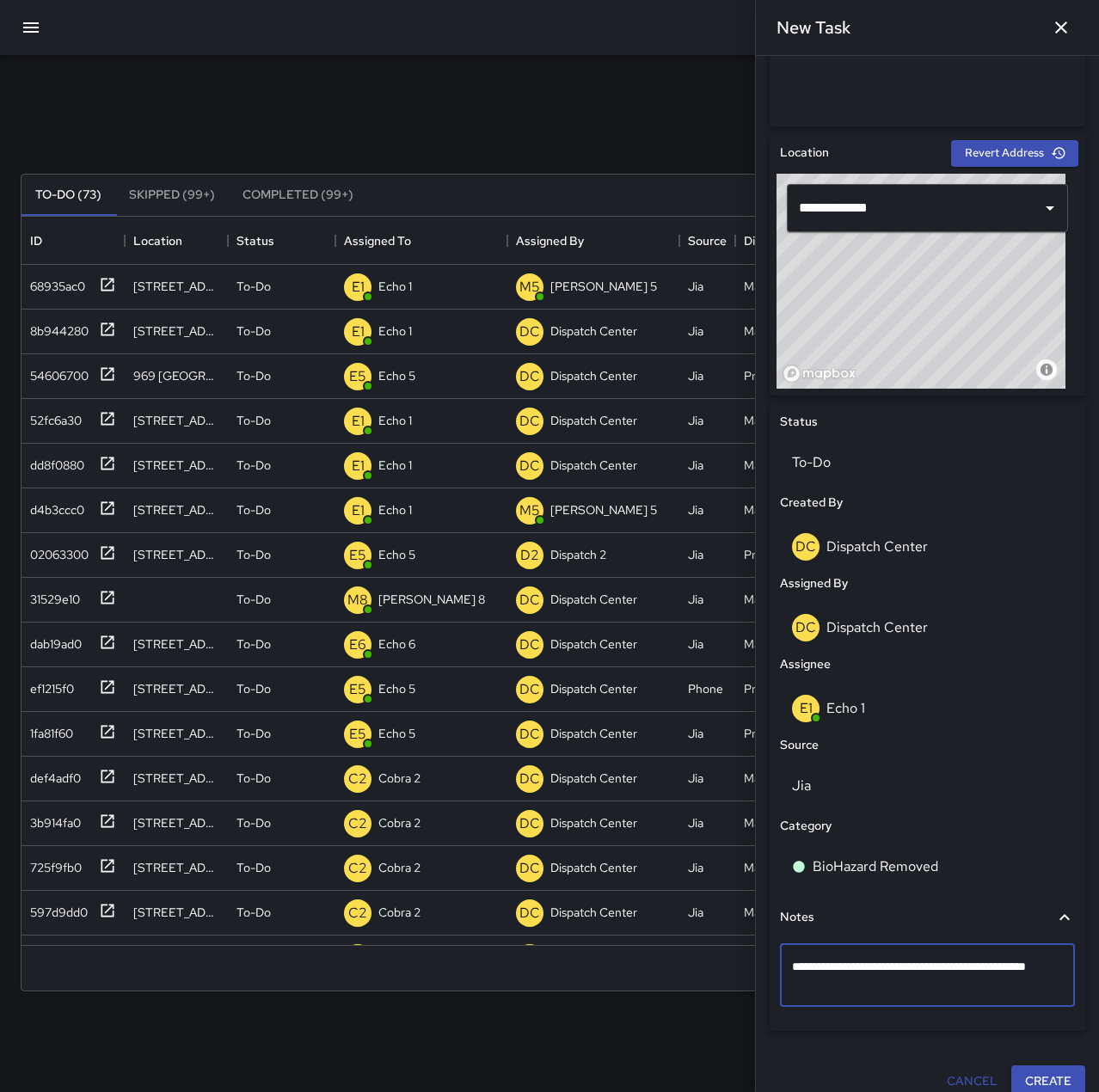
type textarea "**********"
click at [1044, 1069] on button "Create" at bounding box center [1047, 1081] width 74 height 32
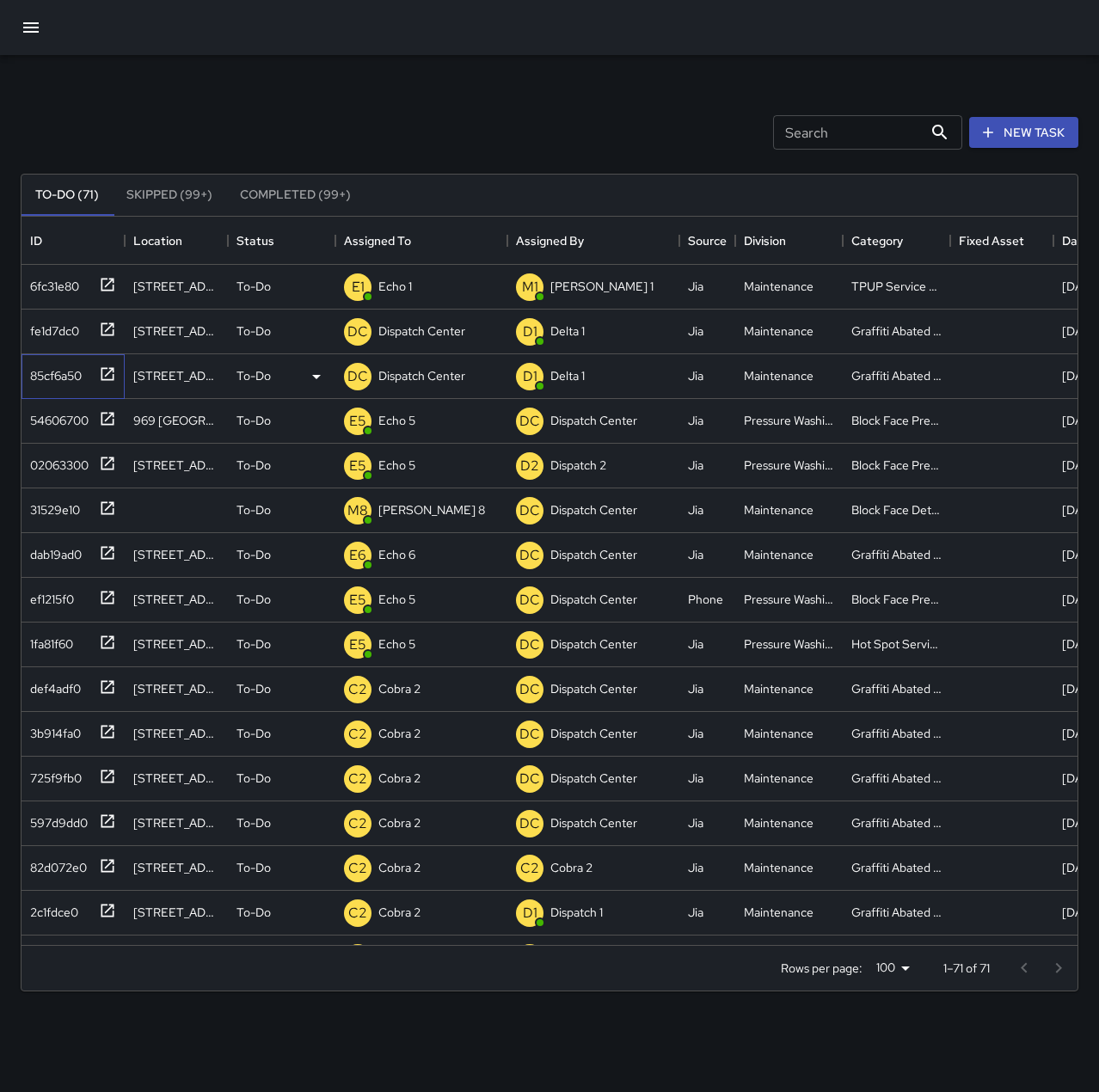
click at [54, 376] on div "85cf6a50" at bounding box center [52, 373] width 58 height 24
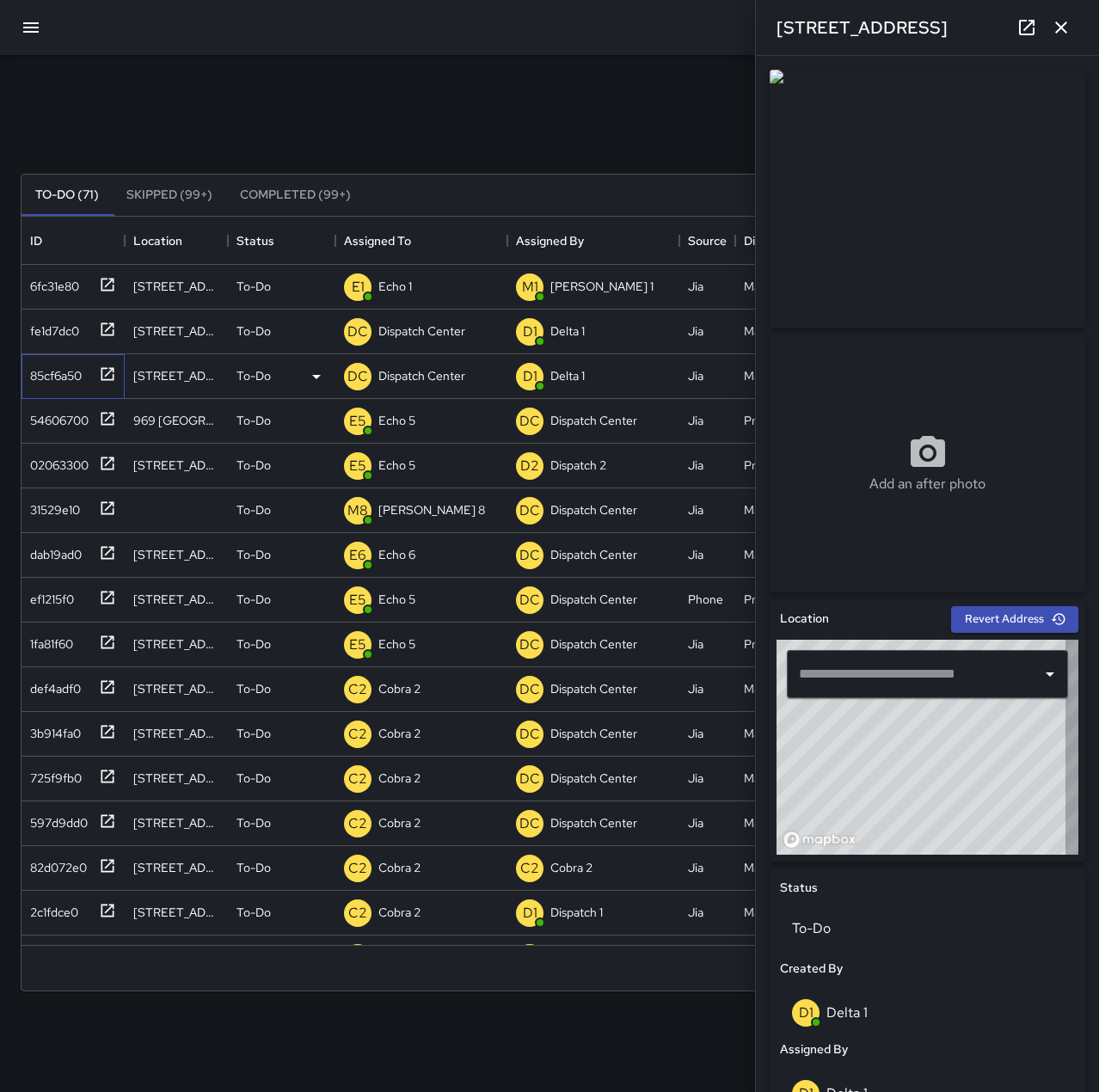
type input "**********"
click at [434, 372] on p "Dispatch Center" at bounding box center [421, 375] width 86 height 17
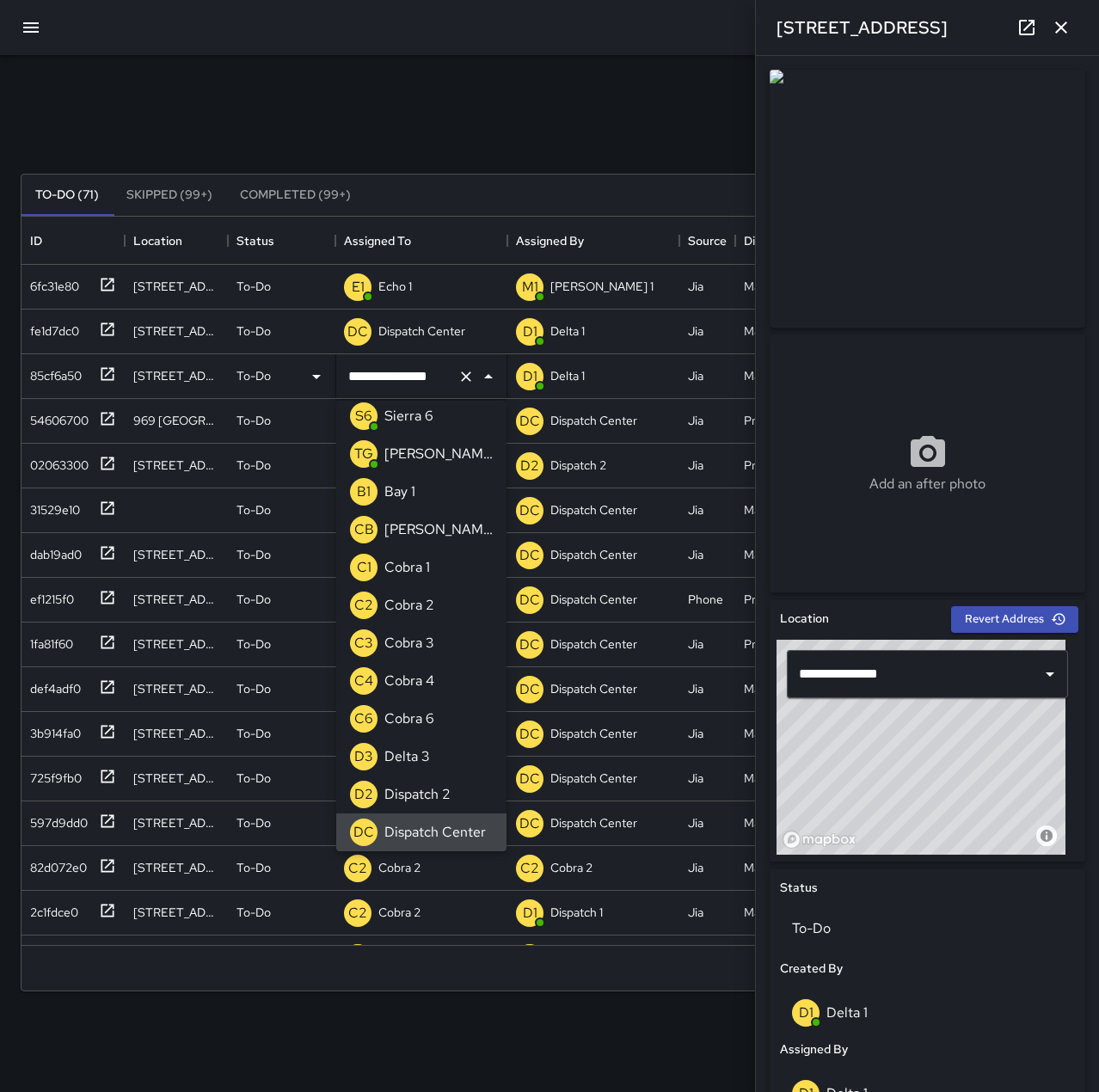
click at [463, 375] on icon "Clear" at bounding box center [465, 376] width 17 height 17
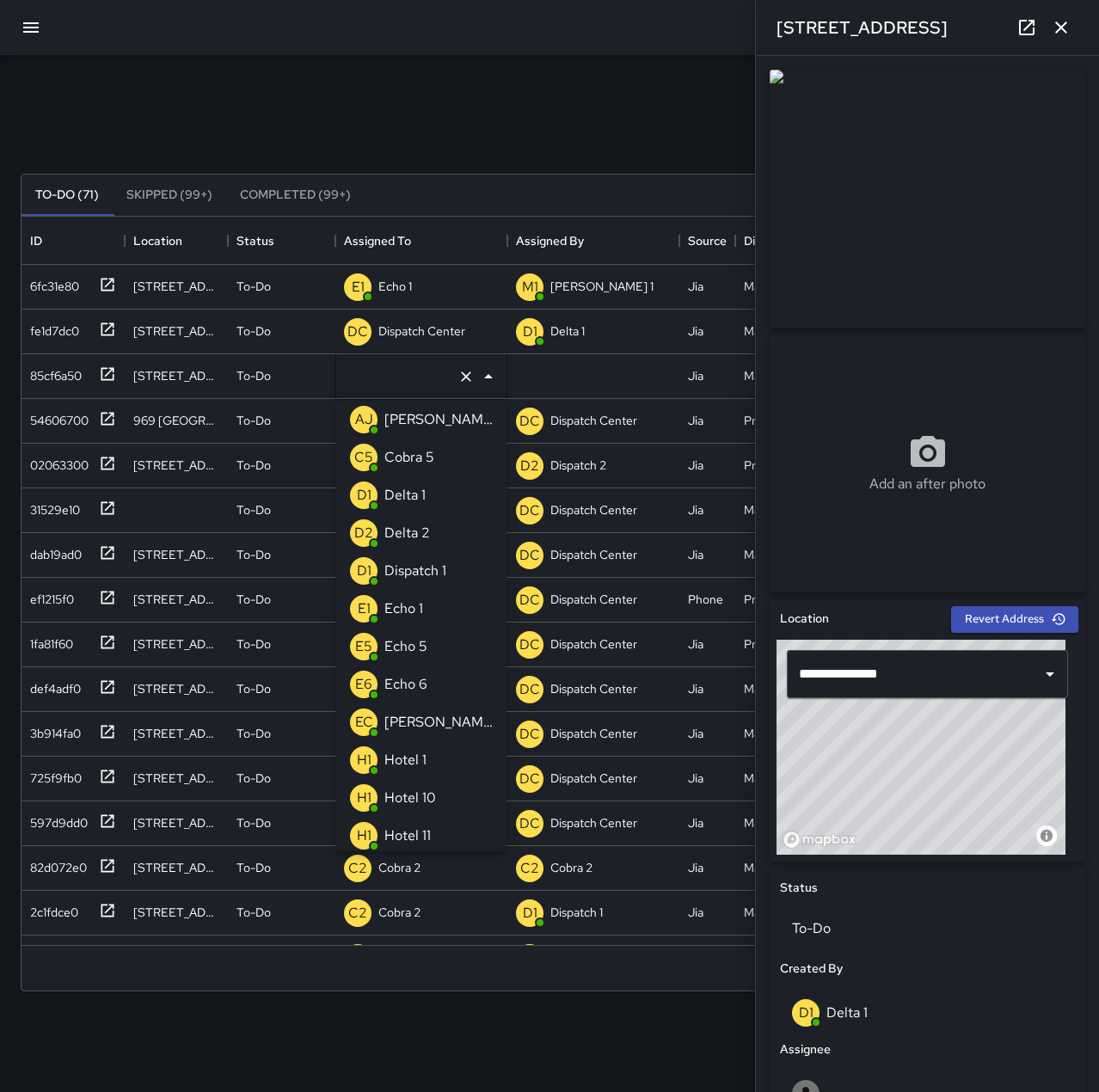
click at [422, 686] on p "Echo 6" at bounding box center [405, 684] width 43 height 21
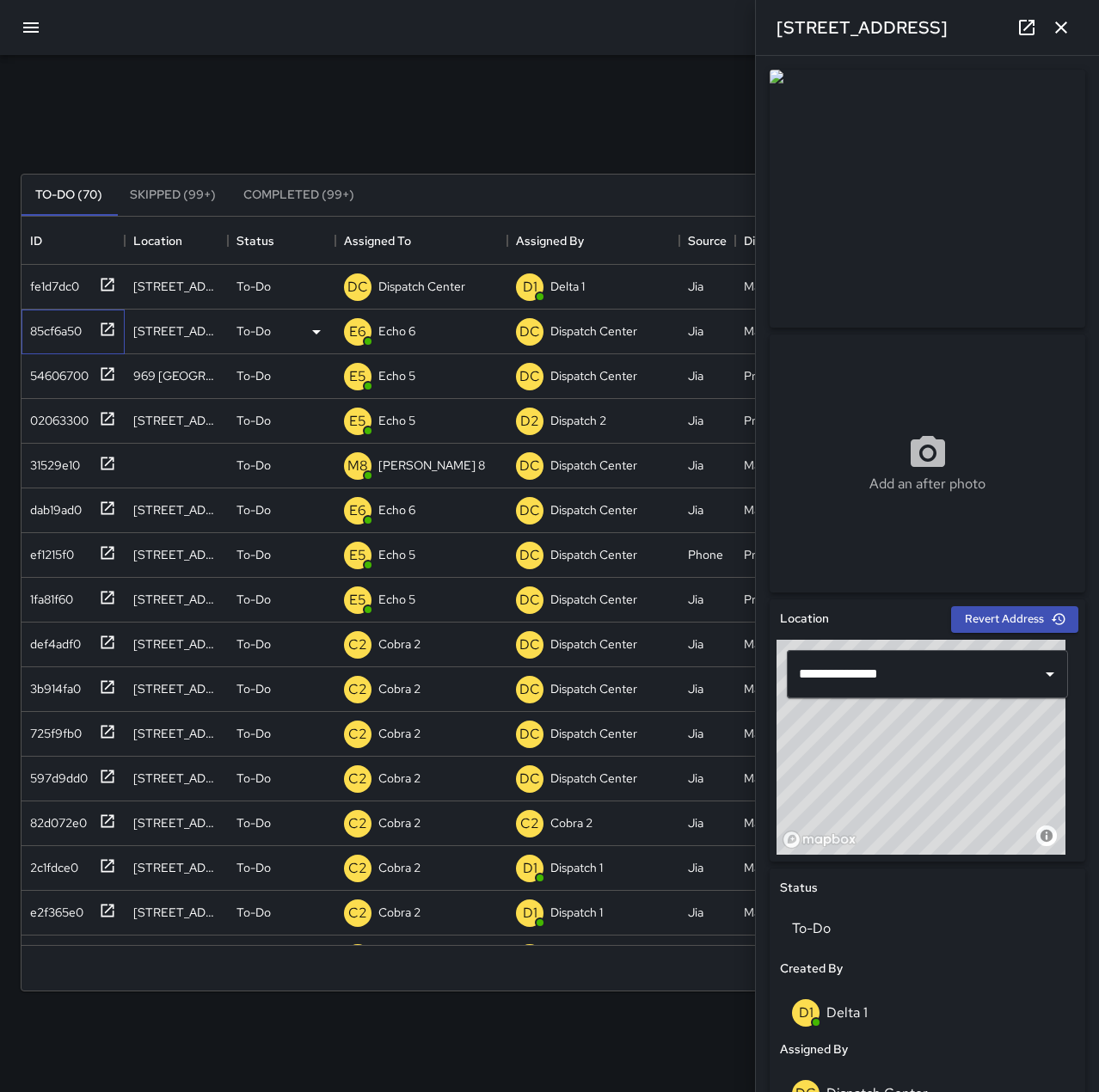
click at [55, 328] on div "85cf6a50" at bounding box center [52, 328] width 58 height 24
click at [403, 327] on p "Echo 6" at bounding box center [396, 331] width 37 height 17
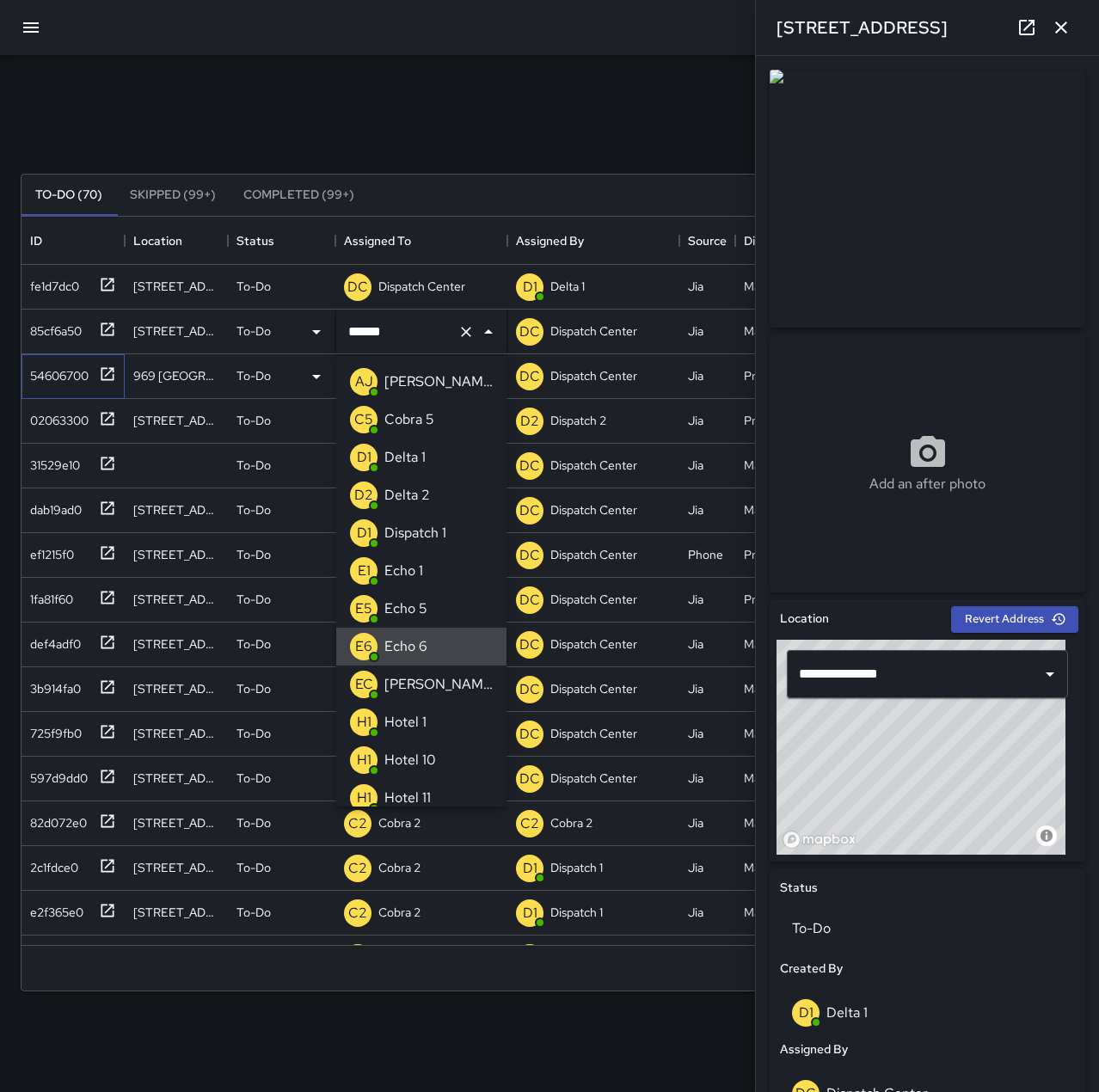
click at [54, 368] on div "54606700" at bounding box center [56, 373] width 66 height 24
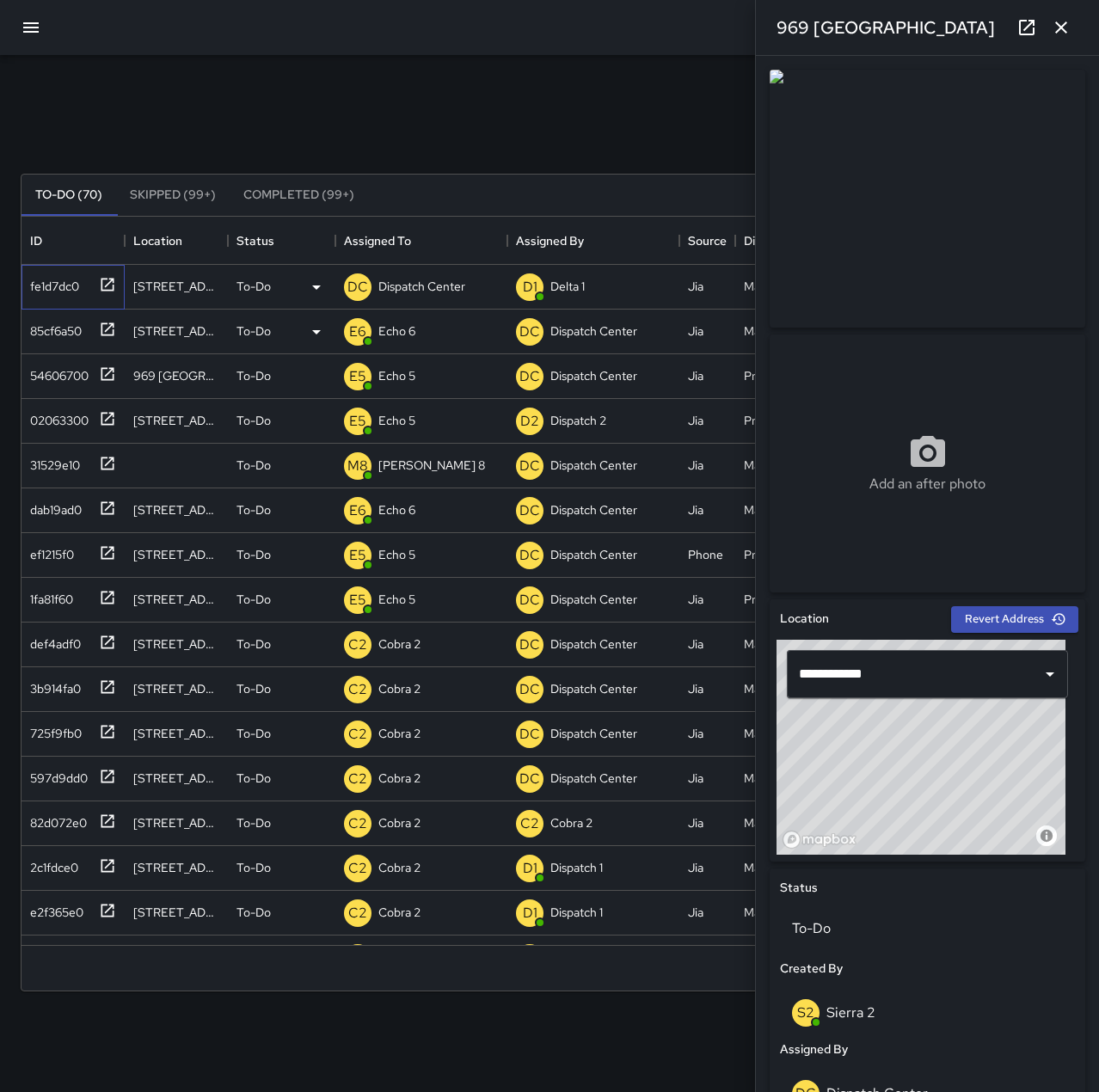
click at [75, 286] on div "fe1d7dc0" at bounding box center [50, 282] width 56 height 24
type input "**********"
click at [437, 290] on p "Dispatch Center" at bounding box center [421, 286] width 86 height 17
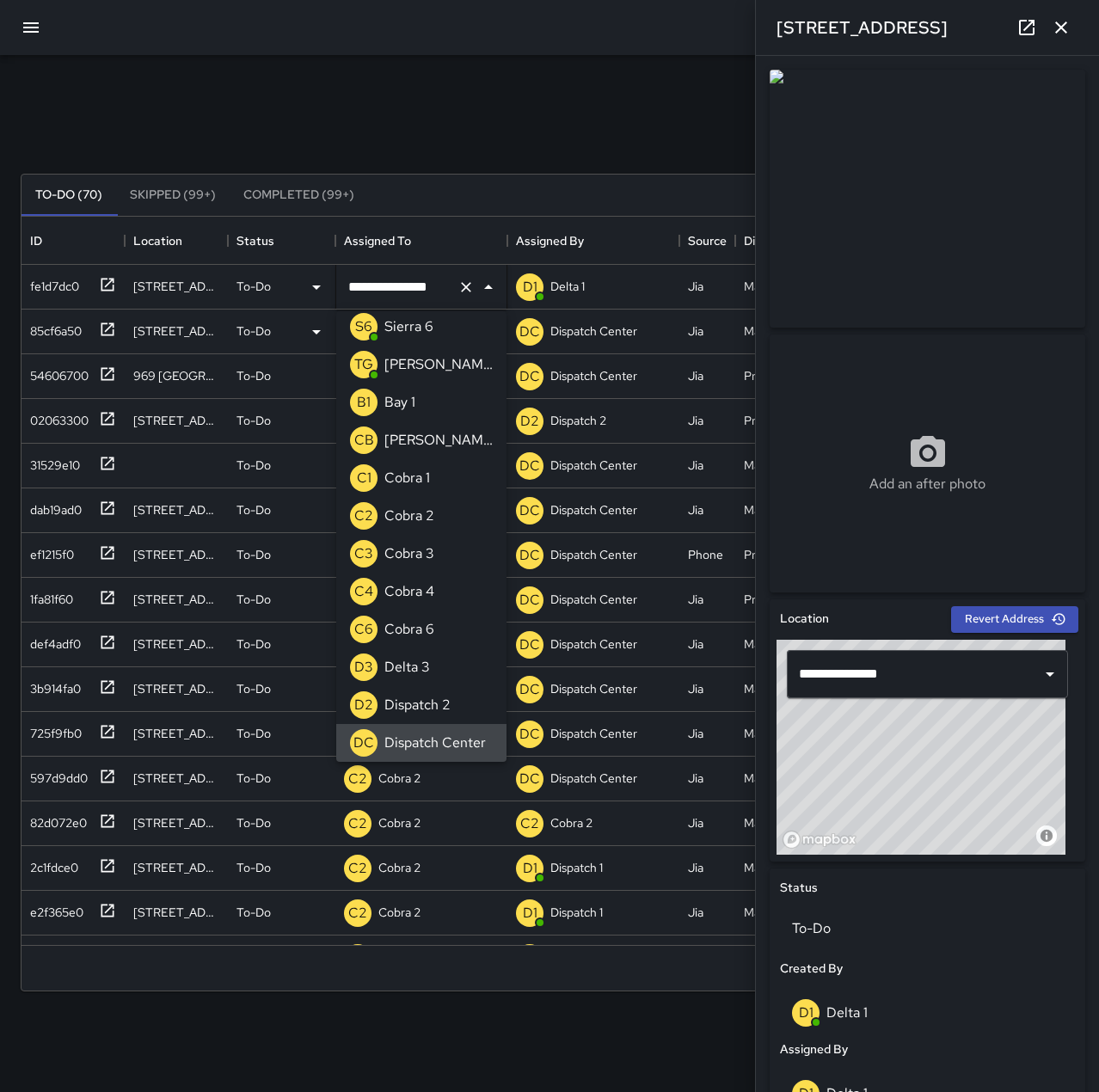
click at [468, 288] on icon "Clear" at bounding box center [465, 287] width 10 height 10
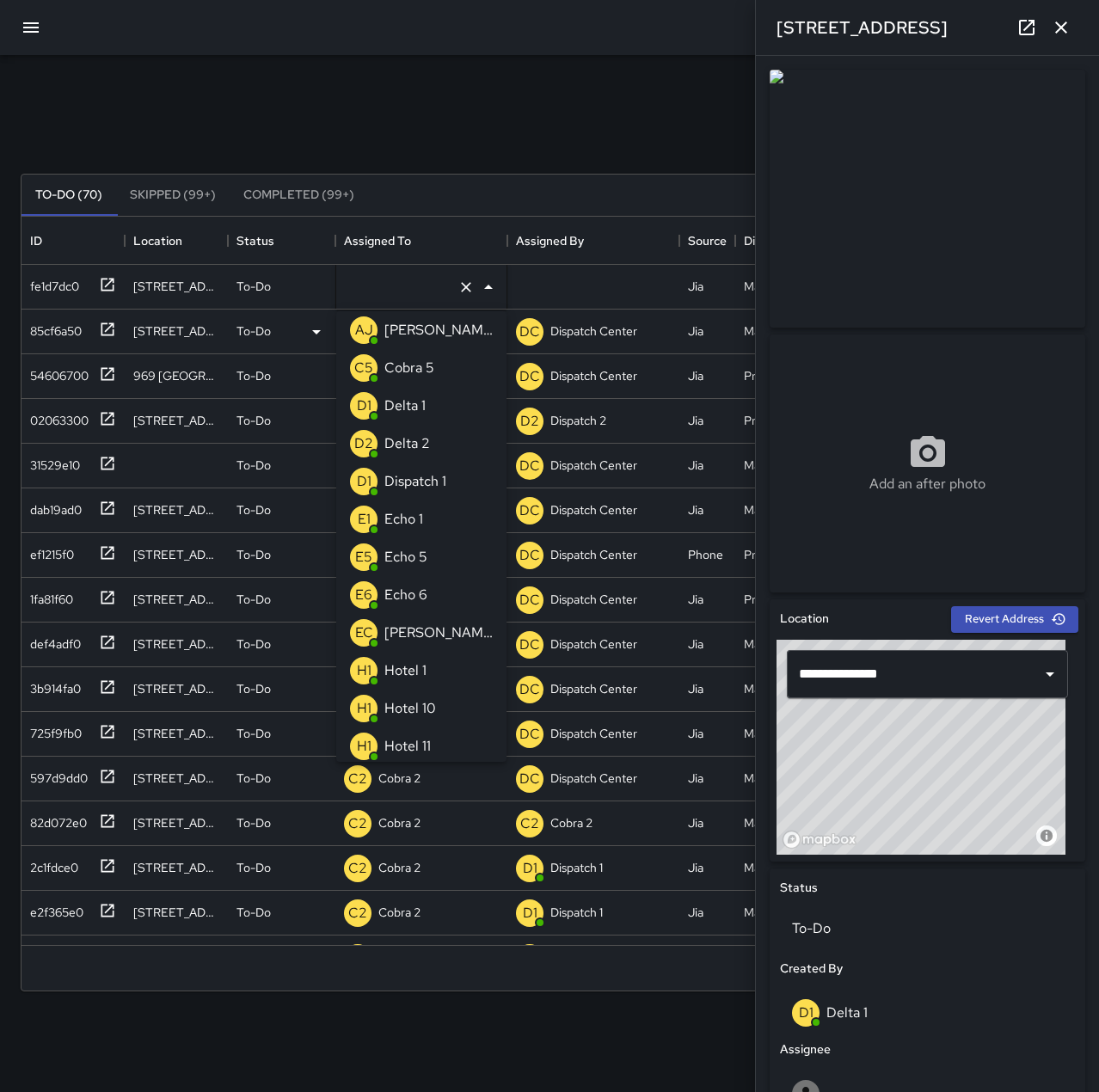
click at [443, 515] on li "E1 Echo 1" at bounding box center [421, 520] width 170 height 38
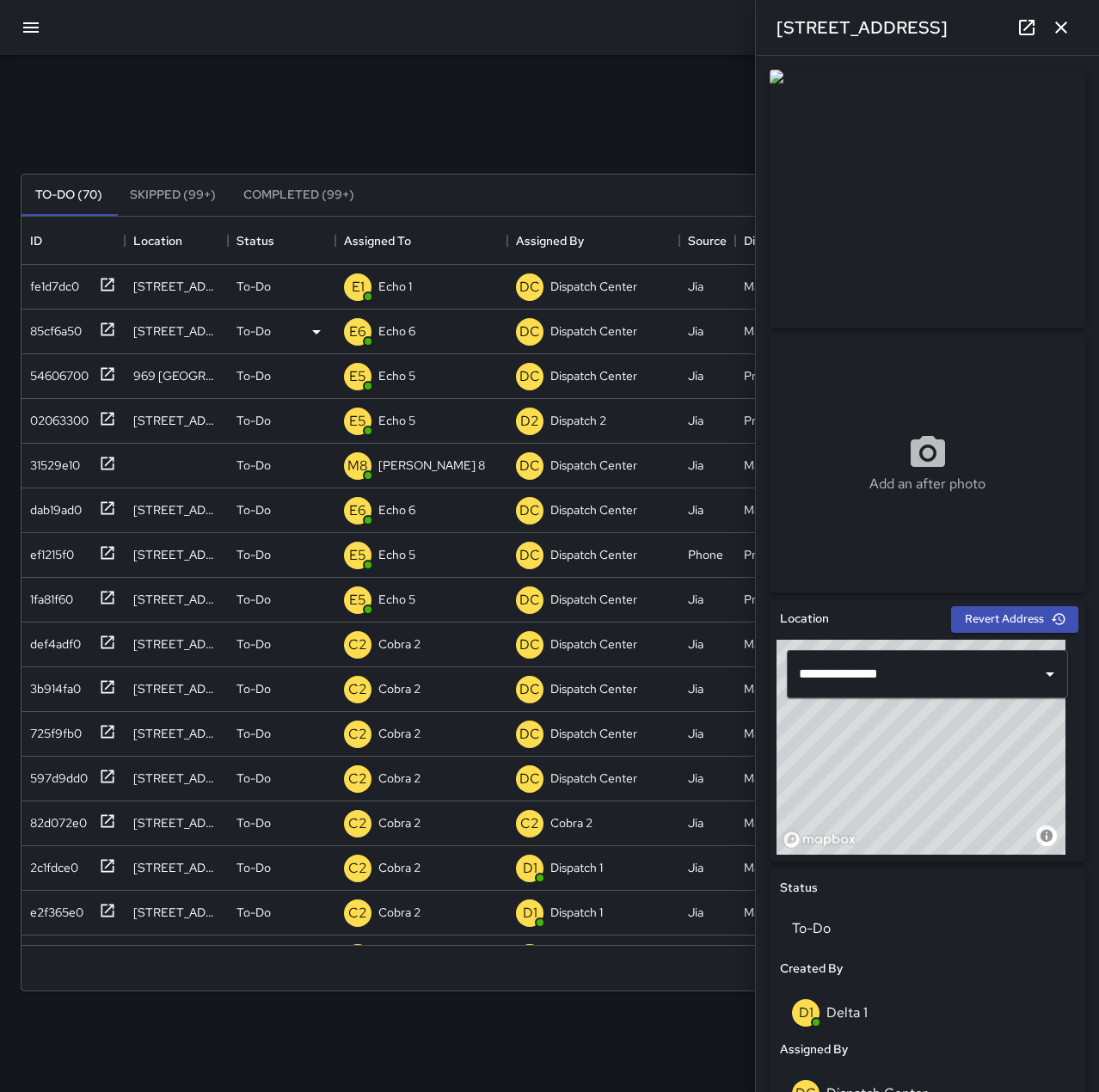
click at [397, 72] on div "Search Search New Task To-Do (70) Skipped (99+) Completed (99+) ID Location Sta…" at bounding box center [549, 535] width 1099 height 961
click at [391, 274] on div "Echo 1" at bounding box center [395, 286] width 40 height 24
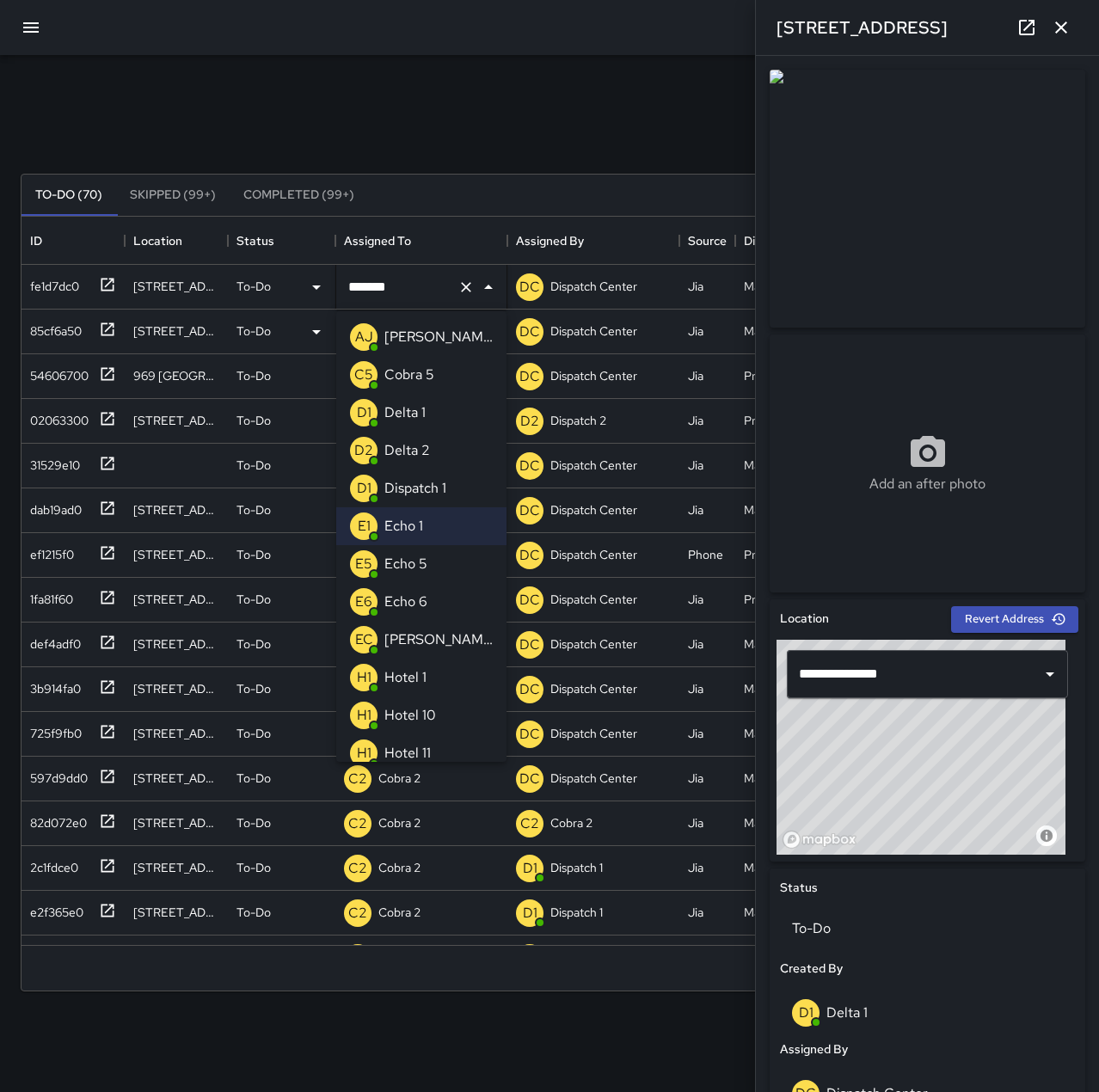
click at [433, 593] on li "E6 Echo 6" at bounding box center [421, 602] width 170 height 38
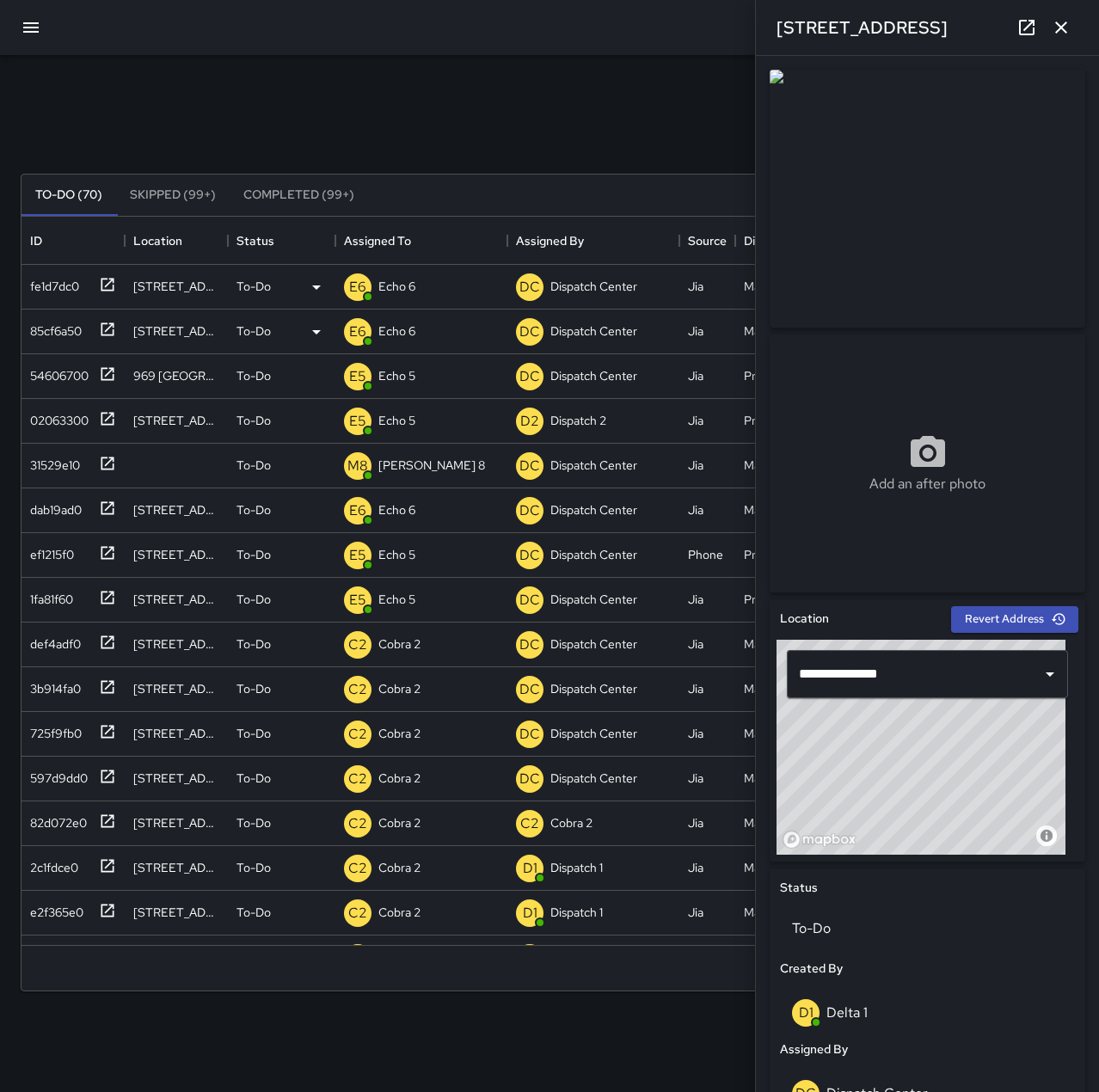
click at [350, 91] on div "Search Search New Task" at bounding box center [549, 132] width 1064 height 89
click at [1065, 19] on icon "button" at bounding box center [1061, 27] width 21 height 21
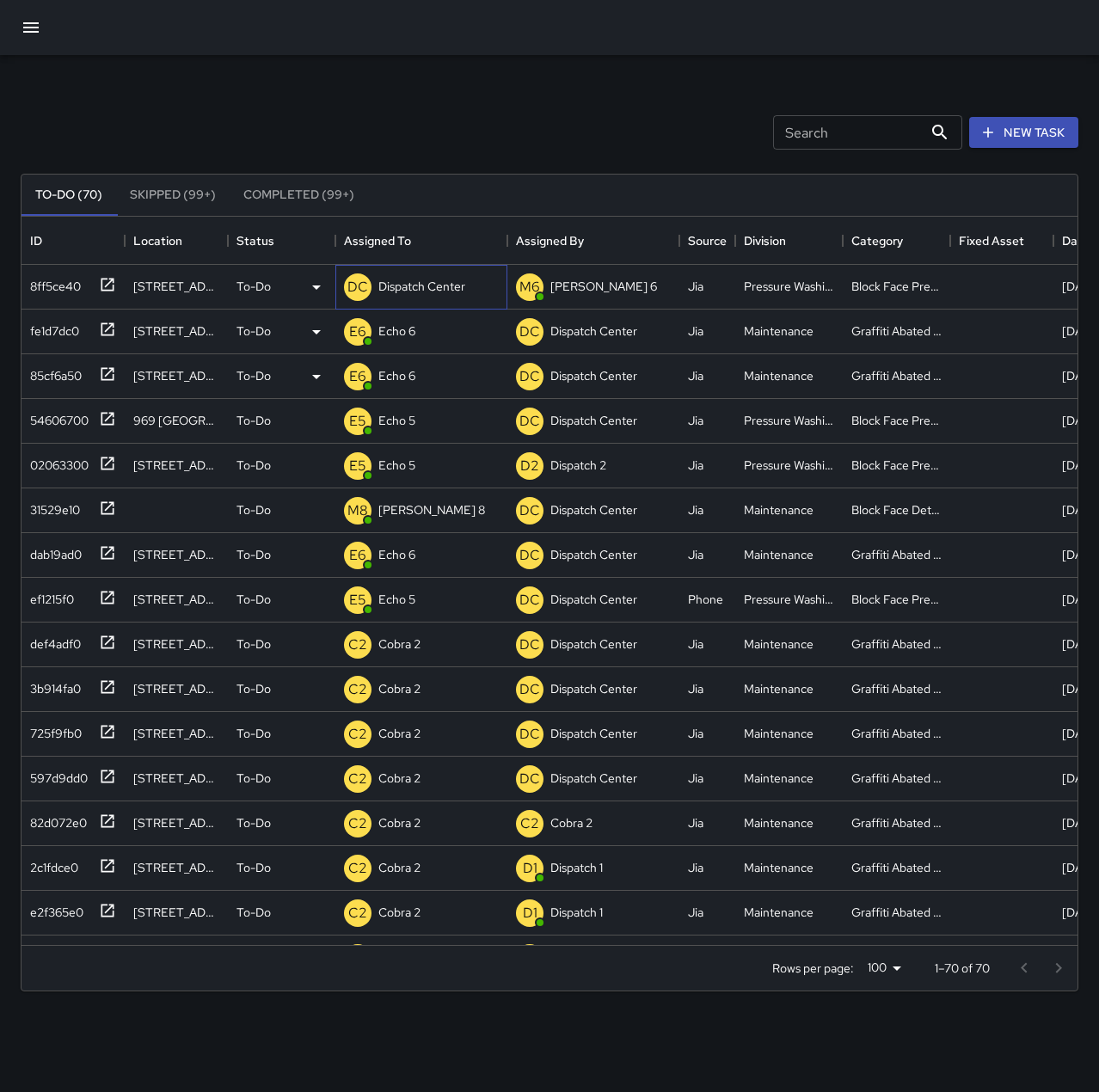
click at [439, 293] on p "Dispatch Center" at bounding box center [421, 286] width 86 height 17
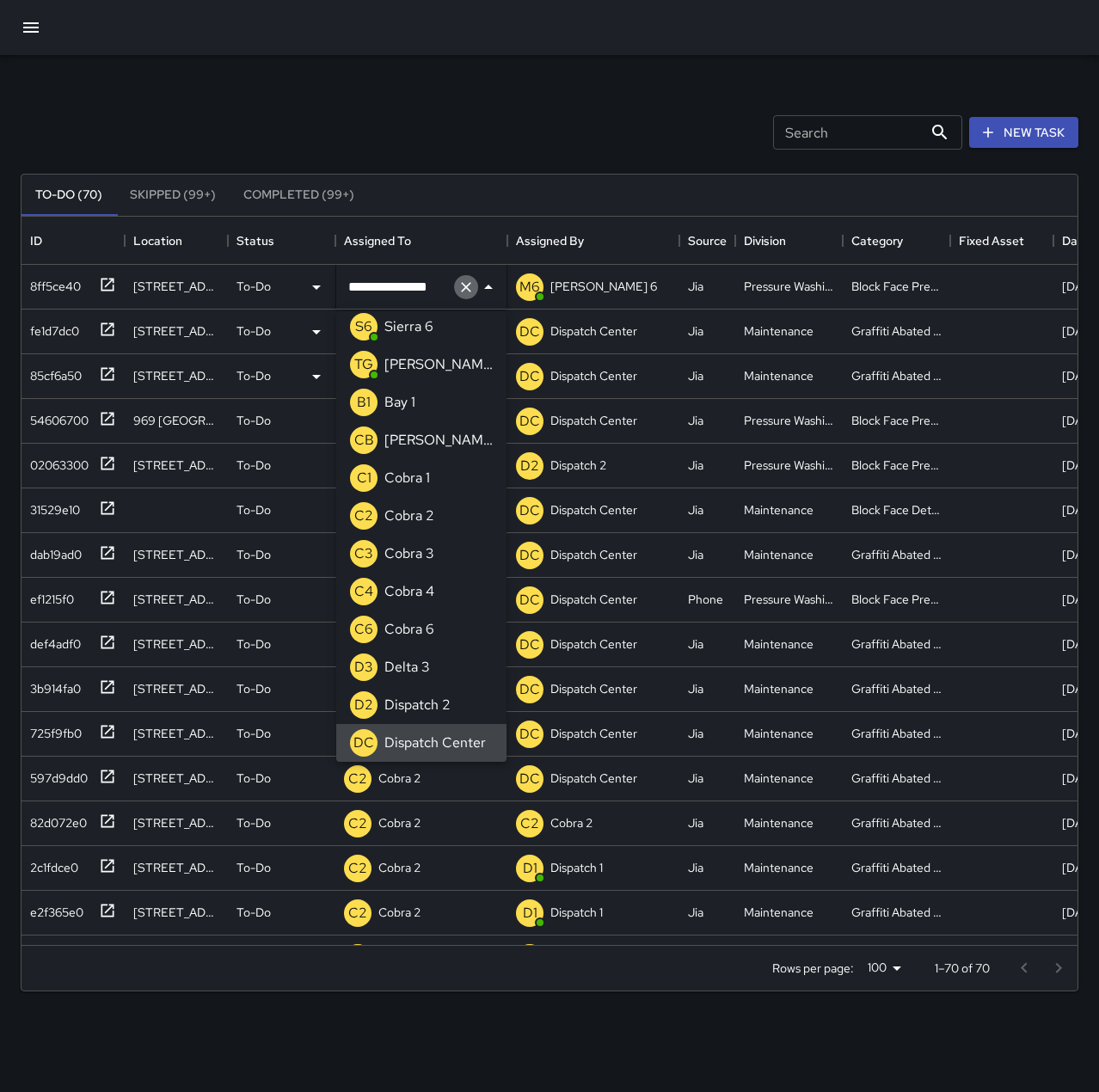
click at [471, 285] on icon "Clear" at bounding box center [465, 287] width 17 height 17
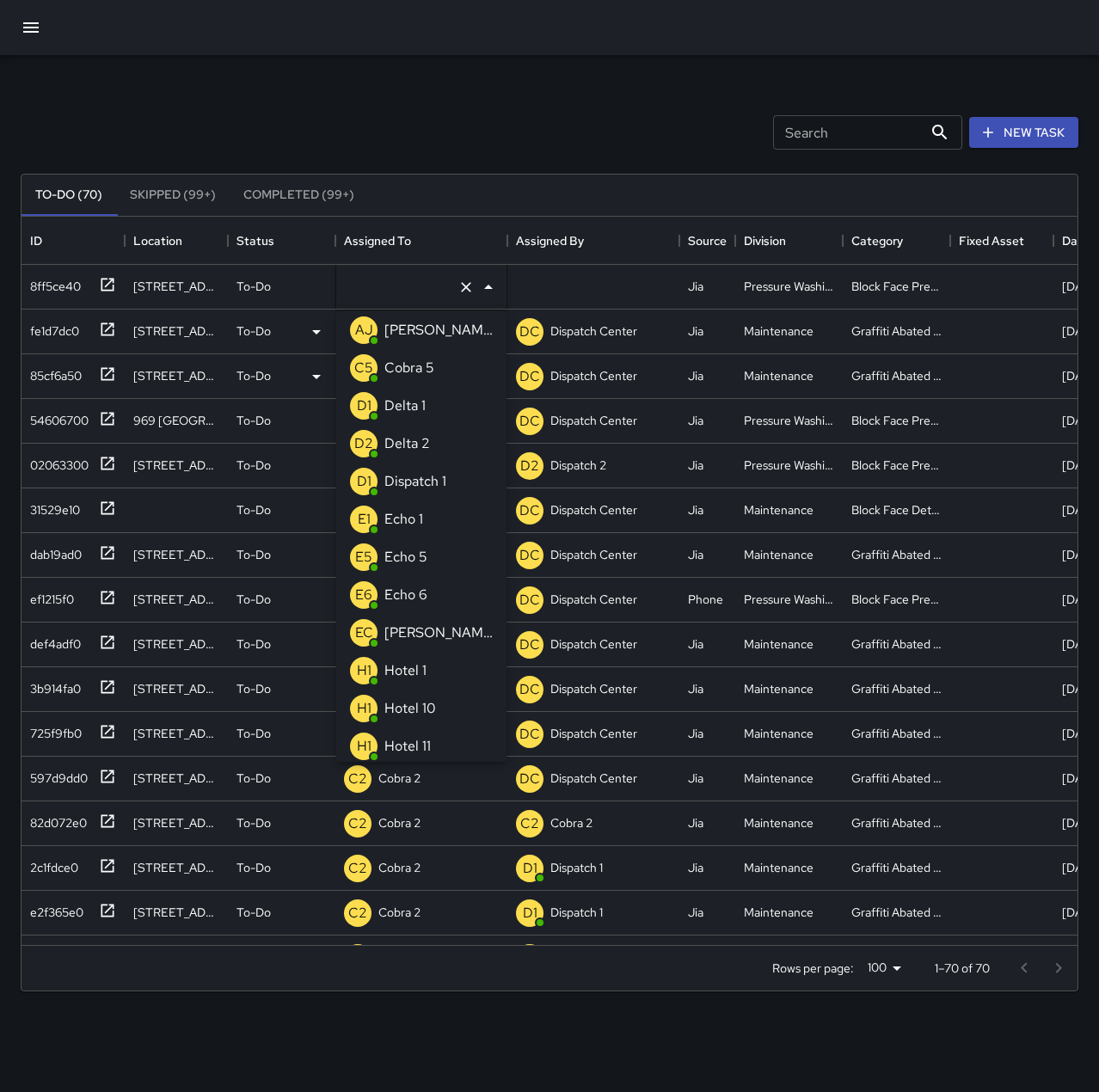
click at [439, 542] on li "E5 Echo 5" at bounding box center [421, 557] width 170 height 38
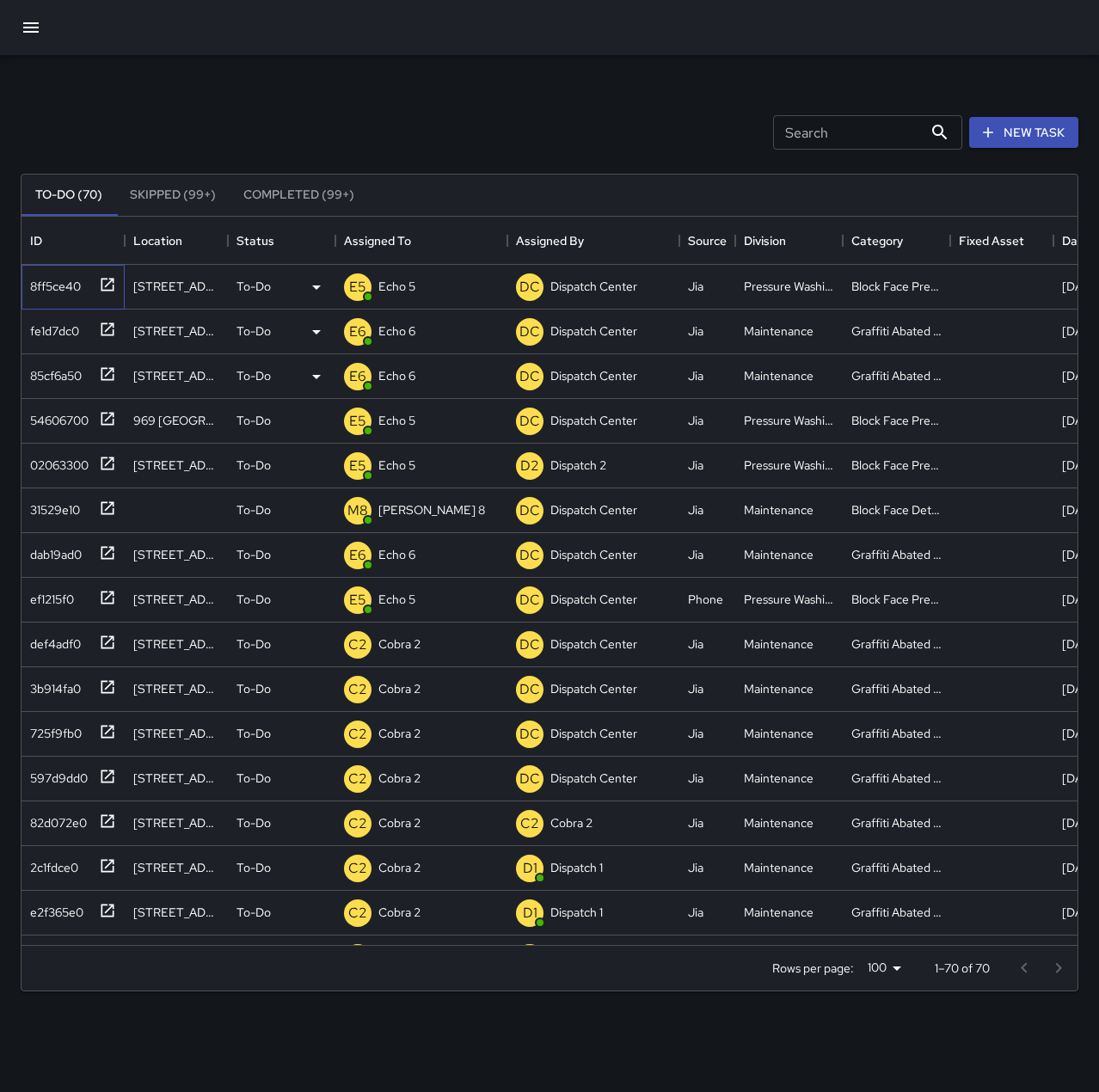
click at [60, 281] on div "8ff5ce40" at bounding box center [51, 282] width 57 height 24
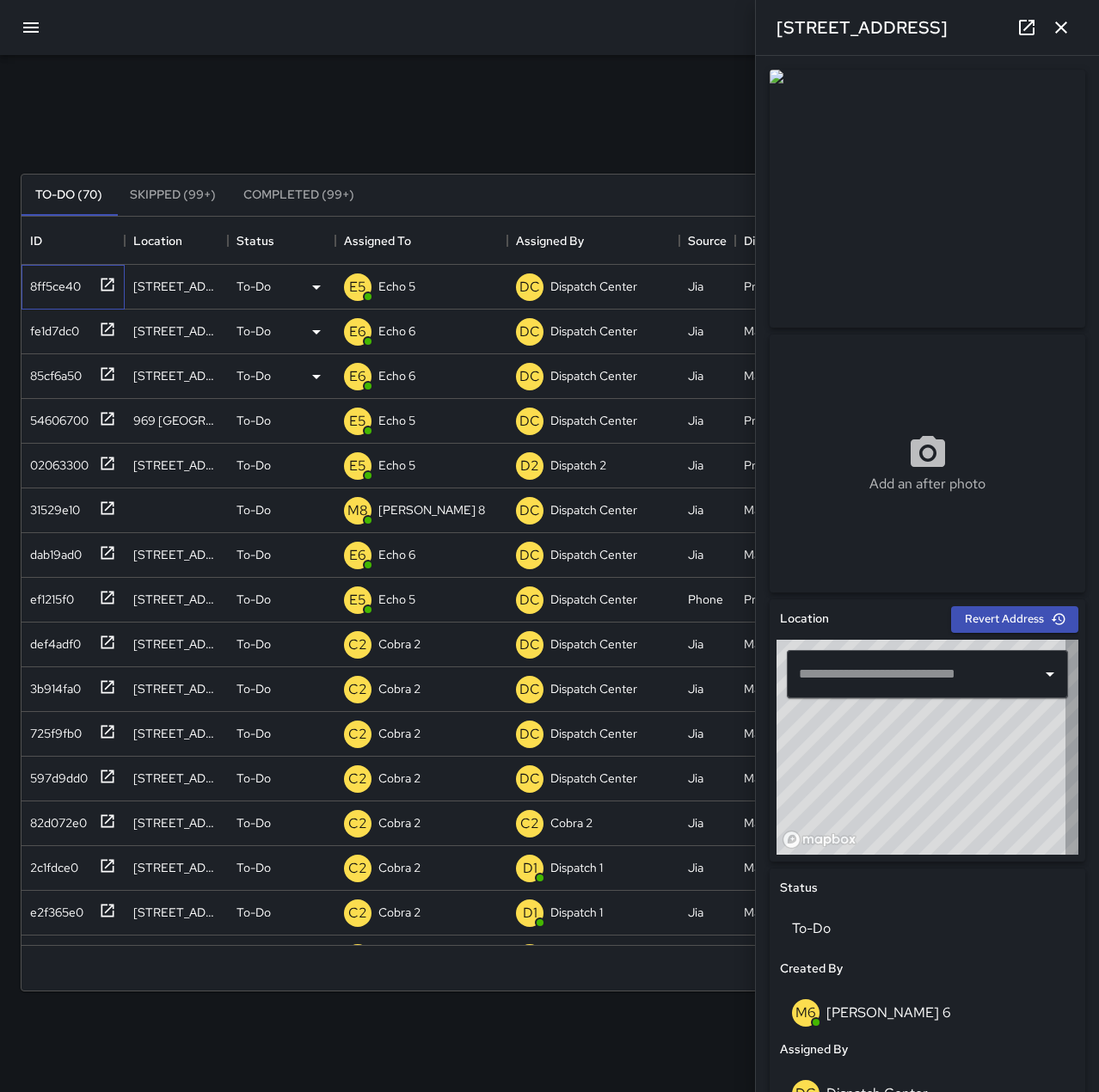
type input "**********"
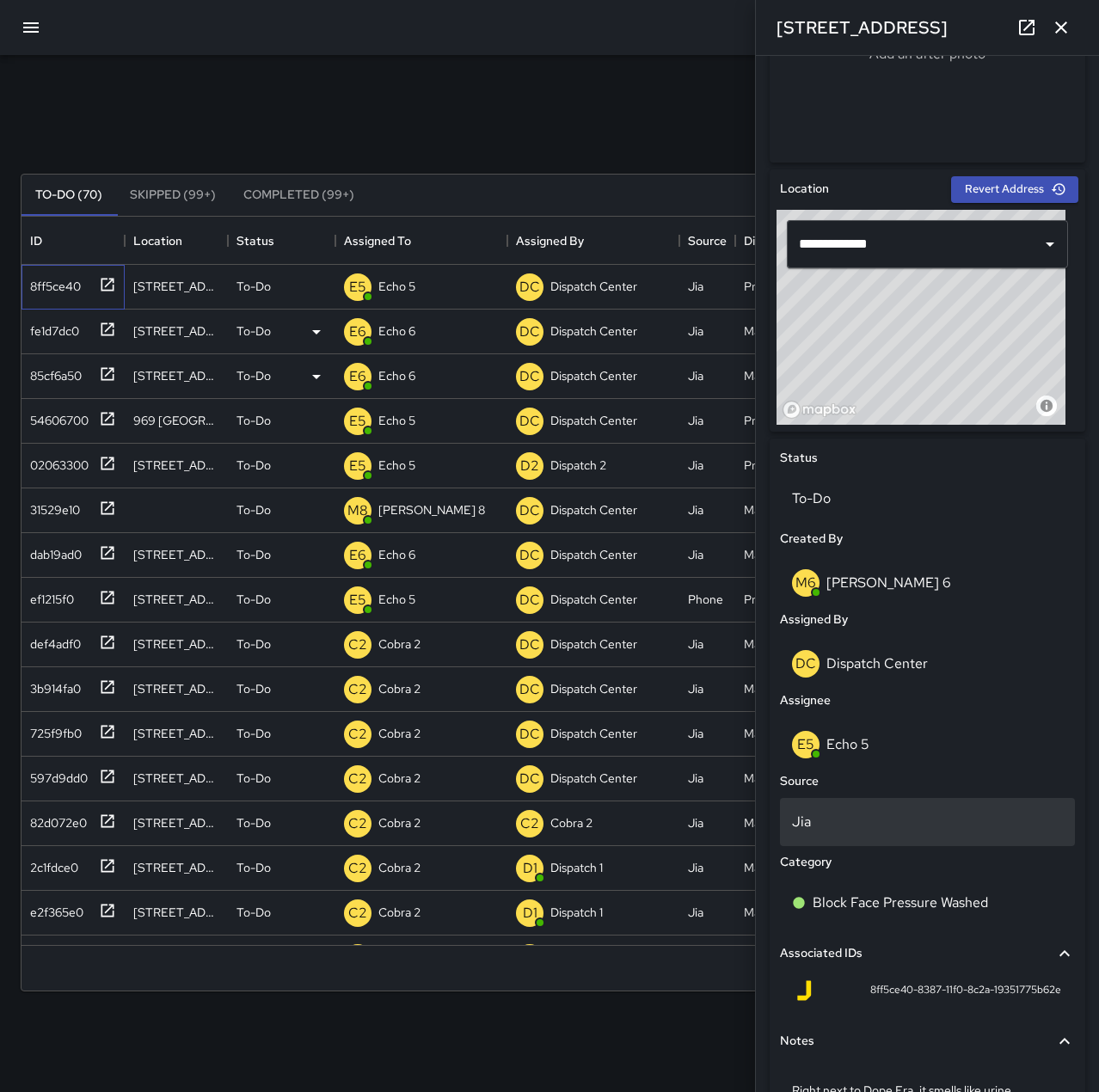
scroll to position [0, 0]
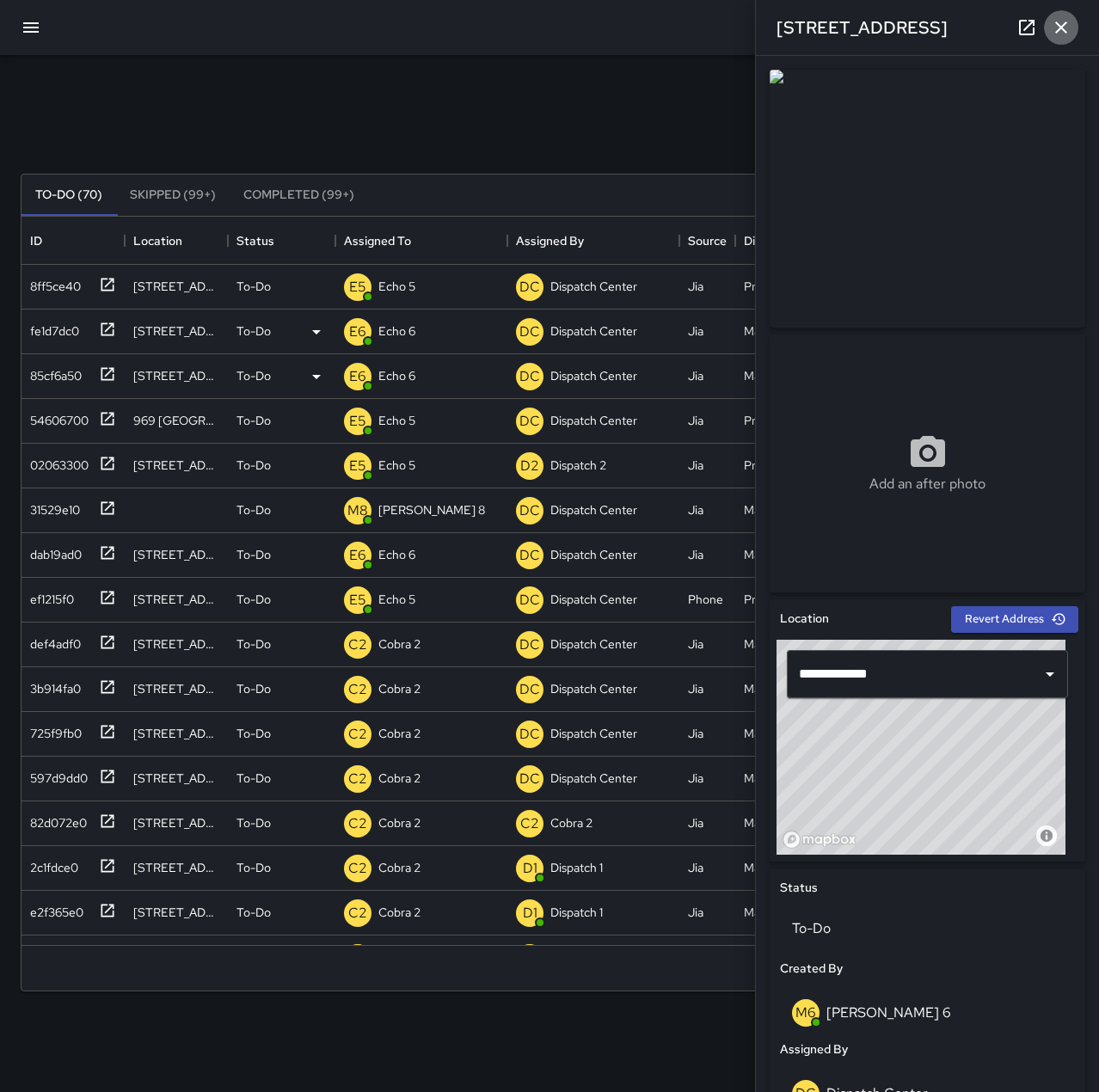
click at [1063, 31] on icon "button" at bounding box center [1061, 27] width 21 height 21
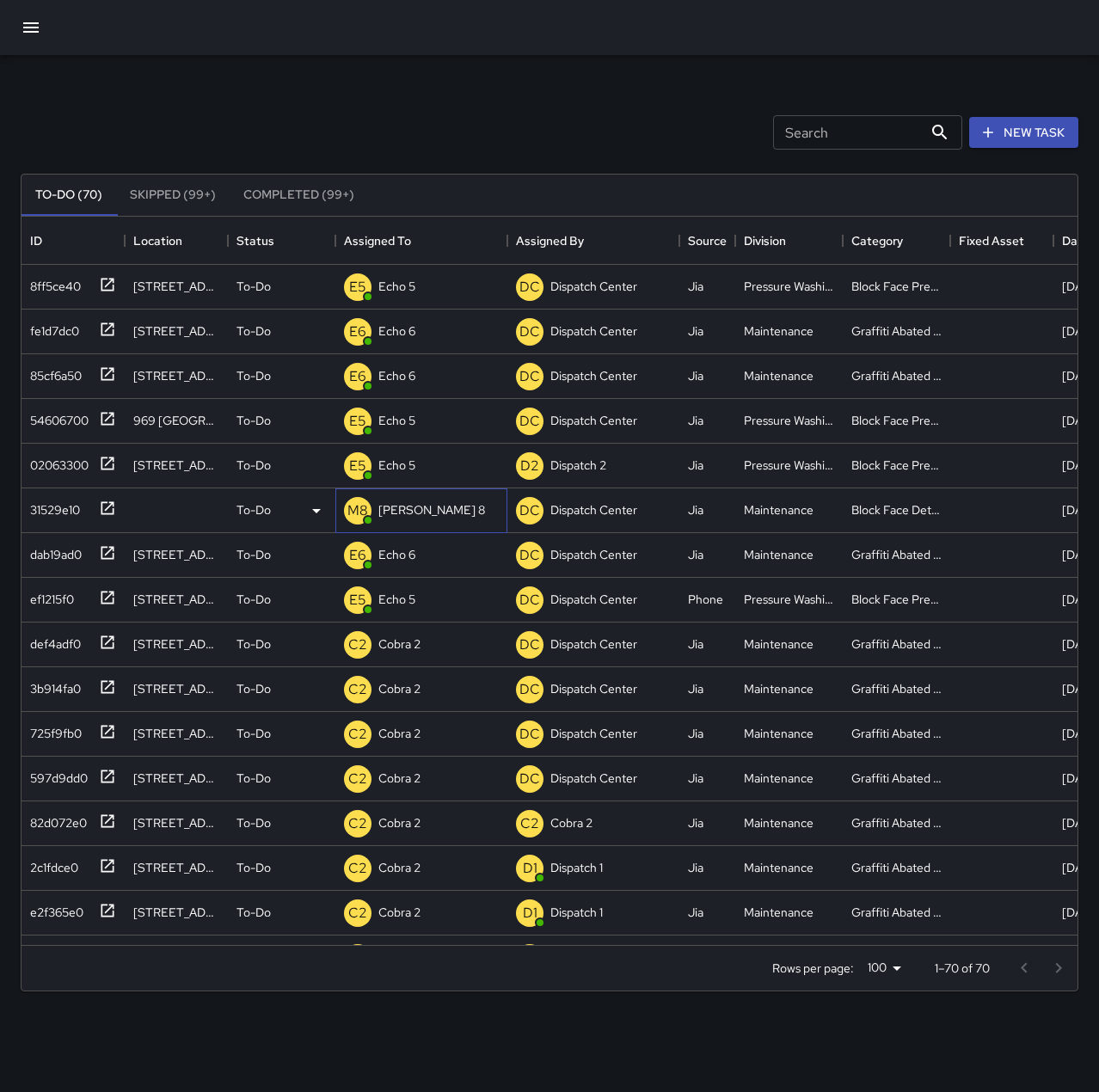
click at [387, 505] on p "[PERSON_NAME] 8" at bounding box center [431, 509] width 107 height 17
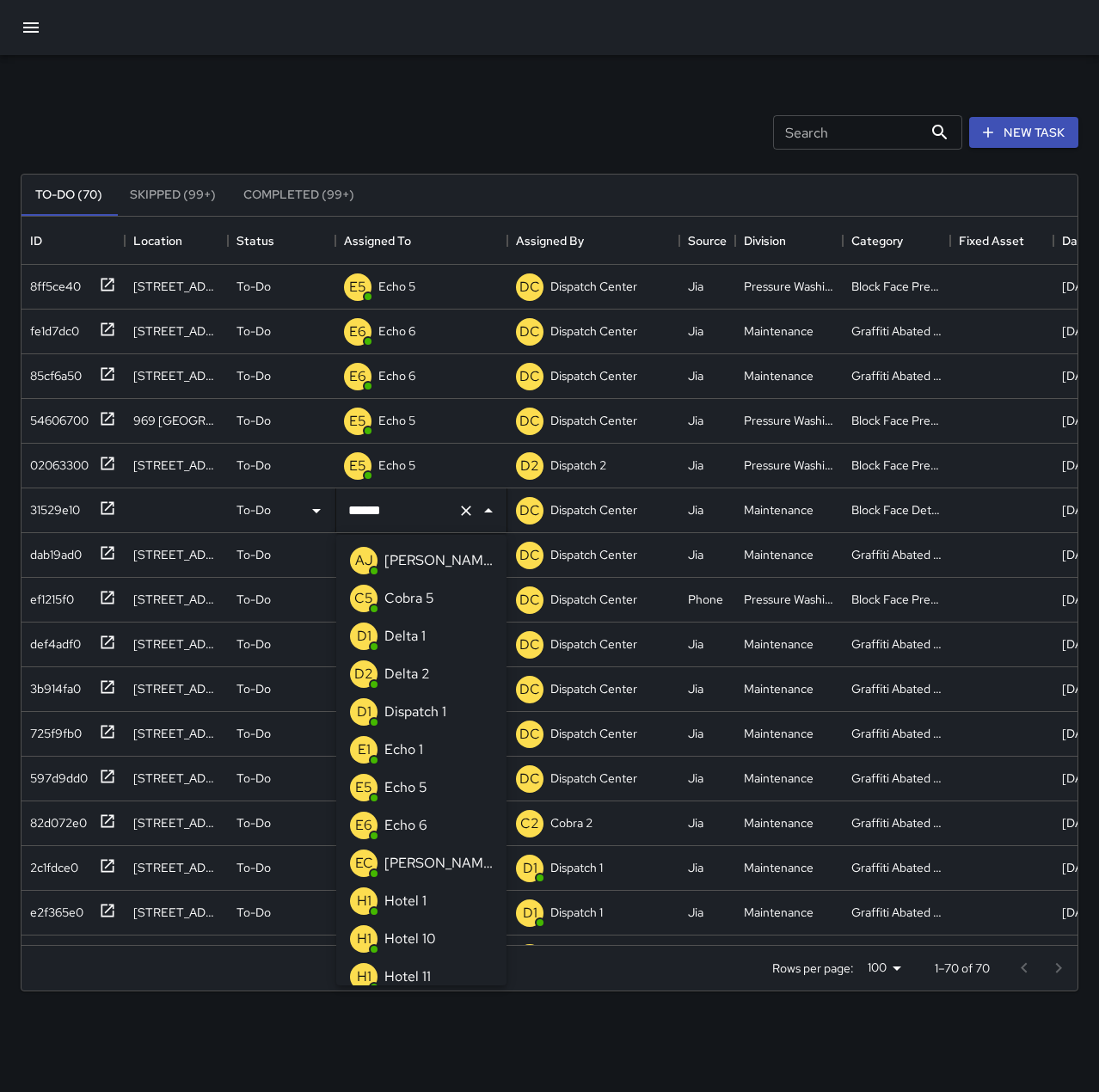
scroll to position [540, 0]
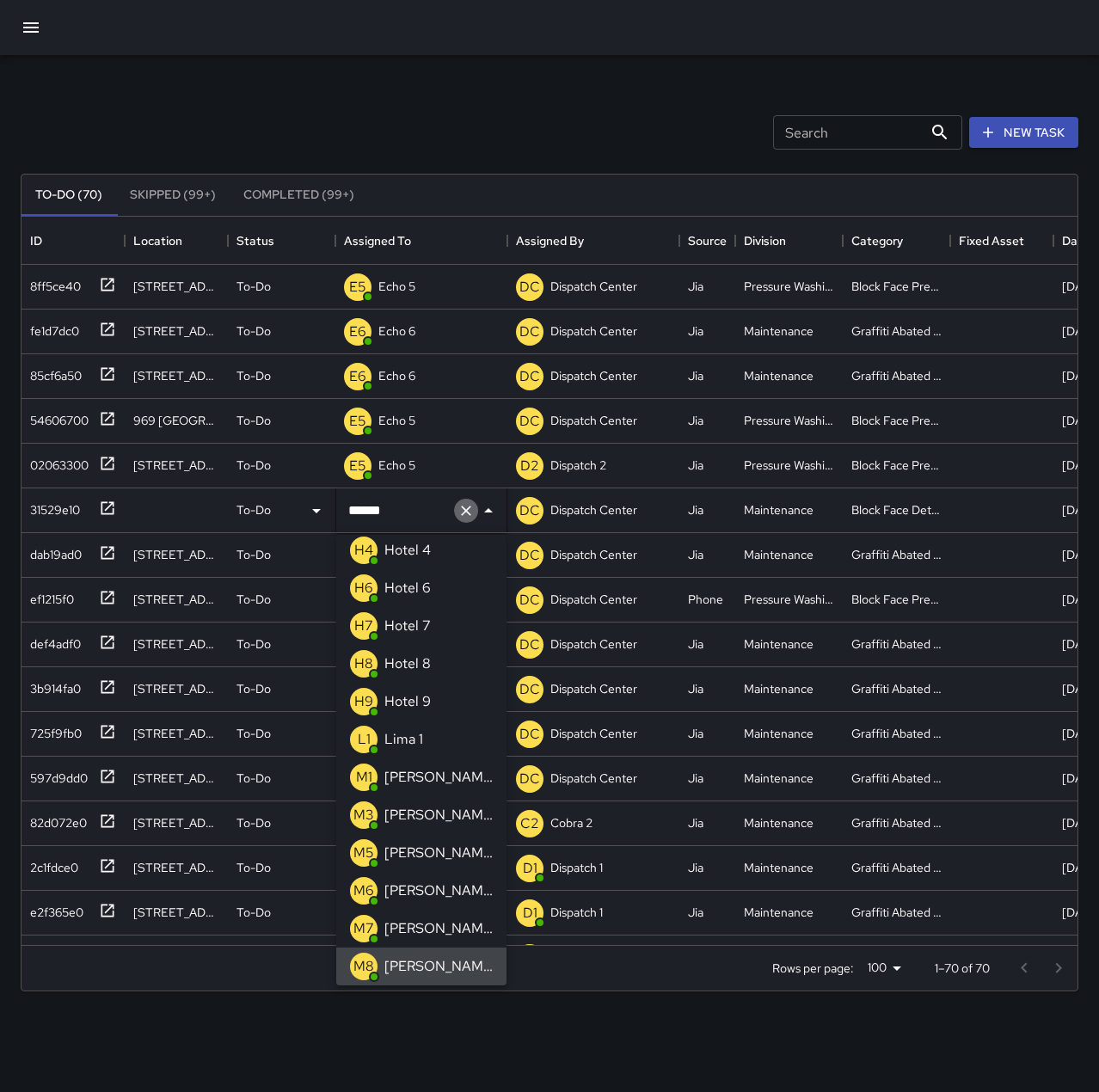
click at [461, 508] on icon "Clear" at bounding box center [465, 510] width 17 height 17
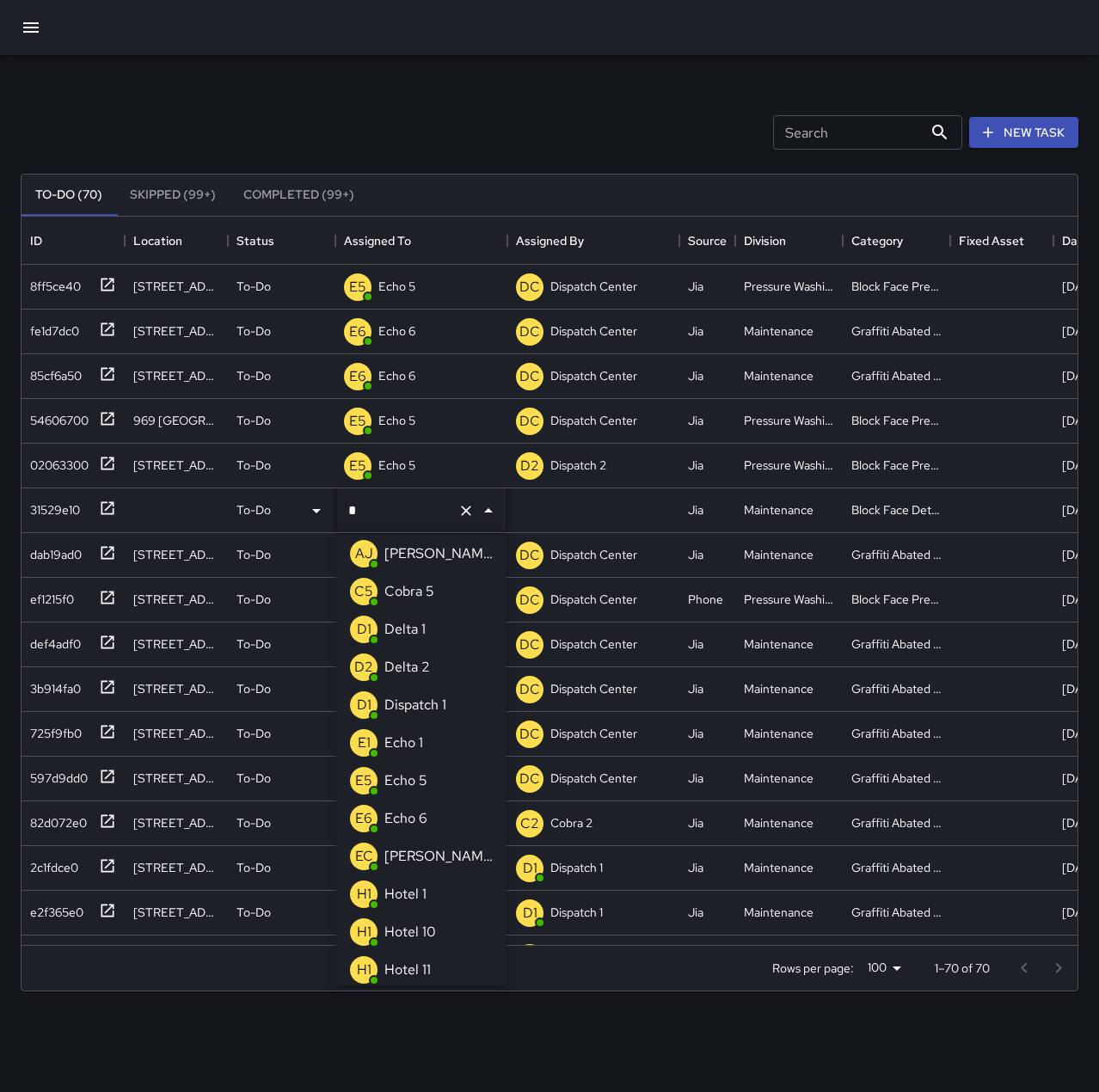
scroll to position [0, 0]
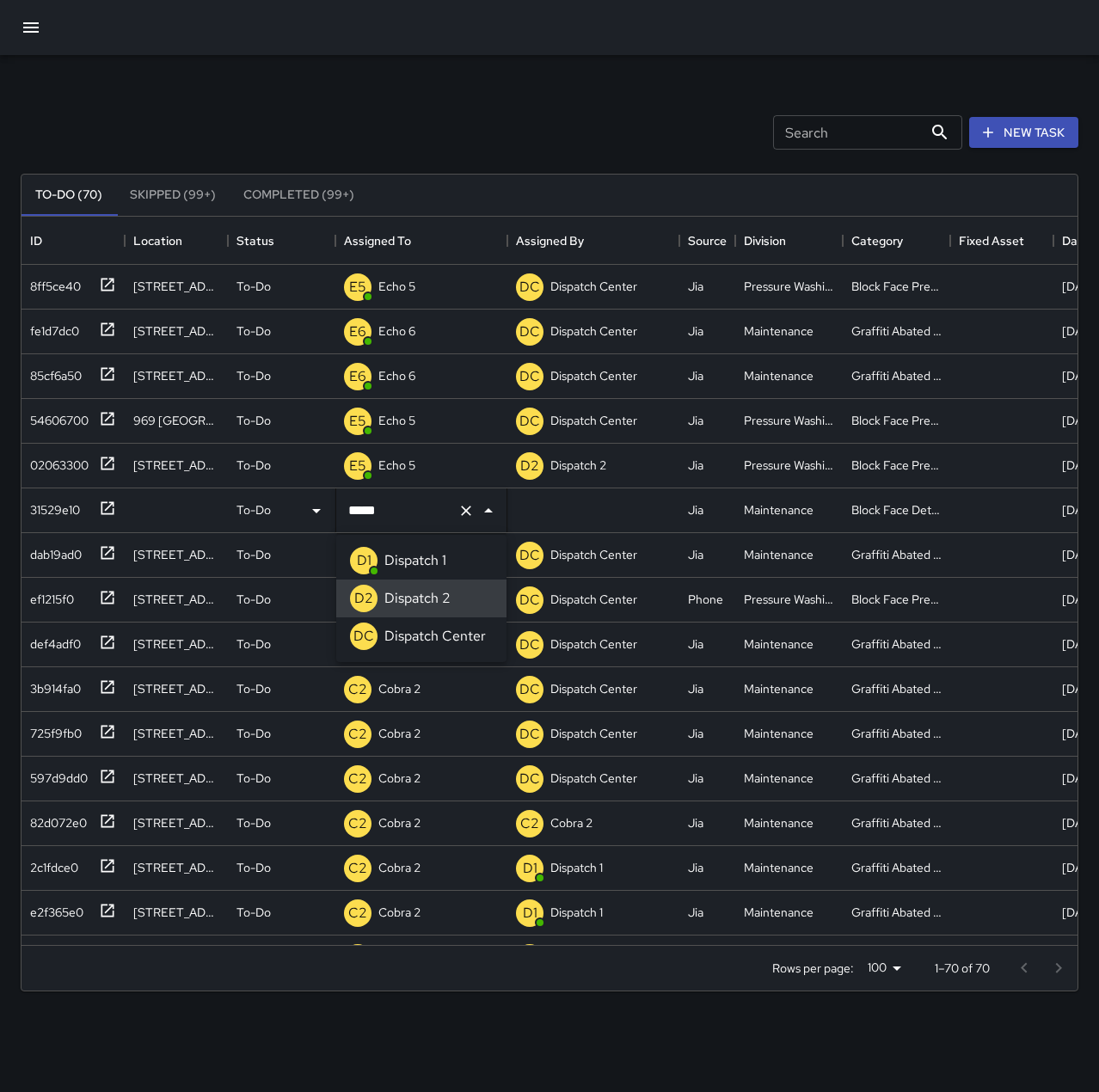
type input "**********"
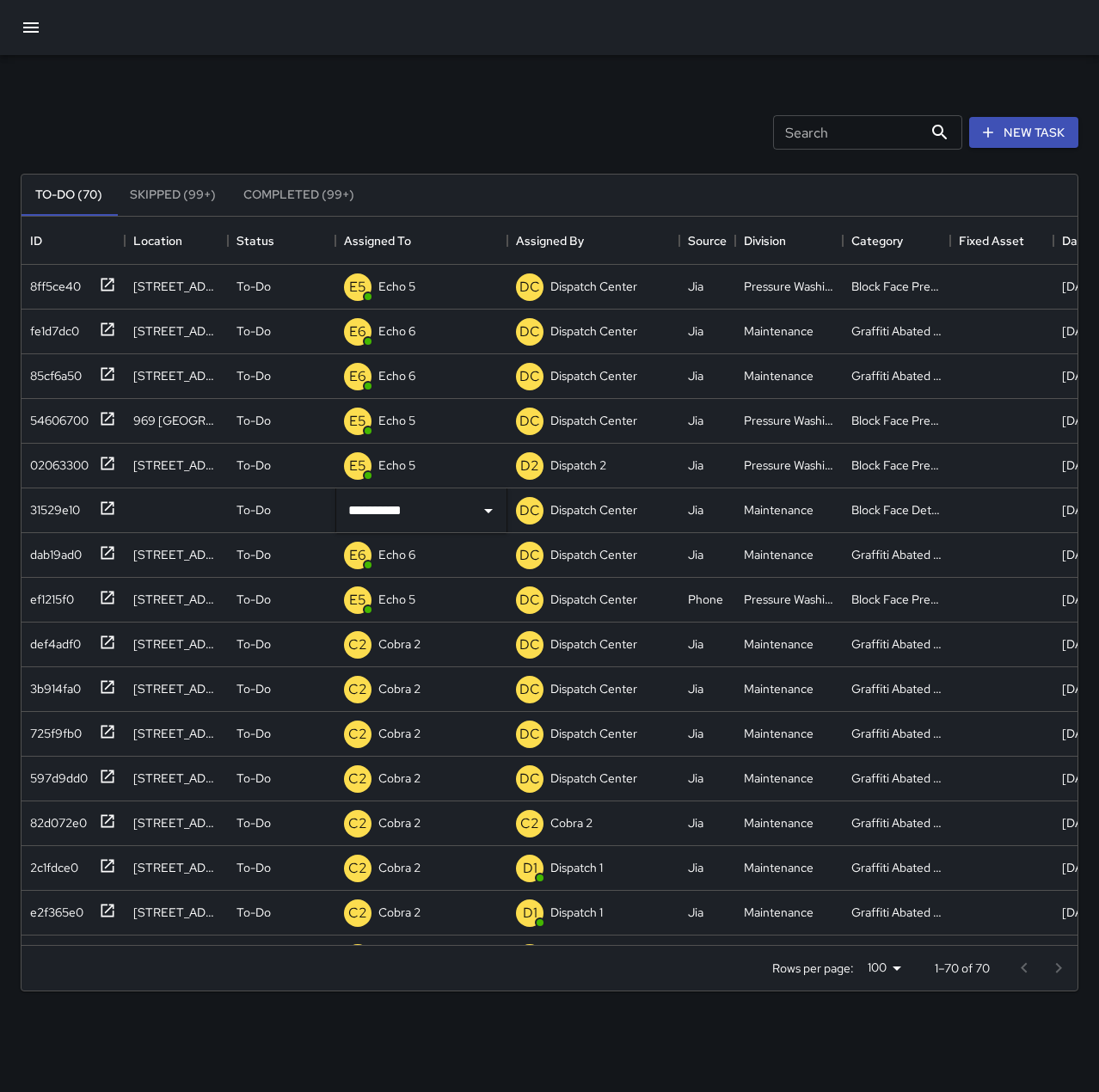
click at [434, 115] on div "Search Search New Task" at bounding box center [549, 132] width 1064 height 89
drag, startPoint x: 78, startPoint y: 903, endPoint x: 177, endPoint y: 870, distance: 104.4
click at [78, 903] on div "e2f365e0" at bounding box center [53, 909] width 60 height 24
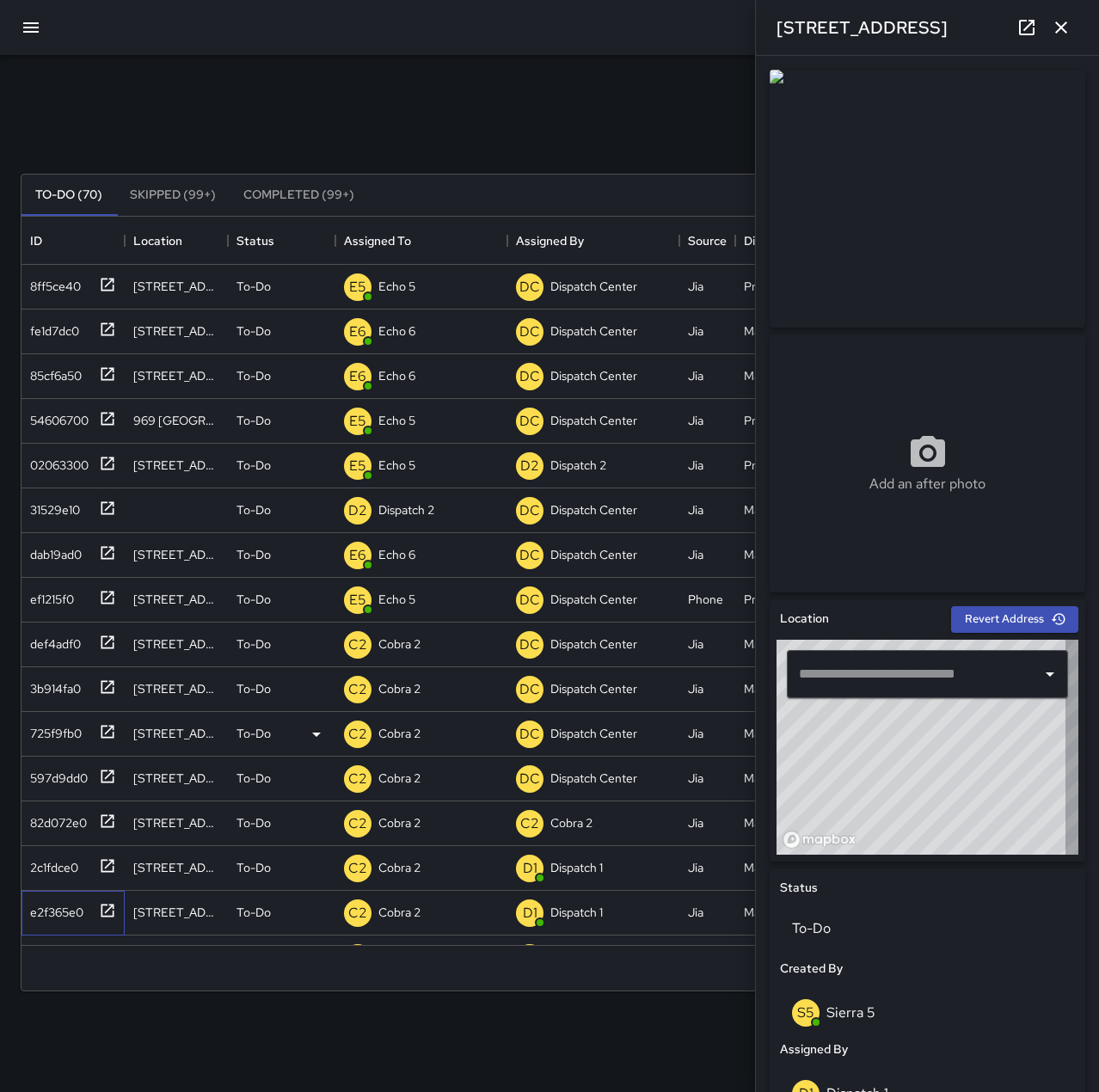
type input "**********"
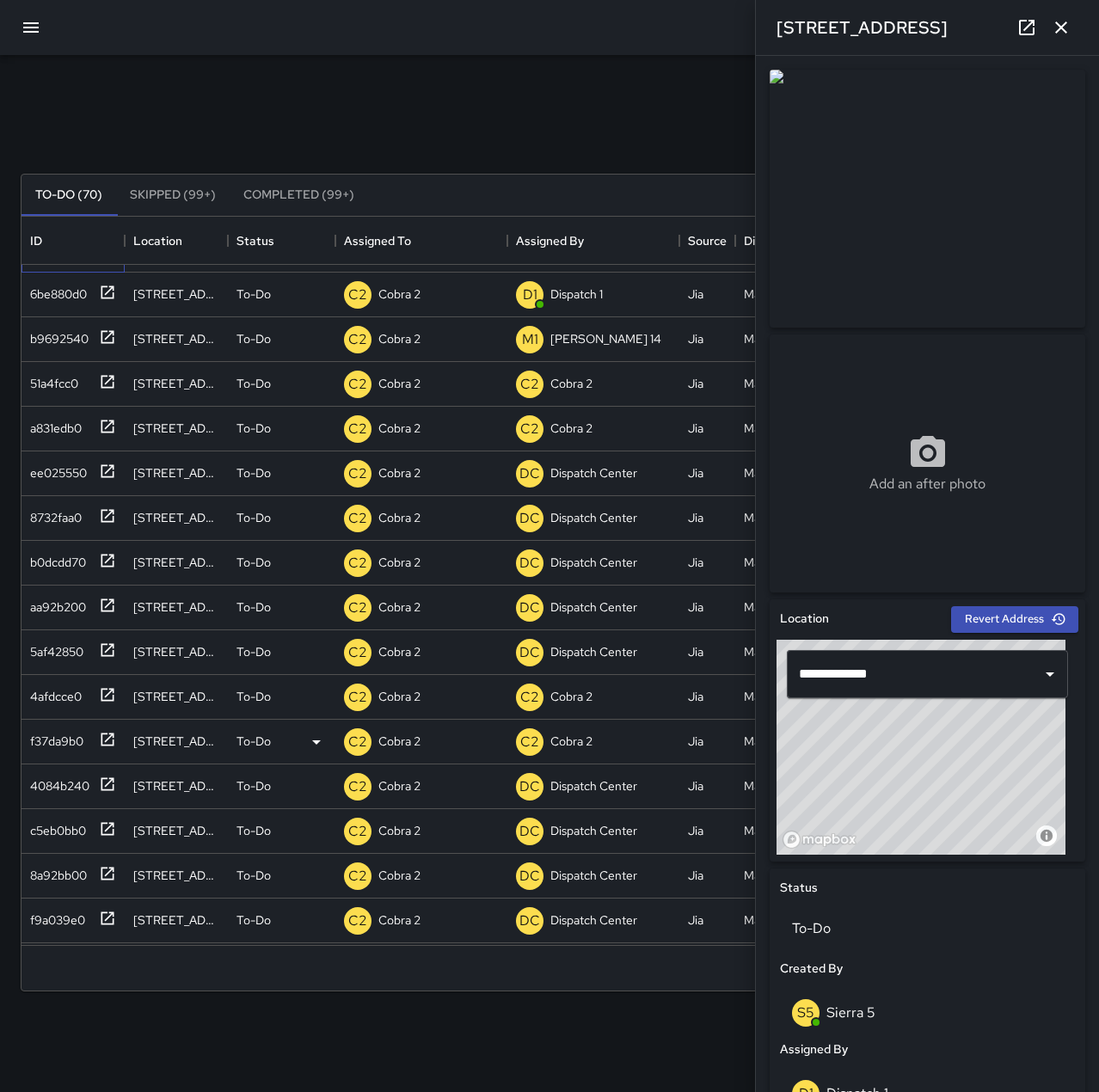
scroll to position [688, 0]
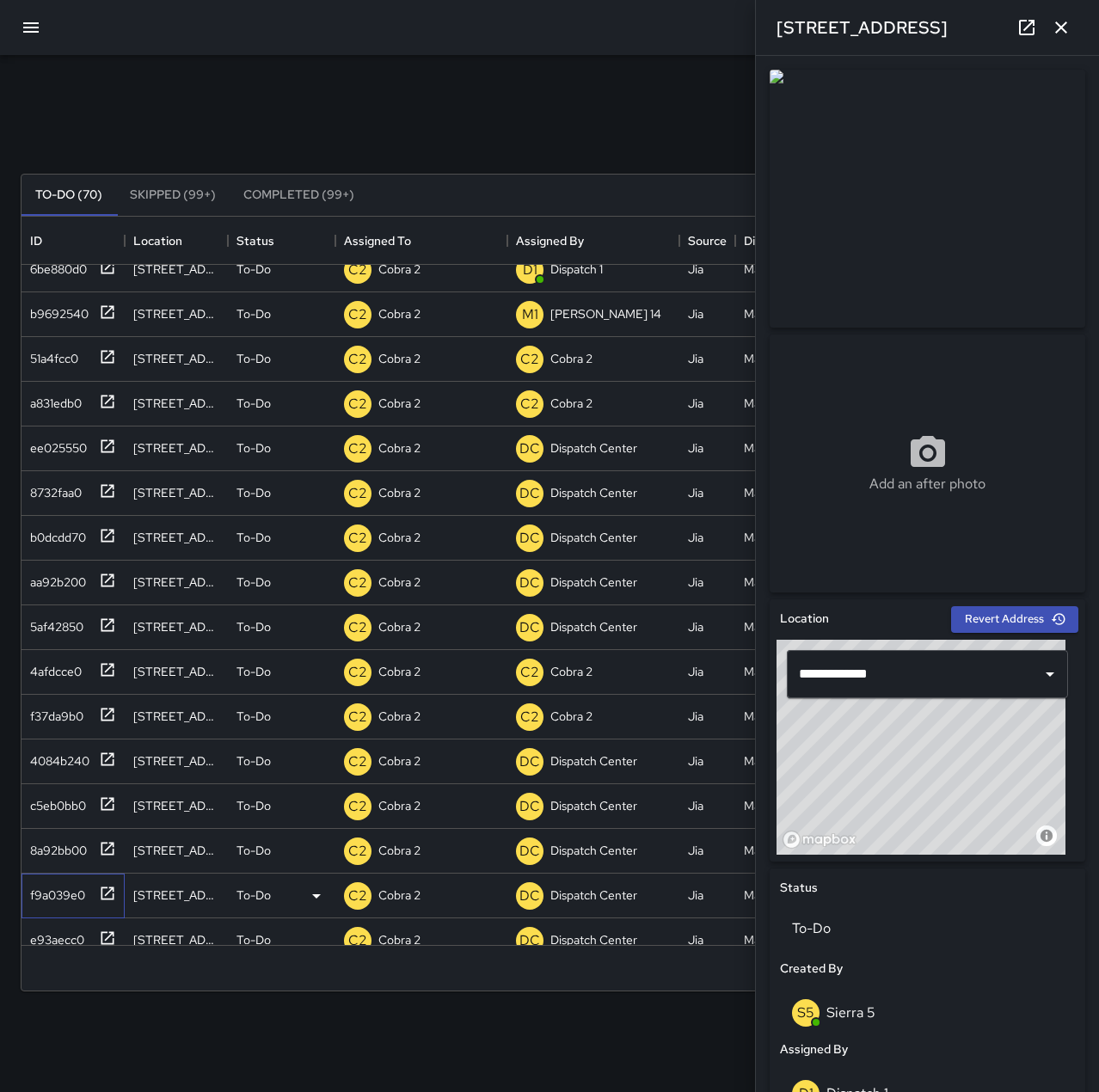
click at [53, 880] on div "f9a039e0" at bounding box center [54, 892] width 62 height 24
type input "**********"
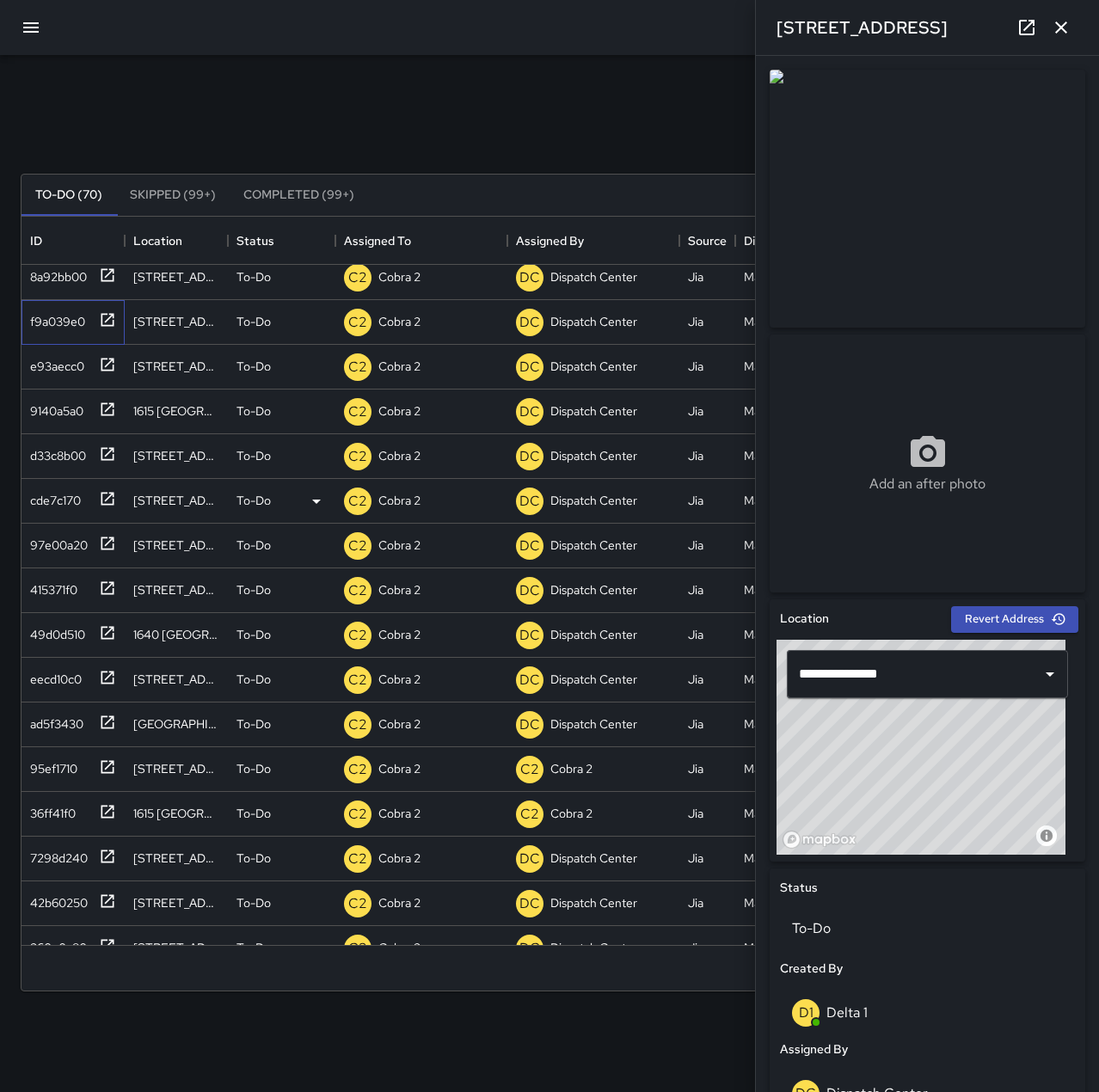
scroll to position [1290, 0]
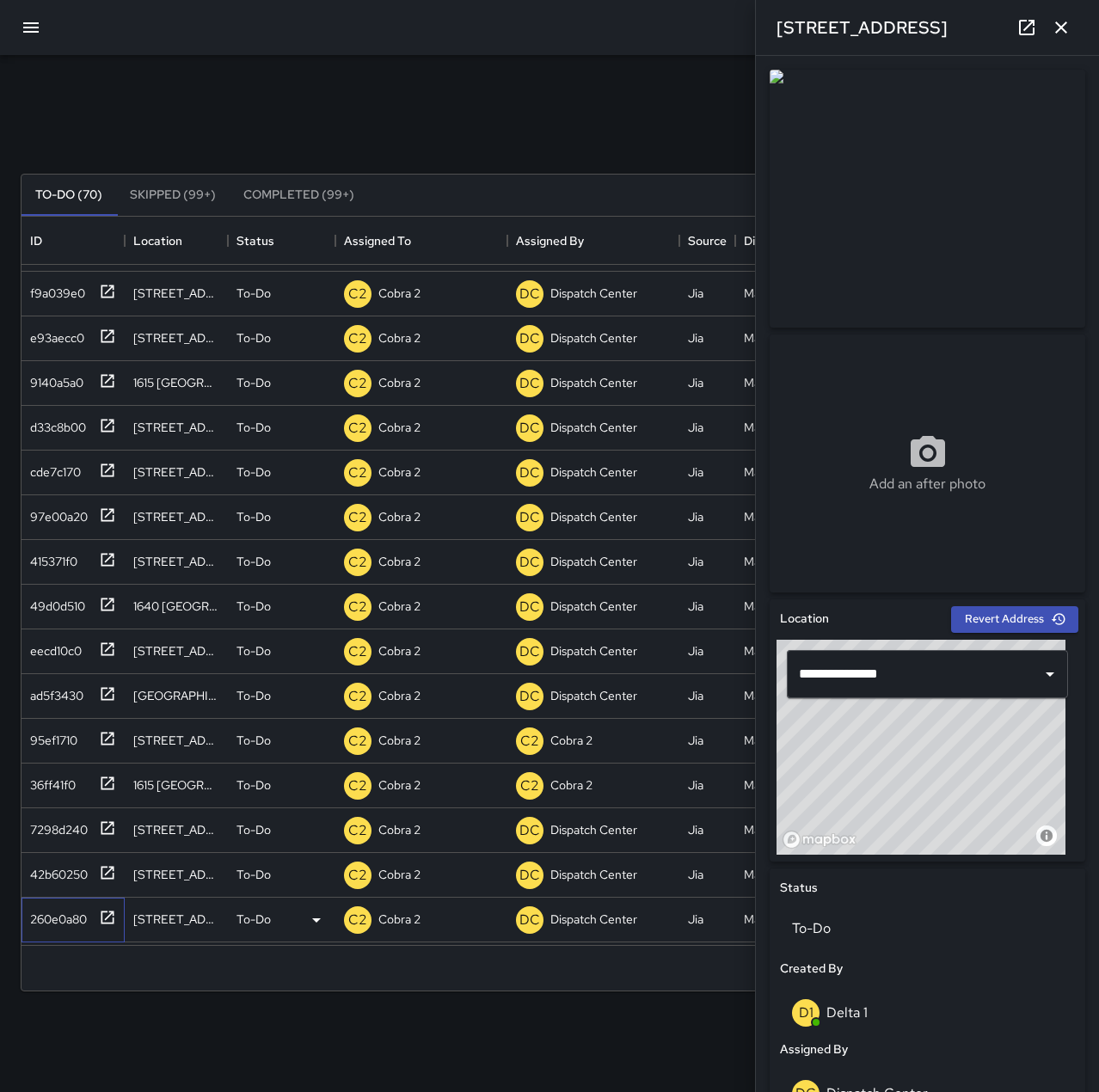
click at [60, 909] on div "260e0a80" at bounding box center [55, 915] width 64 height 24
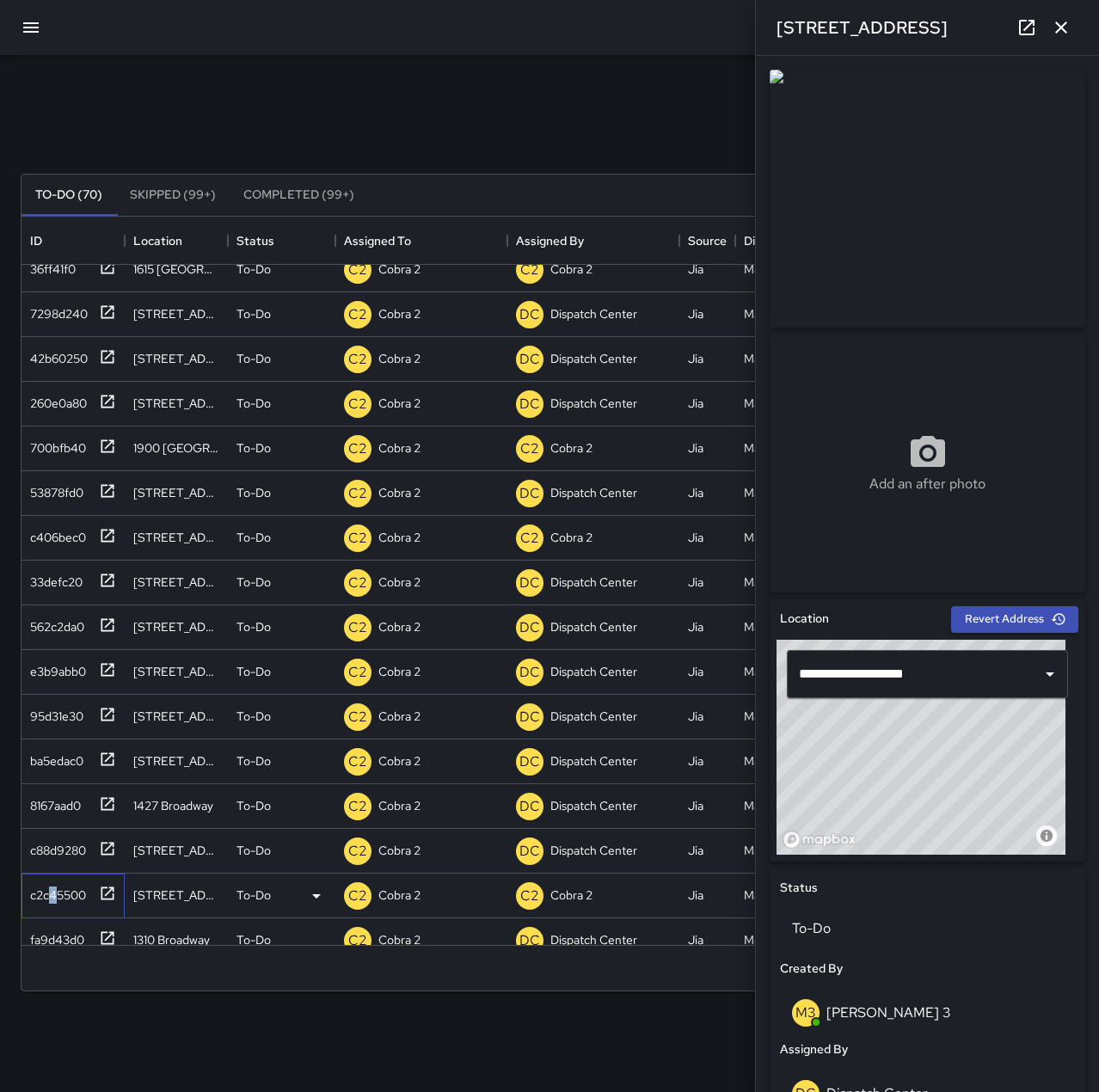
click at [54, 887] on div "c2c45500" at bounding box center [54, 892] width 63 height 24
type input "**********"
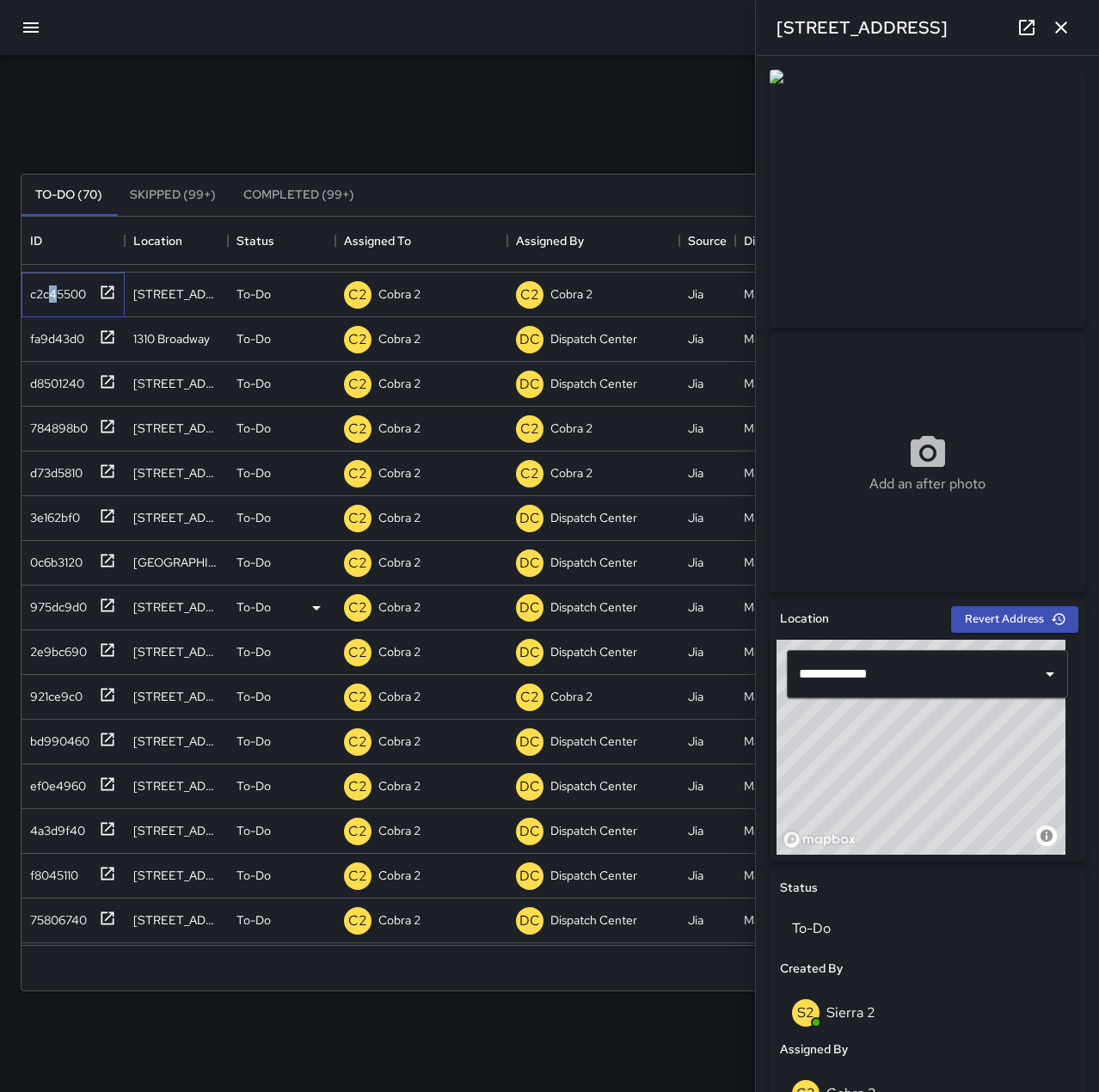
scroll to position [2408, 0]
click at [57, 906] on div "75806740" at bounding box center [55, 915] width 64 height 24
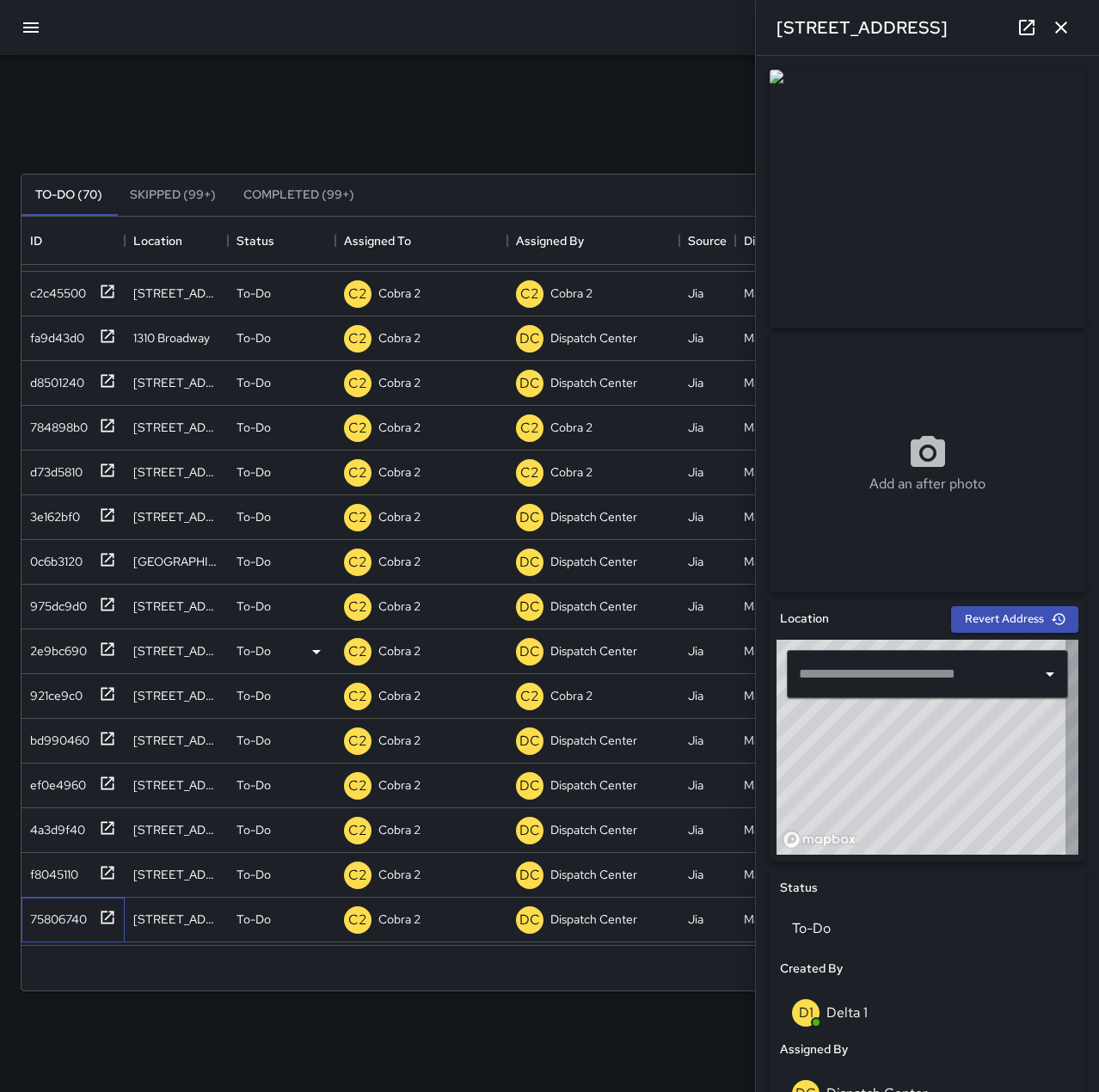
type input "**********"
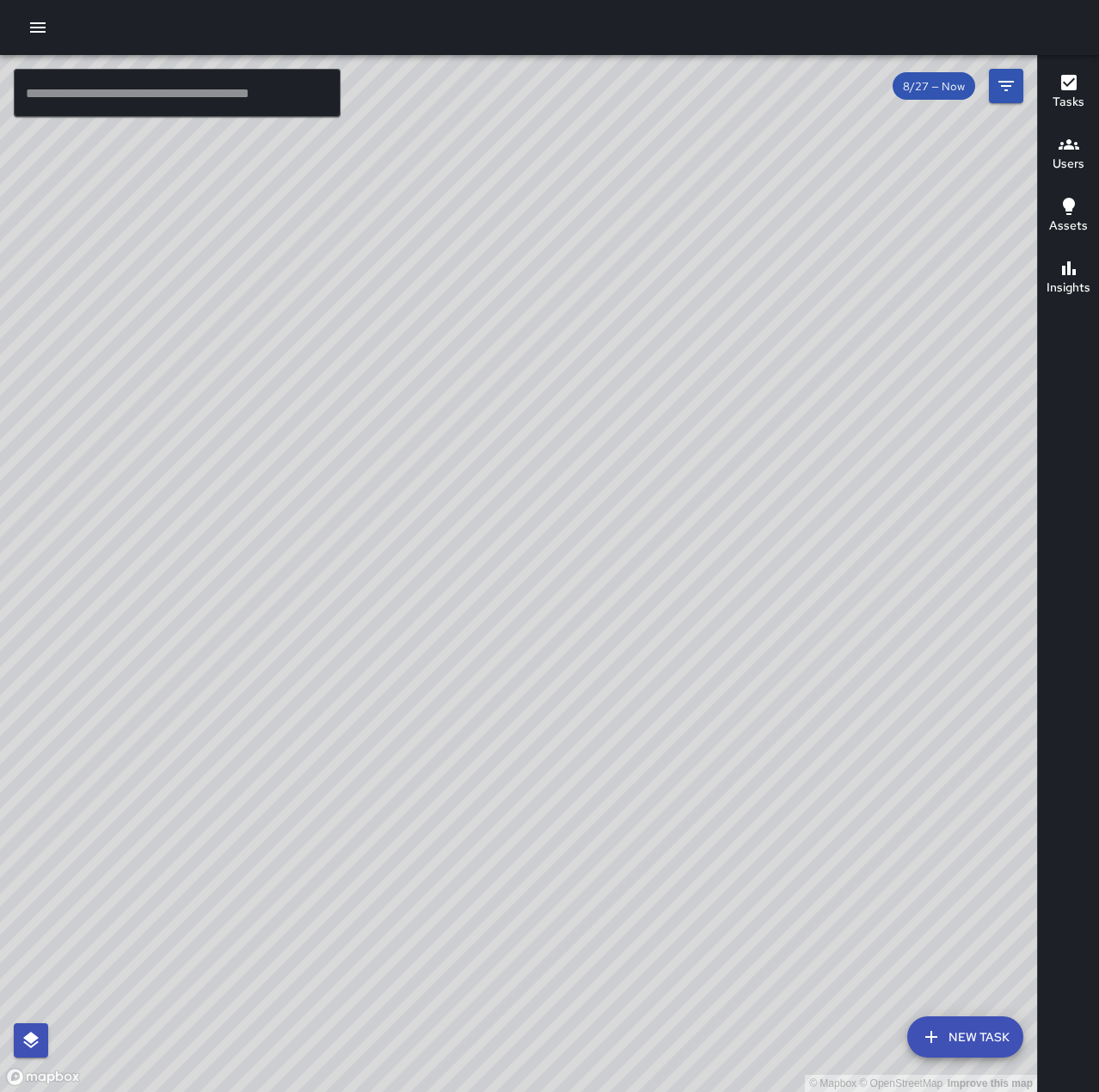
drag, startPoint x: 878, startPoint y: 788, endPoint x: 387, endPoint y: 607, distance: 523.3
click at [387, 607] on div "© Mapbox © OpenStreetMap Improve this map" at bounding box center [518, 573] width 1037 height 1037
drag, startPoint x: 770, startPoint y: 641, endPoint x: 778, endPoint y: 722, distance: 81.4
click at [778, 722] on div "© Mapbox © OpenStreetMap Improve this map" at bounding box center [518, 573] width 1037 height 1037
drag, startPoint x: 784, startPoint y: 835, endPoint x: 702, endPoint y: 734, distance: 130.1
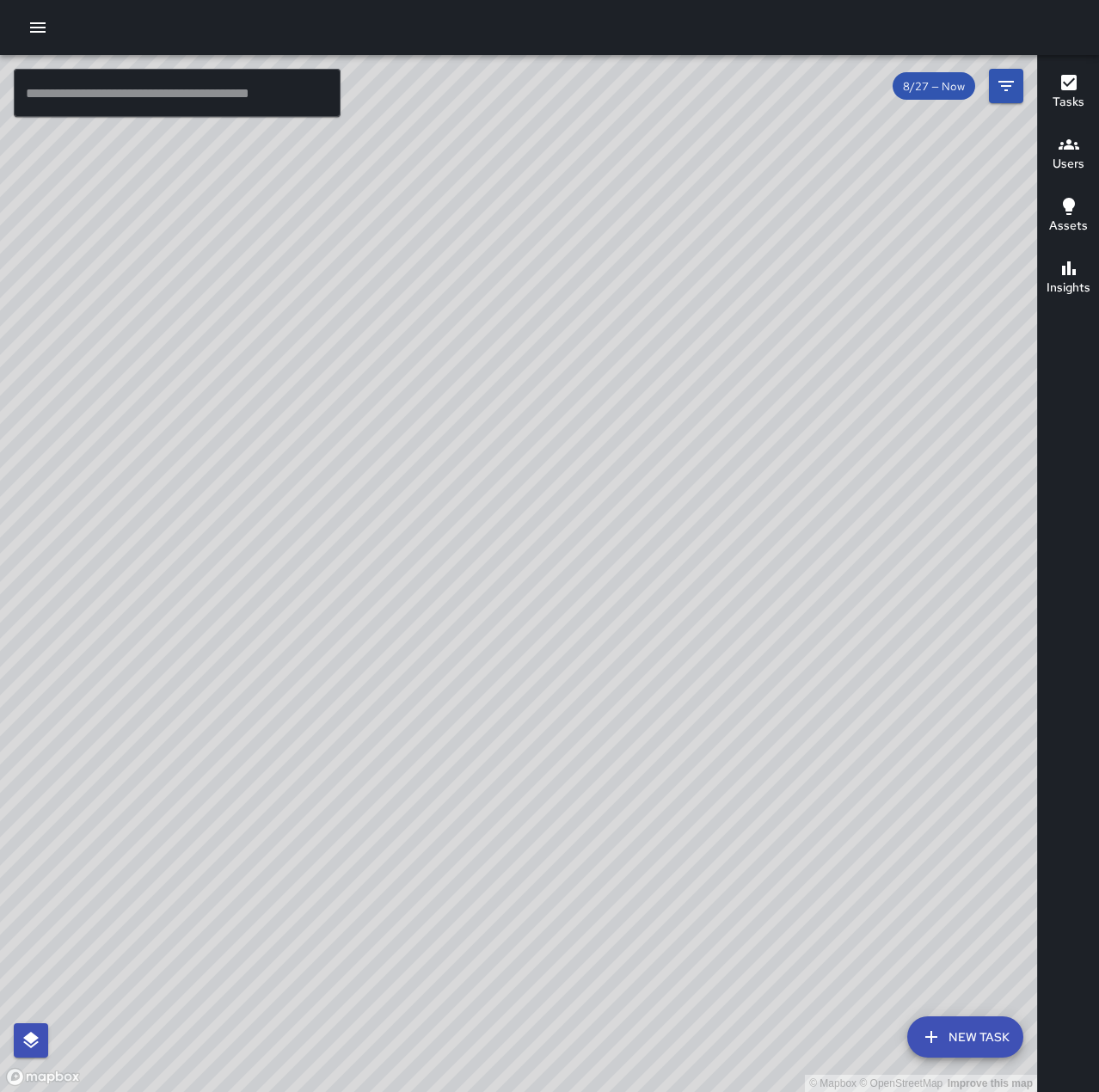
click at [702, 734] on div "© Mapbox © OpenStreetMap Improve this map" at bounding box center [518, 573] width 1037 height 1037
drag, startPoint x: 332, startPoint y: 700, endPoint x: 505, endPoint y: 444, distance: 309.0
click at [505, 444] on div "© Mapbox © OpenStreetMap Improve this map" at bounding box center [518, 573] width 1037 height 1037
drag, startPoint x: 579, startPoint y: 508, endPoint x: 624, endPoint y: 1040, distance: 533.9
click at [624, 1040] on div "© Mapbox © OpenStreetMap Improve this map" at bounding box center [518, 573] width 1037 height 1037
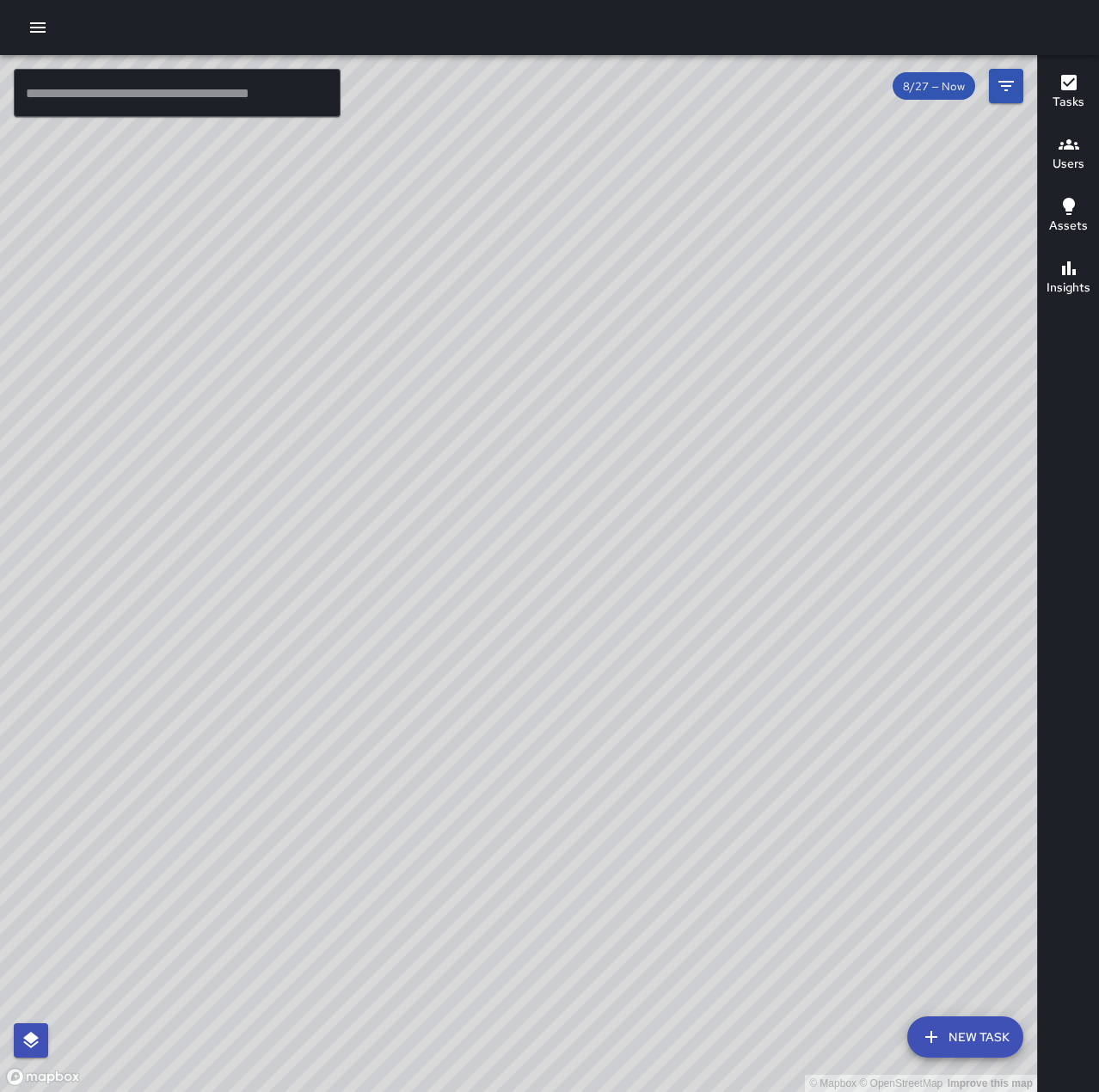
drag, startPoint x: 694, startPoint y: 705, endPoint x: 731, endPoint y: 626, distance: 87.2
click at [731, 626] on div "© Mapbox © OpenStreetMap Improve this map" at bounding box center [518, 573] width 1037 height 1037
drag, startPoint x: 874, startPoint y: 816, endPoint x: 423, endPoint y: 620, distance: 491.7
click at [423, 620] on div "© Mapbox © OpenStreetMap Improve this map" at bounding box center [518, 573] width 1037 height 1037
drag, startPoint x: 445, startPoint y: 650, endPoint x: 557, endPoint y: 752, distance: 151.5
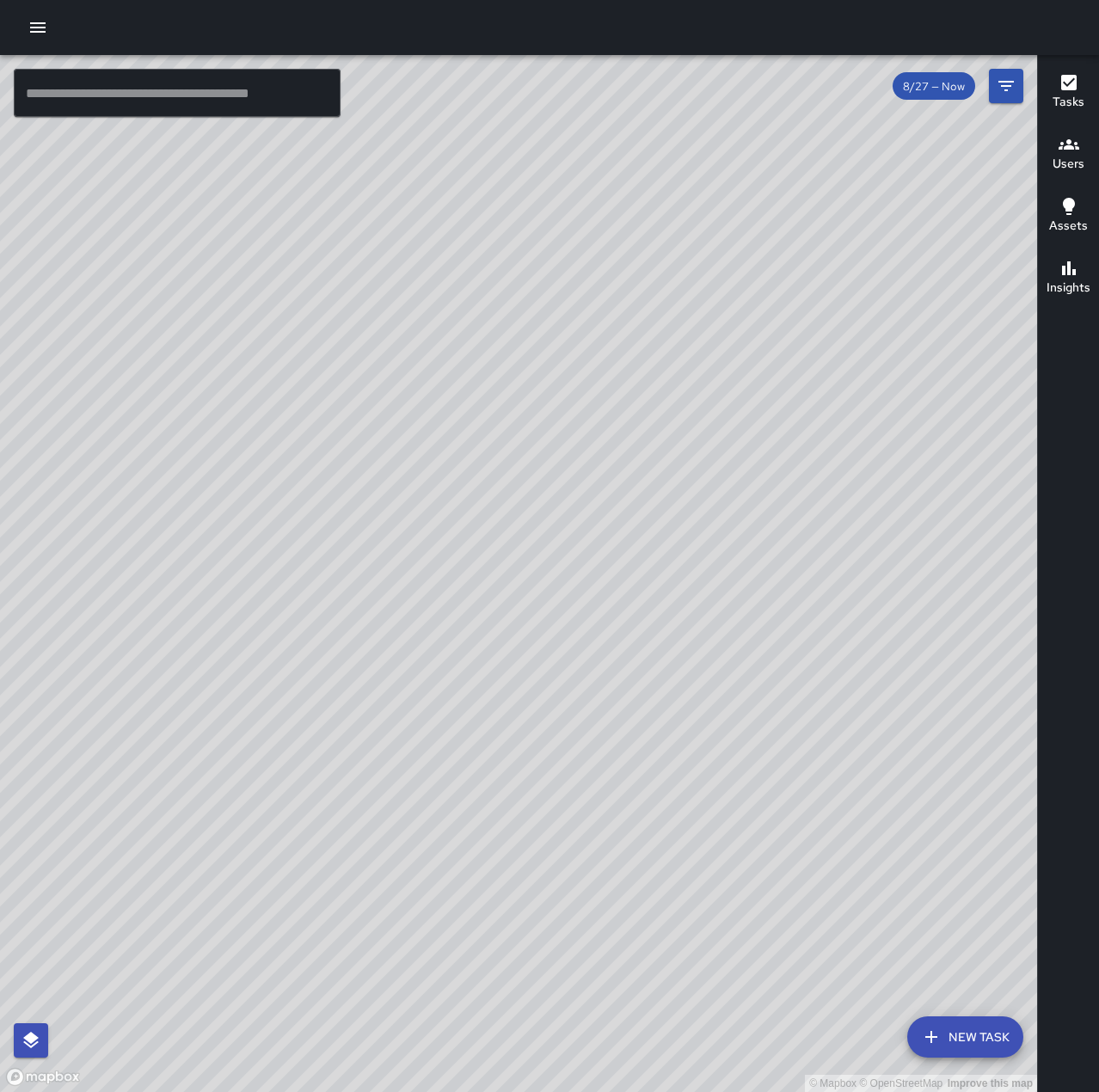
click at [557, 752] on div "© Mapbox © OpenStreetMap Improve this map" at bounding box center [518, 573] width 1037 height 1037
drag, startPoint x: 800, startPoint y: 316, endPoint x: 670, endPoint y: 538, distance: 257.3
click at [667, 537] on div "© Mapbox © OpenStreetMap Improve this map" at bounding box center [518, 573] width 1037 height 1037
drag, startPoint x: 849, startPoint y: 946, endPoint x: 782, endPoint y: 806, distance: 155.2
click at [782, 806] on div "© Mapbox © OpenStreetMap Improve this map" at bounding box center [518, 573] width 1037 height 1037
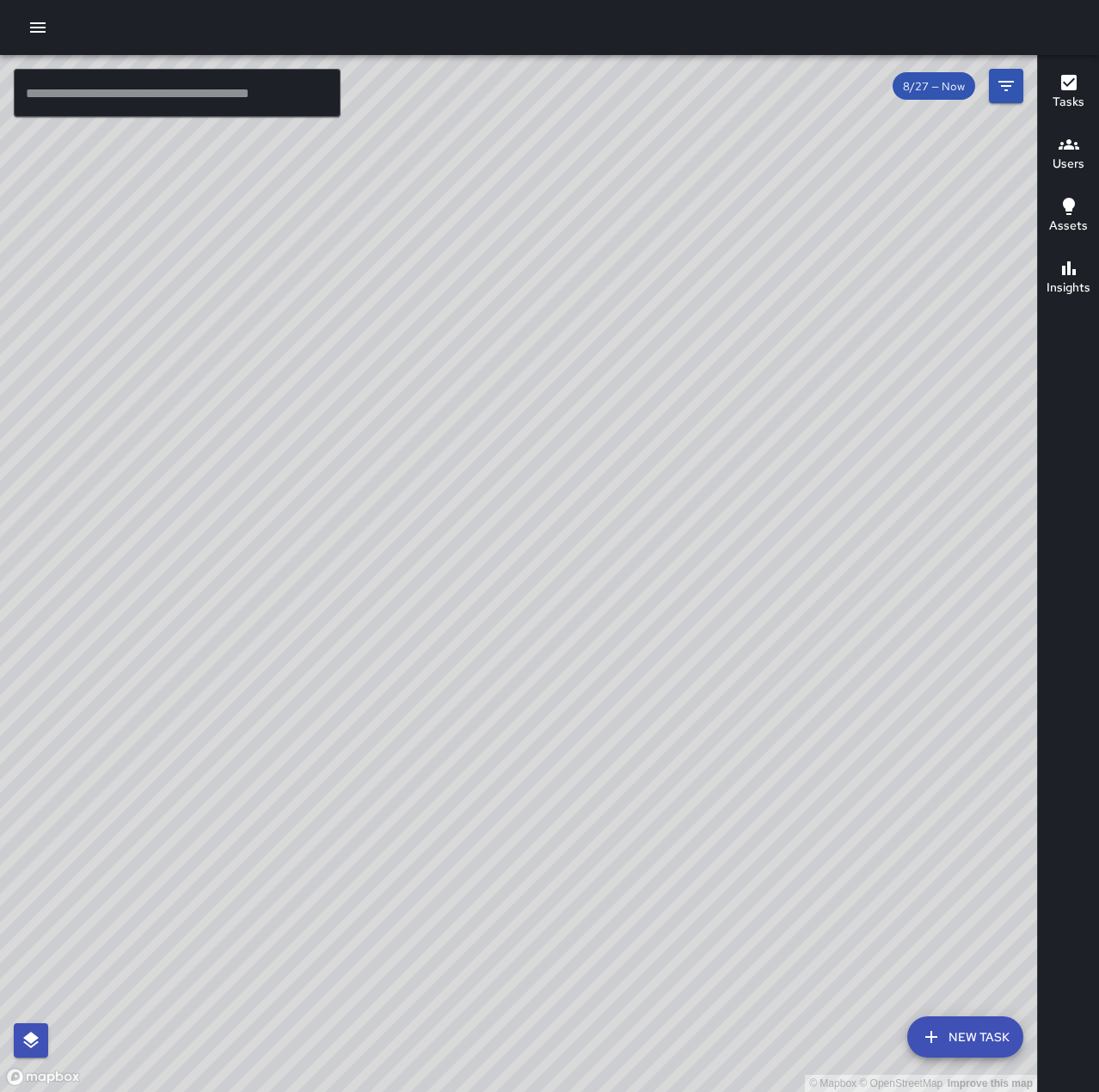
drag, startPoint x: 762, startPoint y: 871, endPoint x: 755, endPoint y: 738, distance: 133.2
click at [755, 738] on div "© Mapbox © OpenStreetMap Improve this map" at bounding box center [518, 573] width 1037 height 1037
drag, startPoint x: 890, startPoint y: 705, endPoint x: 623, endPoint y: 790, distance: 280.2
click at [623, 790] on div "© Mapbox © OpenStreetMap Improve this map" at bounding box center [518, 573] width 1037 height 1037
drag, startPoint x: 768, startPoint y: 335, endPoint x: 448, endPoint y: 436, distance: 335.6
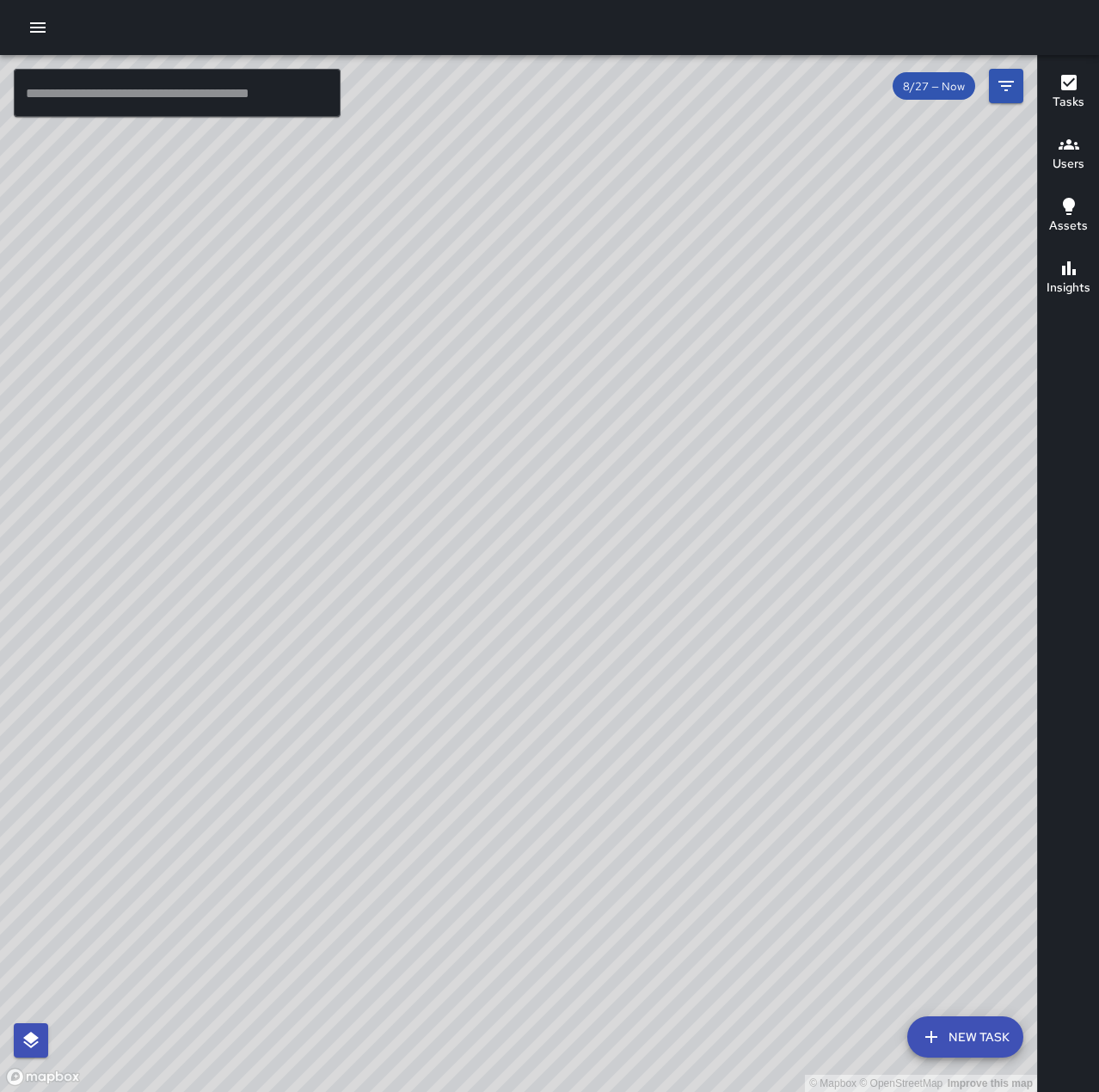
click at [441, 436] on div "© Mapbox © OpenStreetMap Improve this map" at bounding box center [518, 573] width 1037 height 1037
drag, startPoint x: 323, startPoint y: 544, endPoint x: 813, endPoint y: 562, distance: 490.3
click at [813, 562] on div "© Mapbox © OpenStreetMap Improve this map" at bounding box center [518, 573] width 1037 height 1037
drag, startPoint x: 725, startPoint y: 788, endPoint x: 766, endPoint y: 607, distance: 185.6
click at [754, 595] on div "© Mapbox © OpenStreetMap Improve this map" at bounding box center [518, 573] width 1037 height 1037
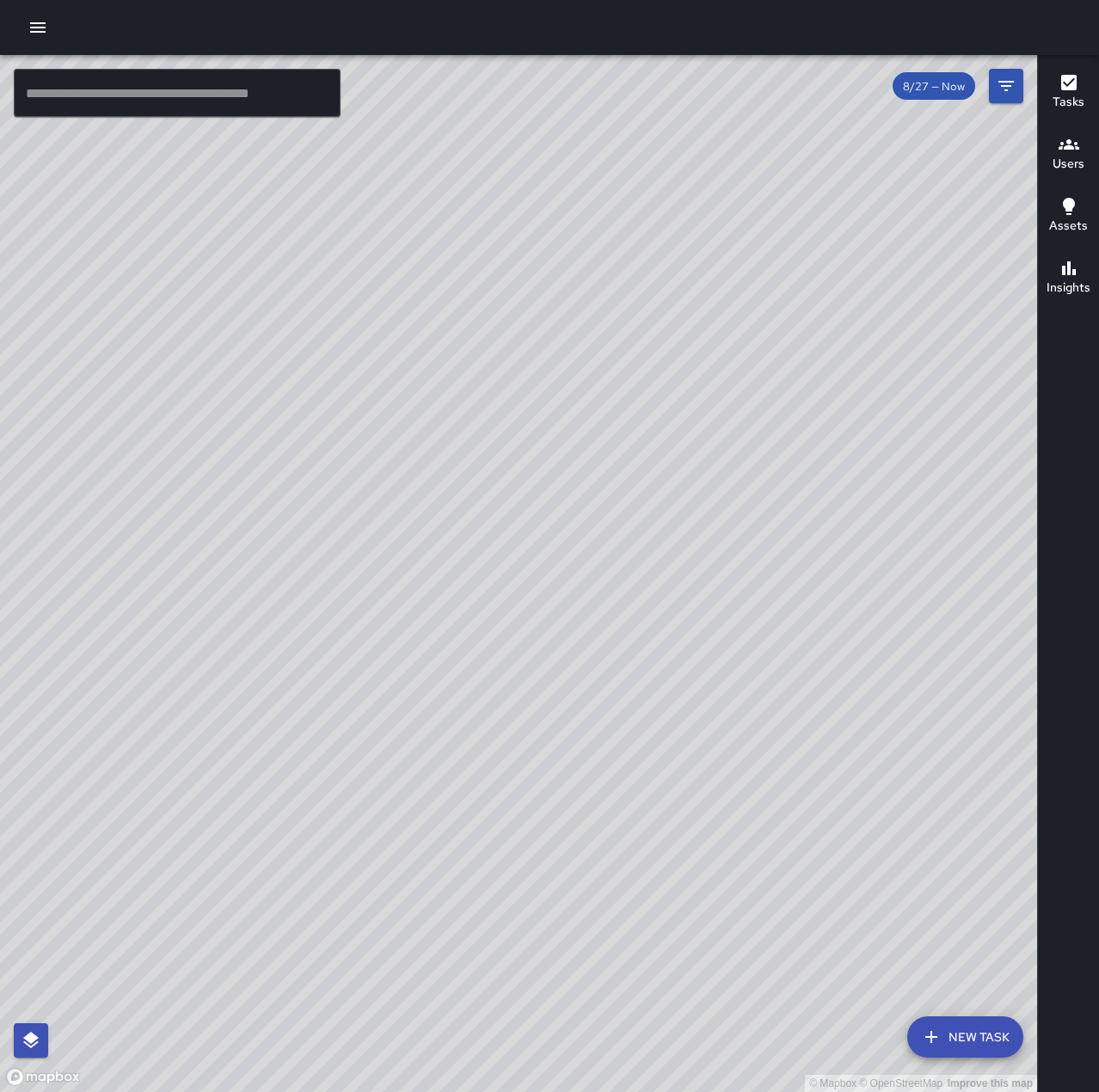
drag, startPoint x: 691, startPoint y: 838, endPoint x: 722, endPoint y: 700, distance: 141.4
click at [722, 700] on div "© Mapbox © OpenStreetMap Improve this map" at bounding box center [518, 573] width 1037 height 1037
